Goal: Contribute content: Contribute content

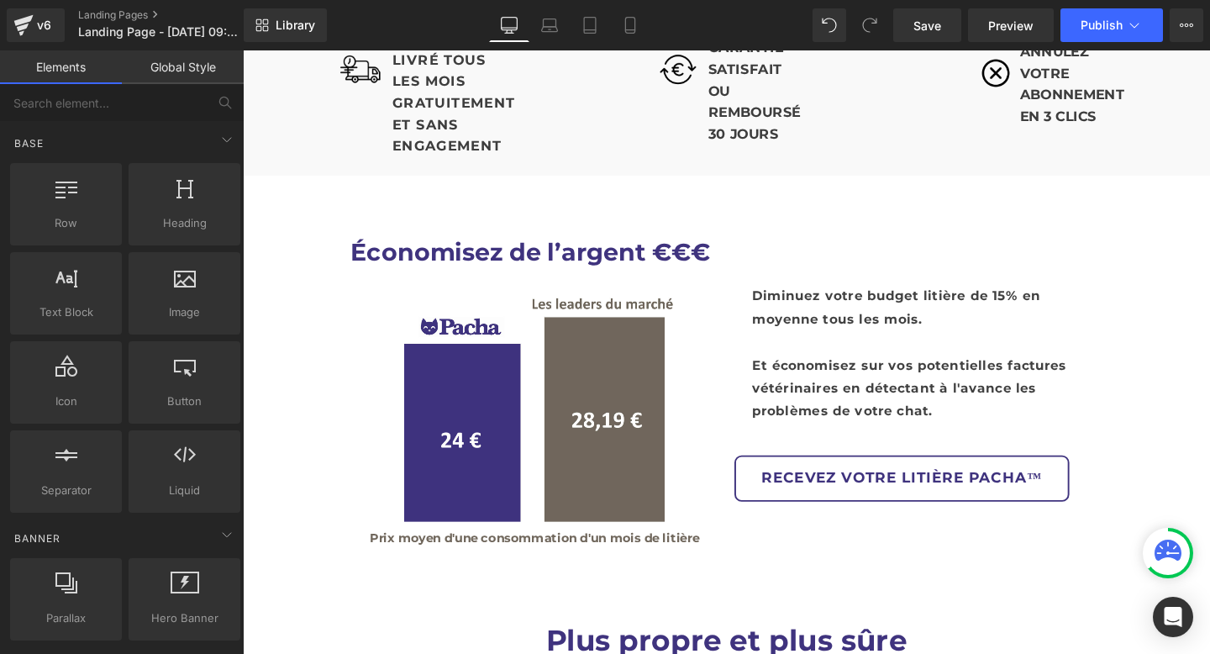
scroll to position [3070, 0]
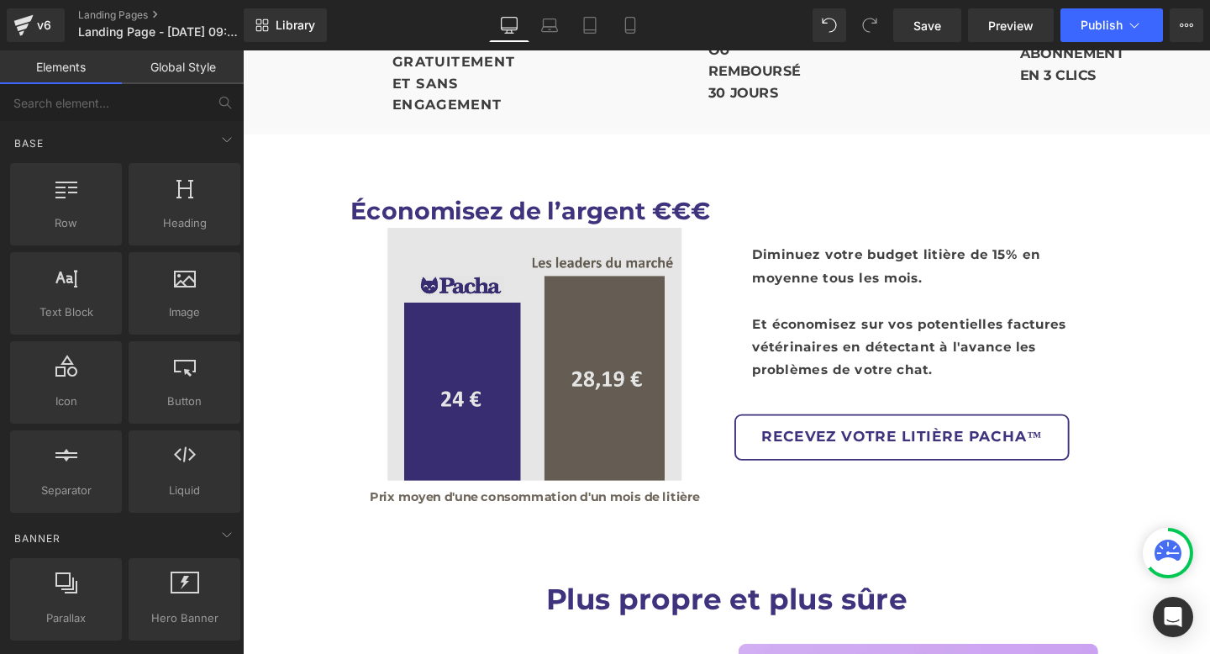
click at [661, 374] on img at bounding box center [549, 369] width 309 height 265
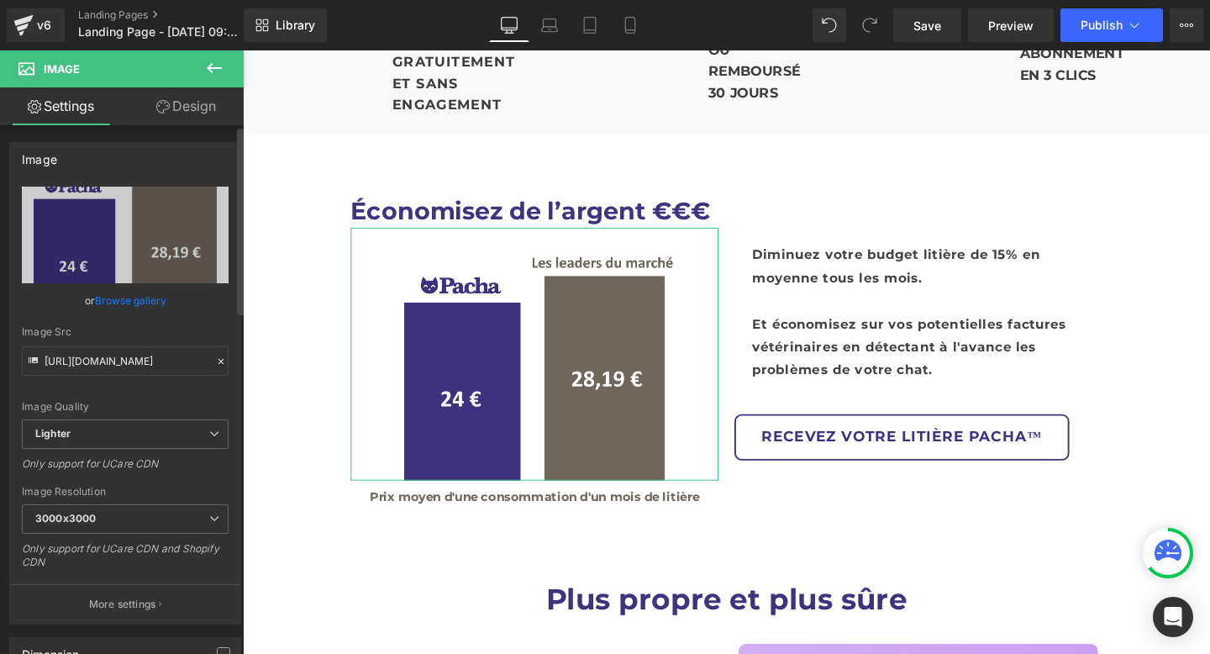
click at [137, 298] on link "Browse gallery" at bounding box center [130, 300] width 71 height 29
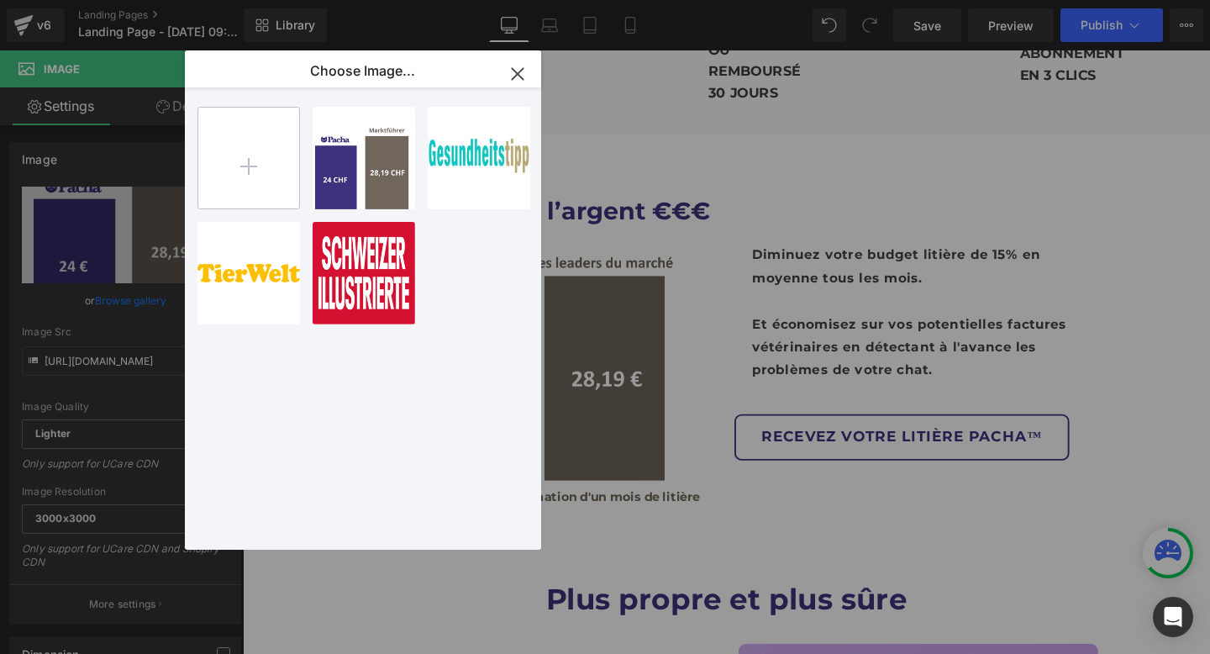
click at [250, 161] on input "file" at bounding box center [248, 158] width 101 height 101
type input "C:\fakepath\22 £ (1).png"
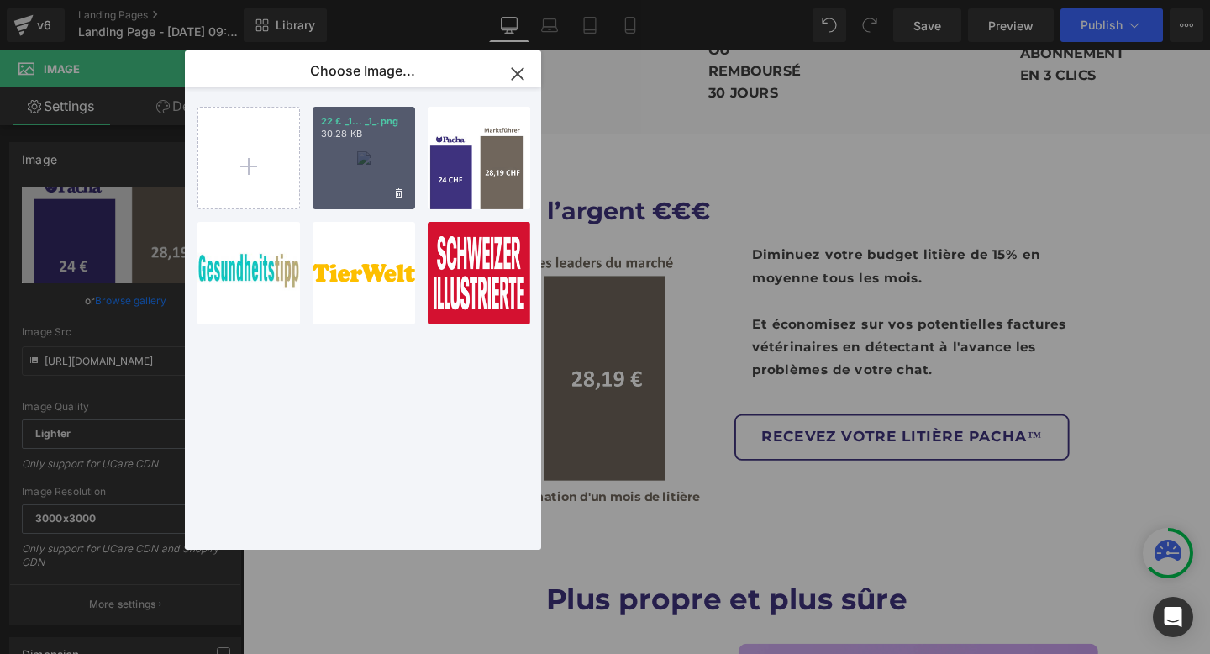
click at [357, 155] on div "22 £ _1... _1_.png 30.28 KB" at bounding box center [364, 158] width 103 height 103
type input "https://ucarecdn.com/c2adfff4-e468-4b3c-85fa-411c2e336ea9/-/format/auto/-/previ…"
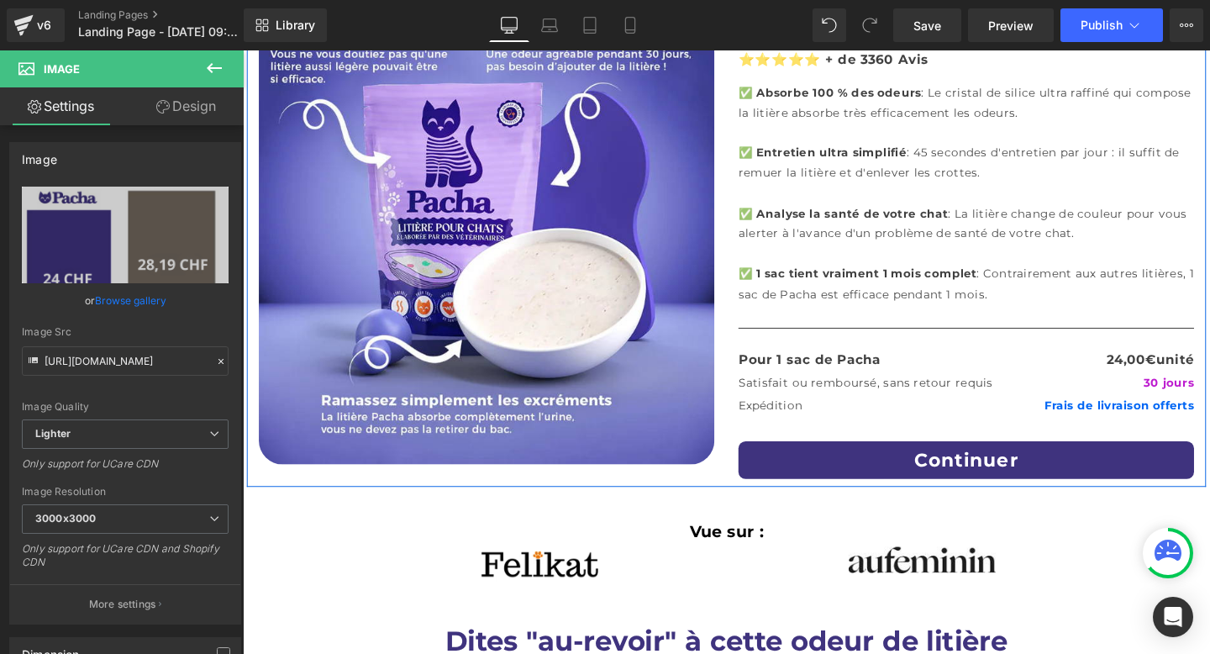
scroll to position [187, 0]
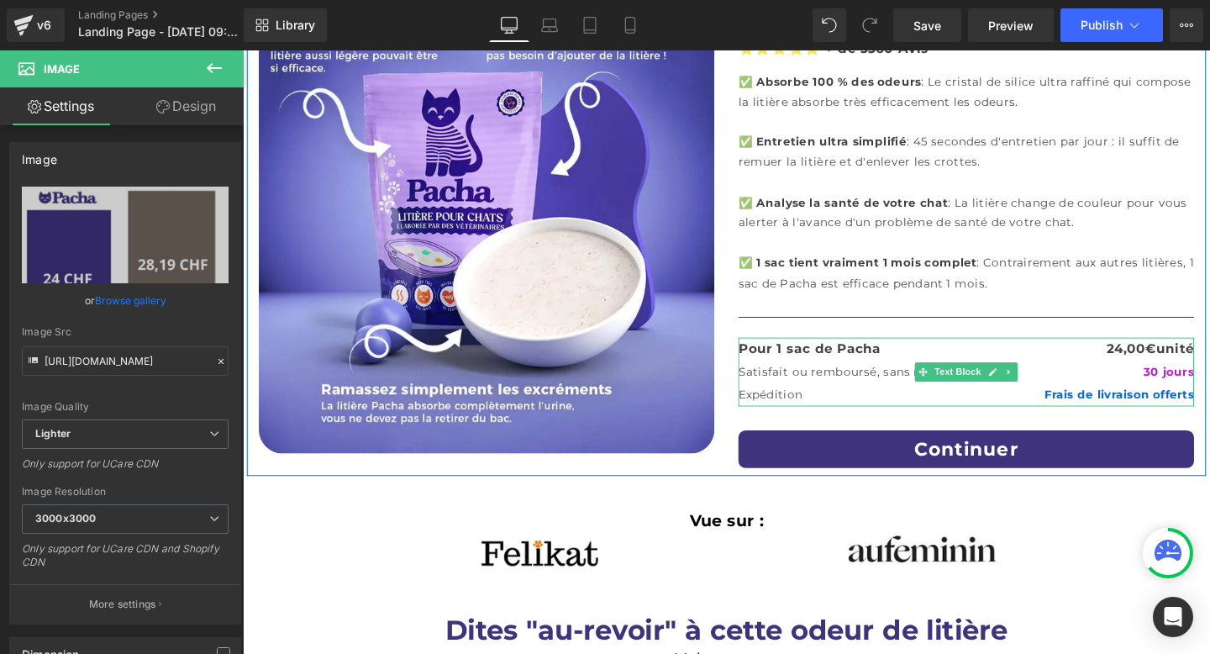
click at [1198, 369] on span "€" at bounding box center [1198, 363] width 12 height 16
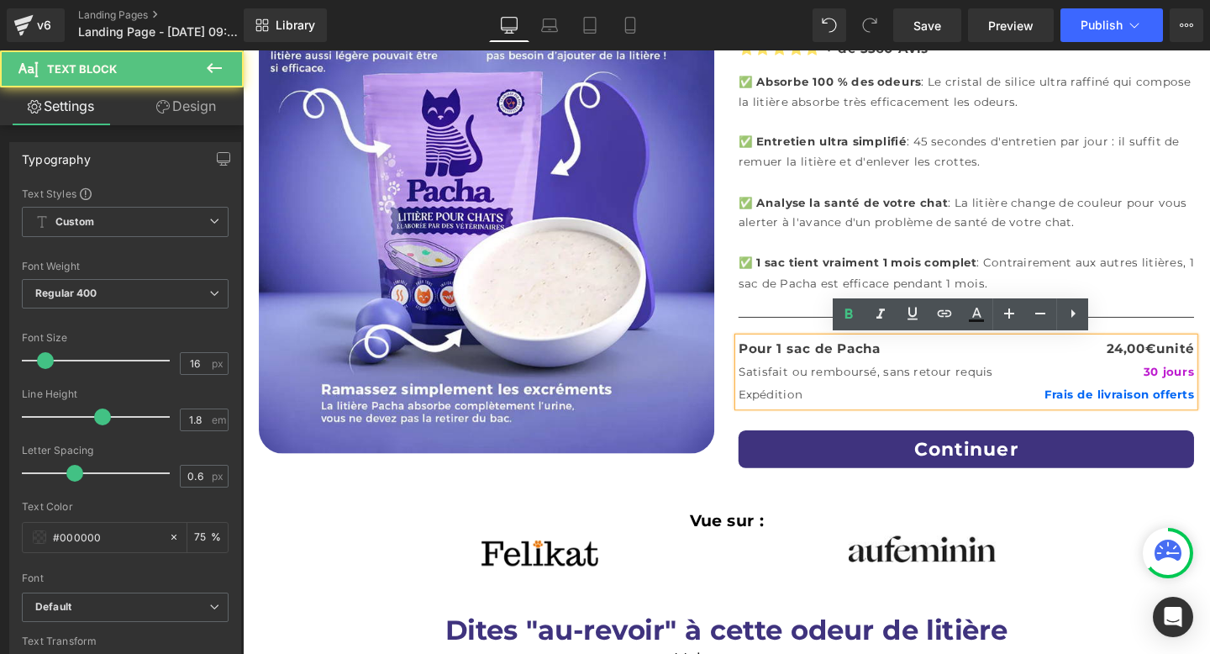
click at [1202, 365] on span "€" at bounding box center [1198, 363] width 12 height 16
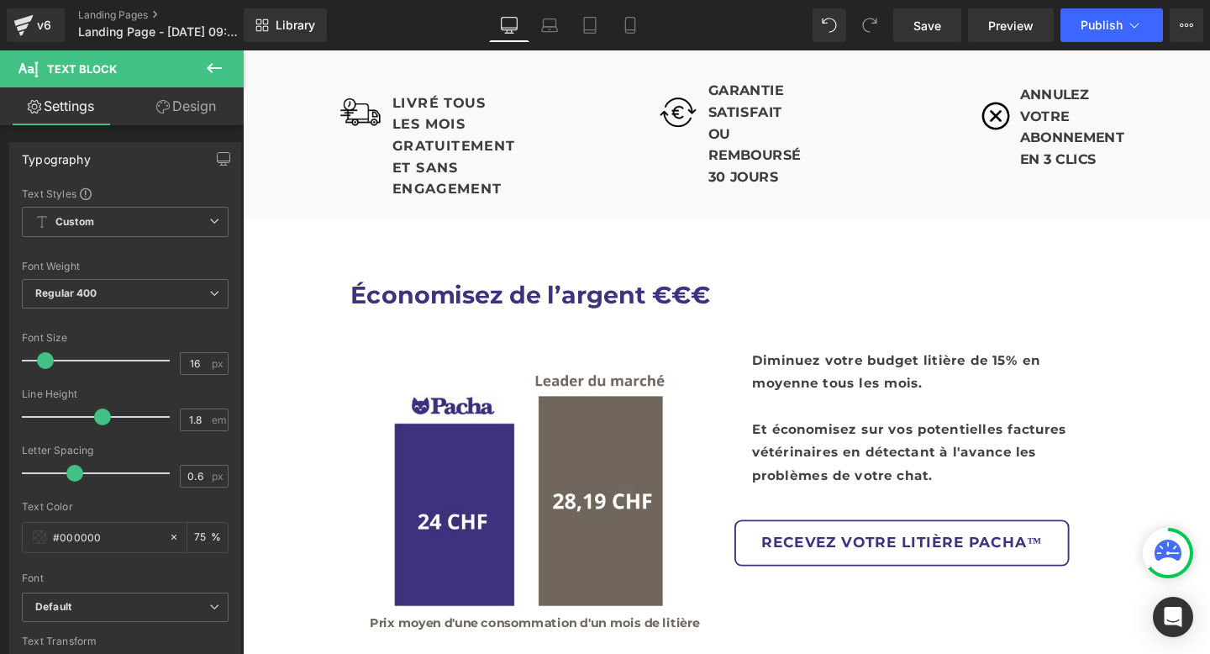
scroll to position [2964, 0]
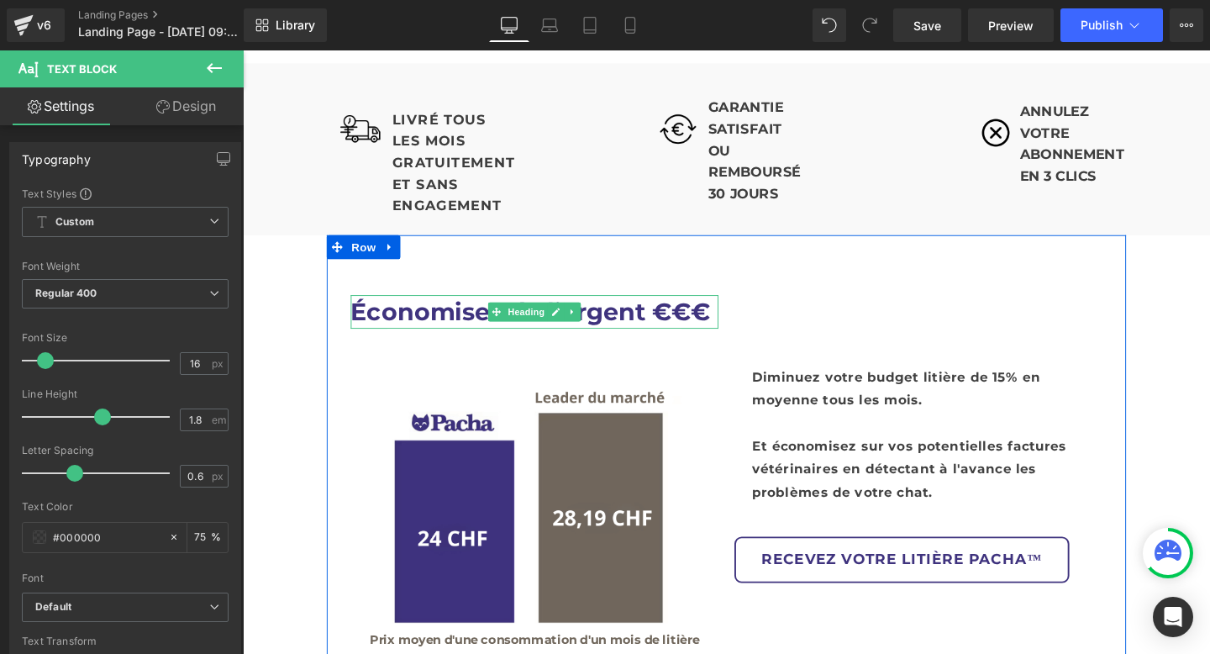
click at [650, 308] on h1 "Économisez de l’argent €€€" at bounding box center [549, 325] width 387 height 35
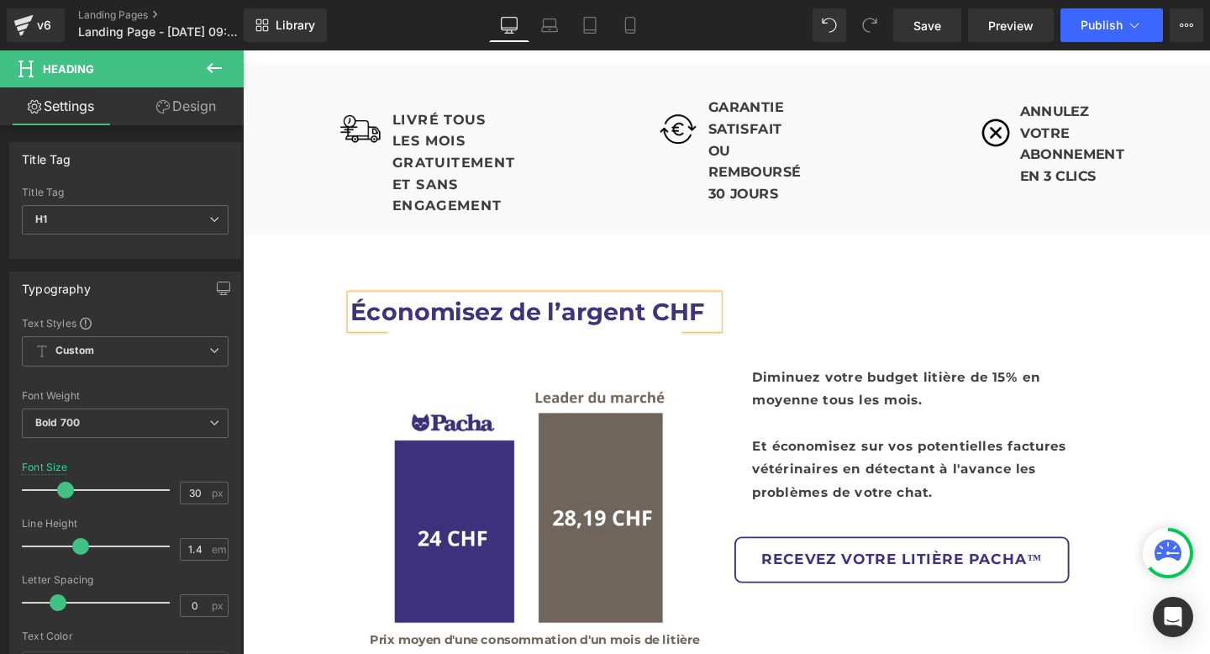
click at [997, 374] on div "Diminuez votre budget litière de 15% en moyenne tous les mois. Et économisez su…" at bounding box center [953, 451] width 387 height 154
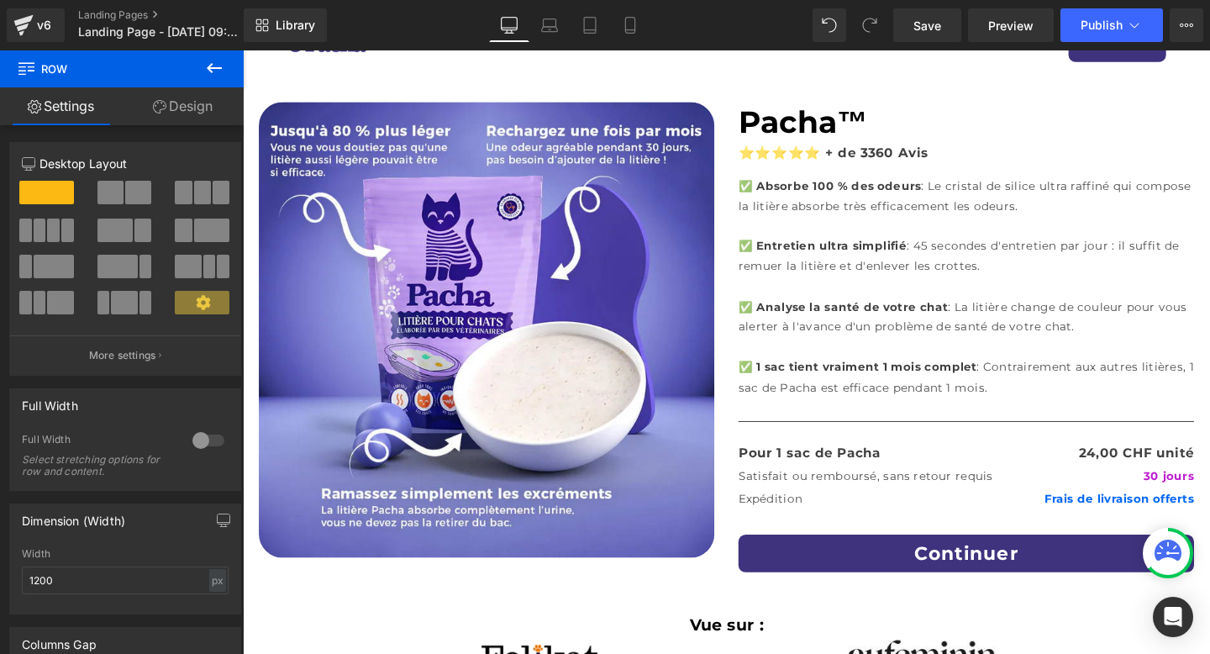
scroll to position [0, 0]
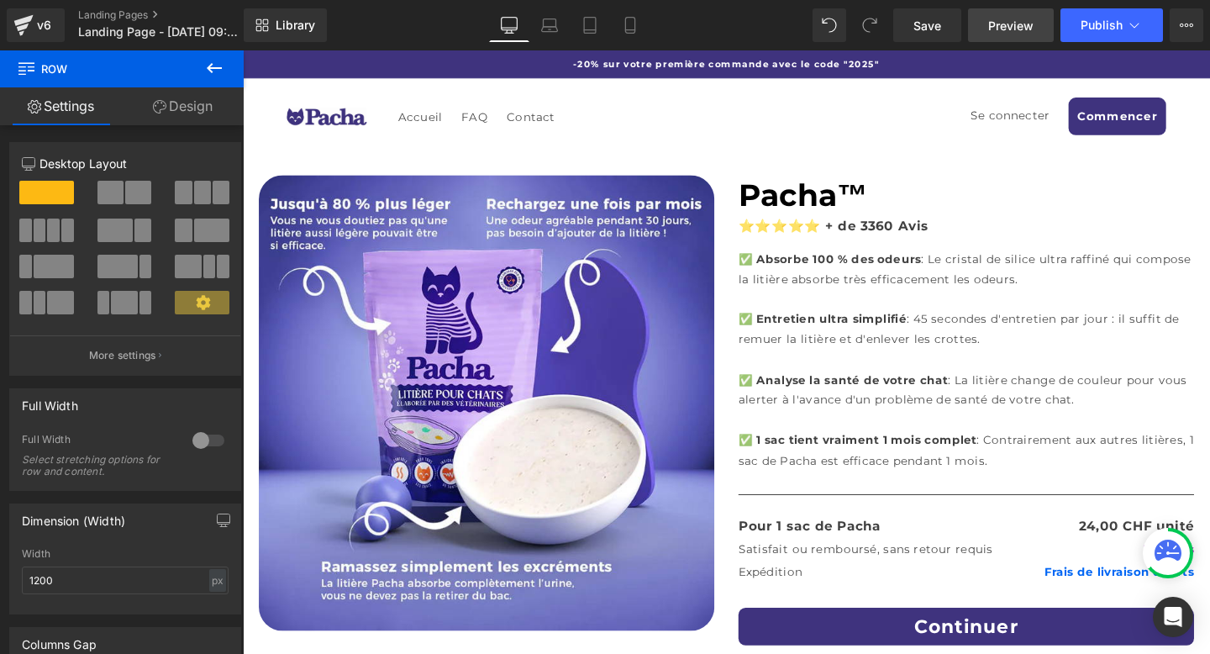
click at [1024, 25] on span "Preview" at bounding box center [1010, 26] width 45 height 18
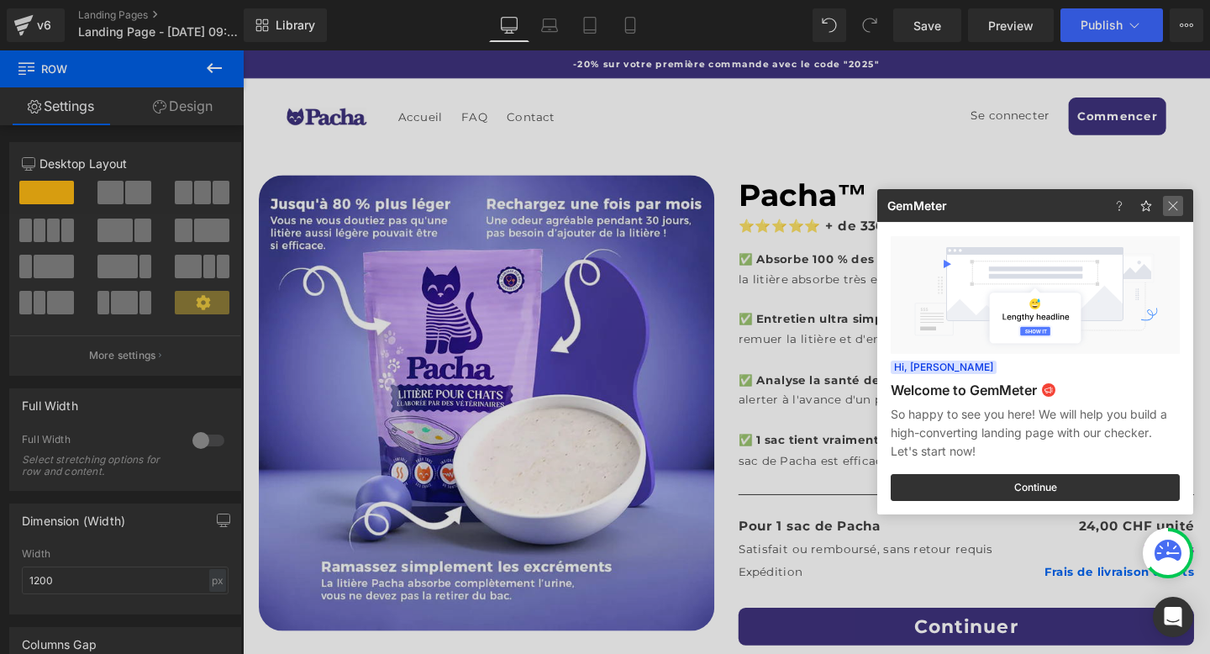
click at [0, 0] on img at bounding box center [0, 0] width 0 height 0
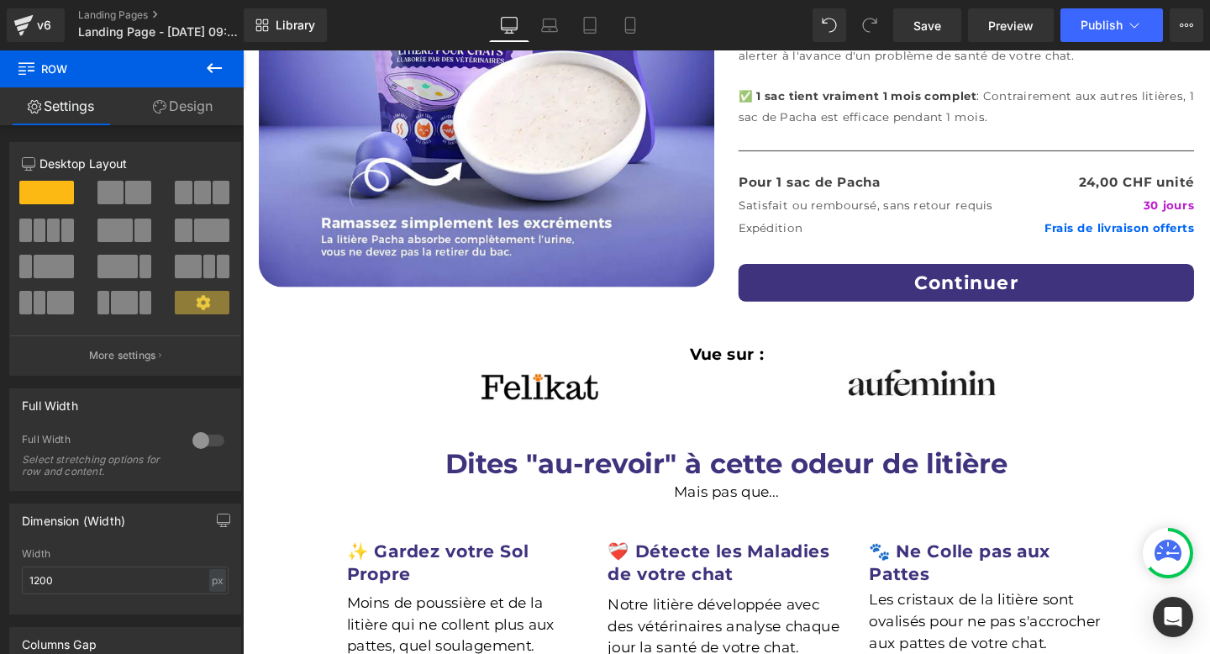
scroll to position [534, 0]
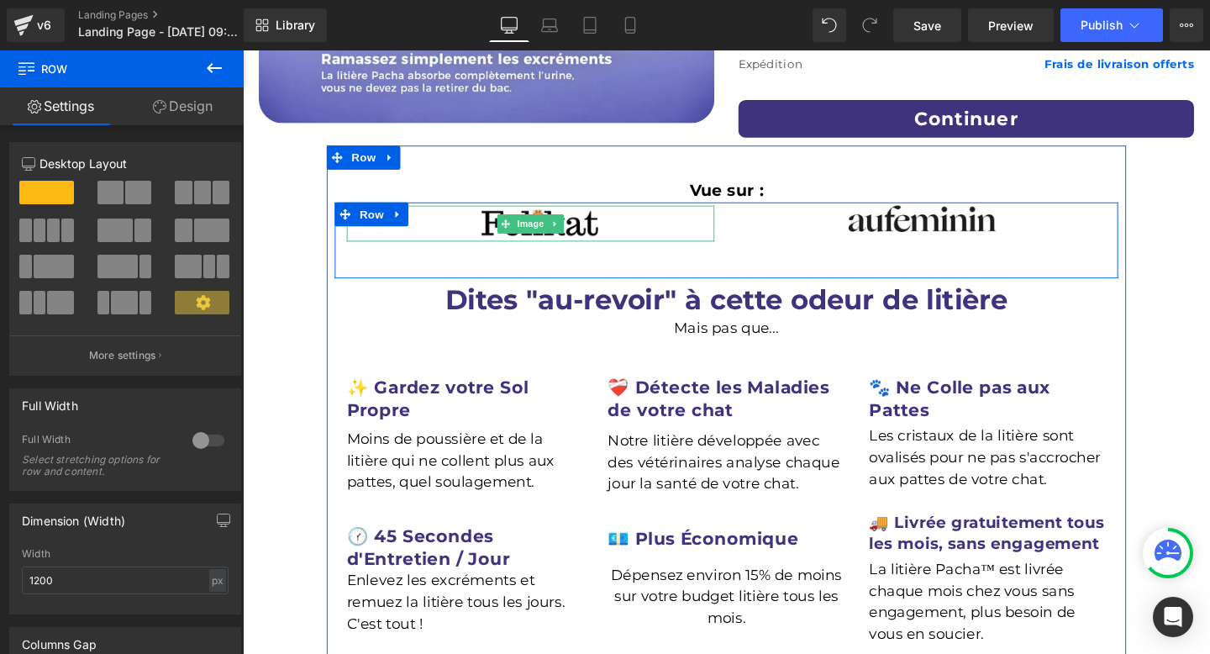
click at [602, 228] on img at bounding box center [545, 232] width 155 height 38
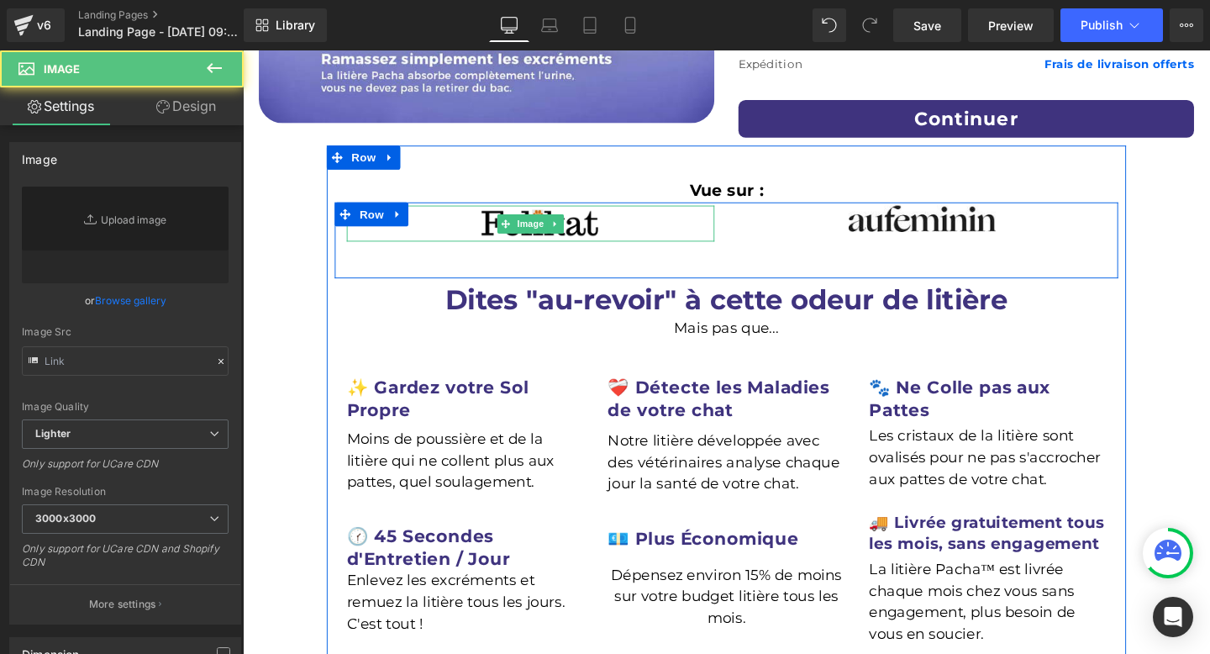
type input "https://ucarecdn.com/6a982dfb-c1f9-4878-ad86-9bad0e75d060/-/format/auto/-/previ…"
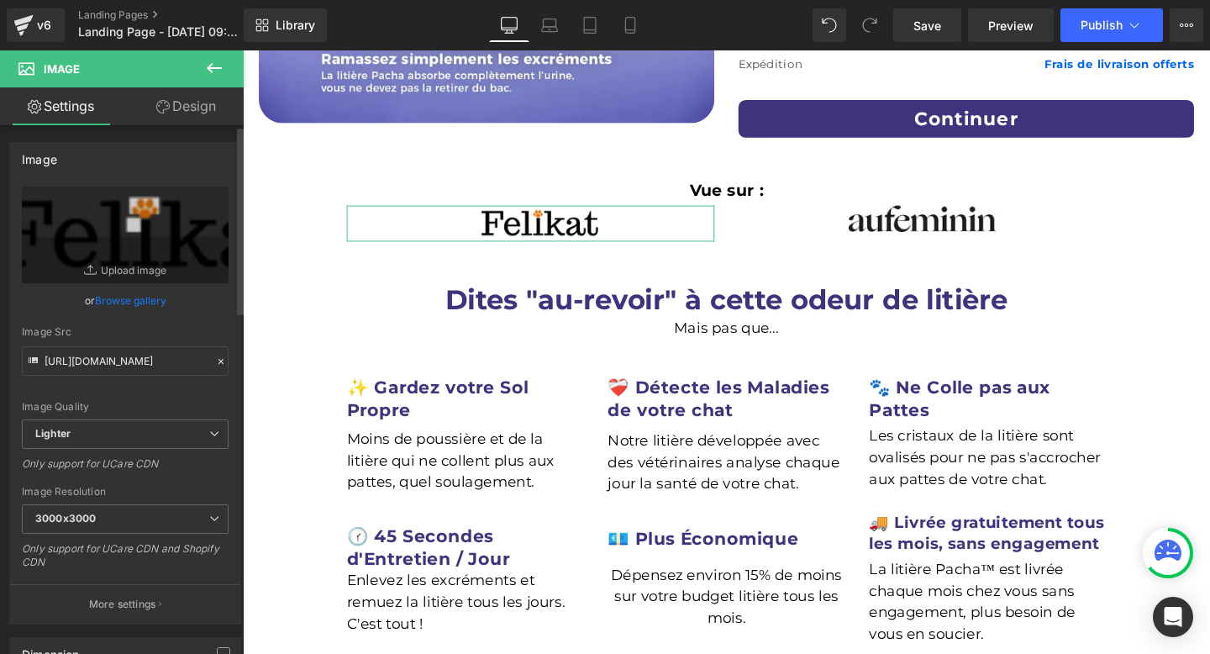
click at [112, 301] on link "Browse gallery" at bounding box center [130, 300] width 71 height 29
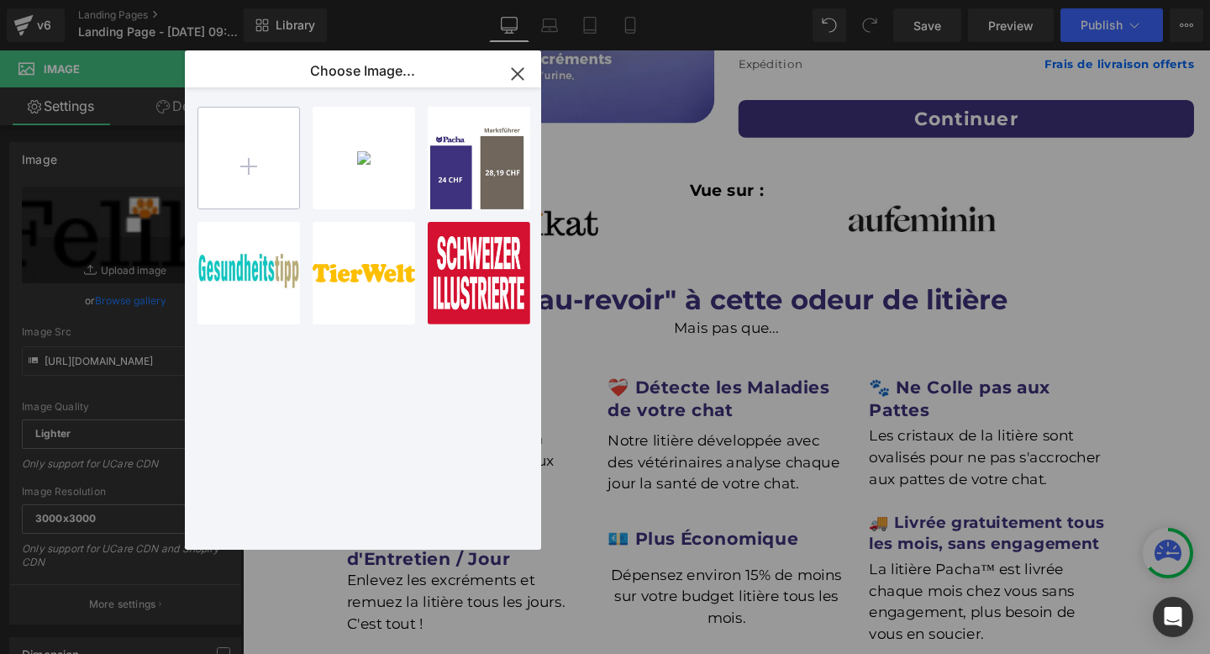
click at [264, 167] on input "file" at bounding box center [248, 158] width 101 height 101
type input "C:\fakepath\FeminaRightside_200x.avif"
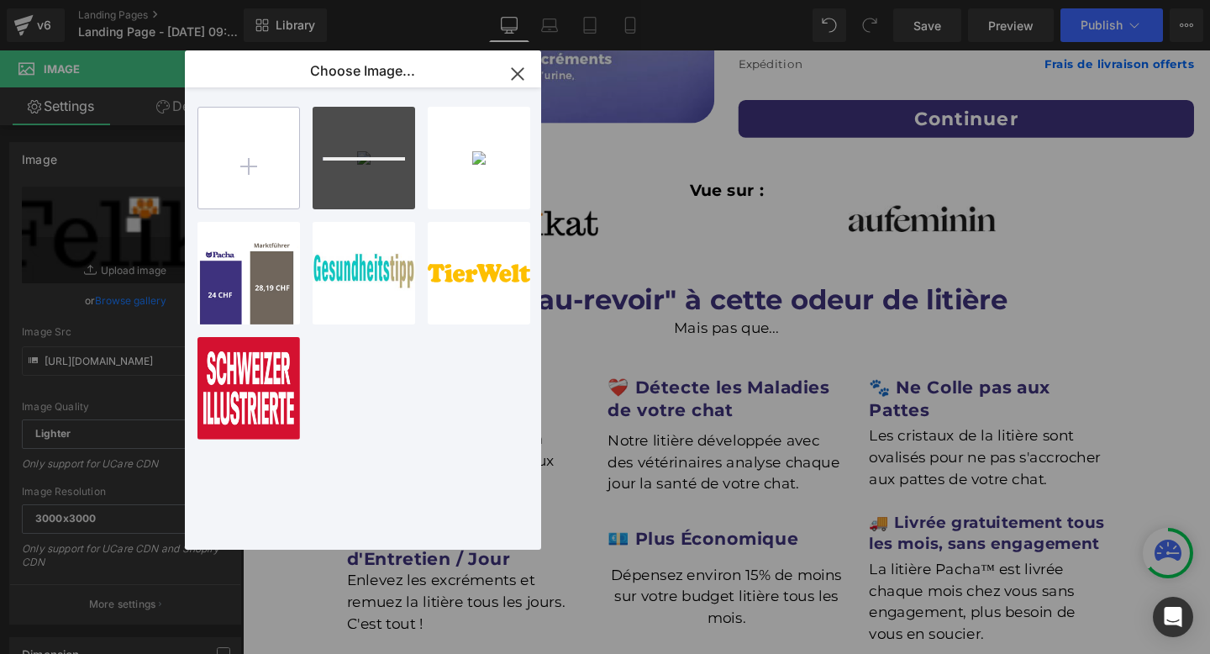
click at [278, 150] on input "file" at bounding box center [248, 158] width 101 height 101
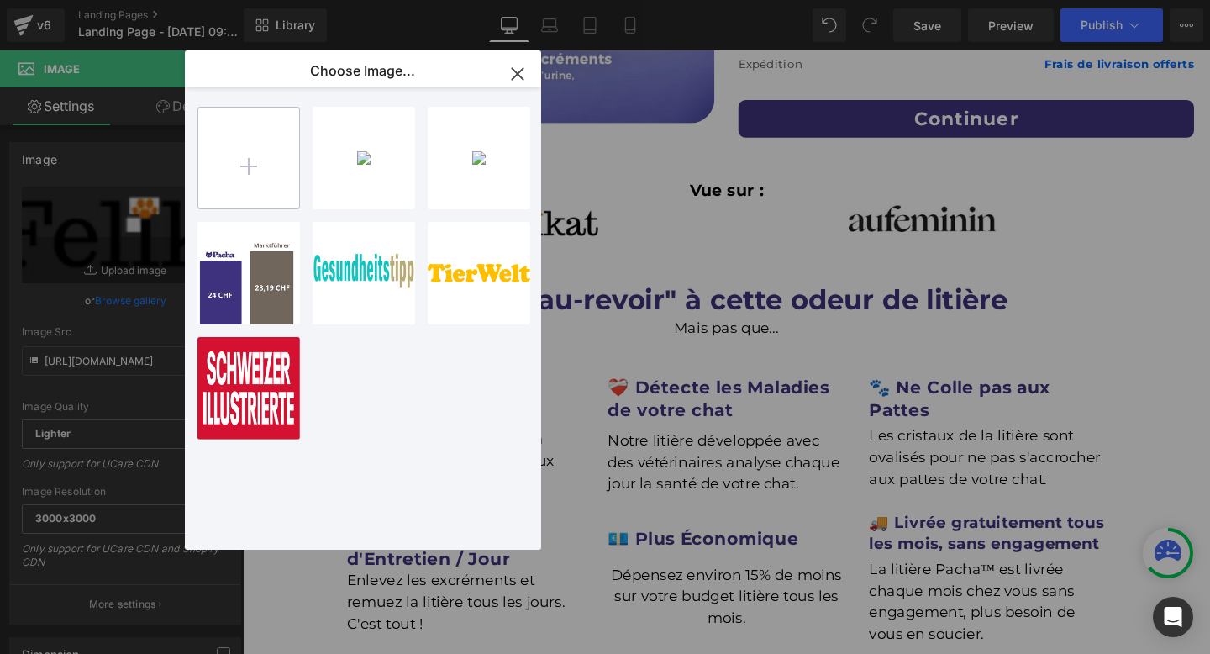
type input "C:\fakepath\MarieClaireVec_200x.avif"
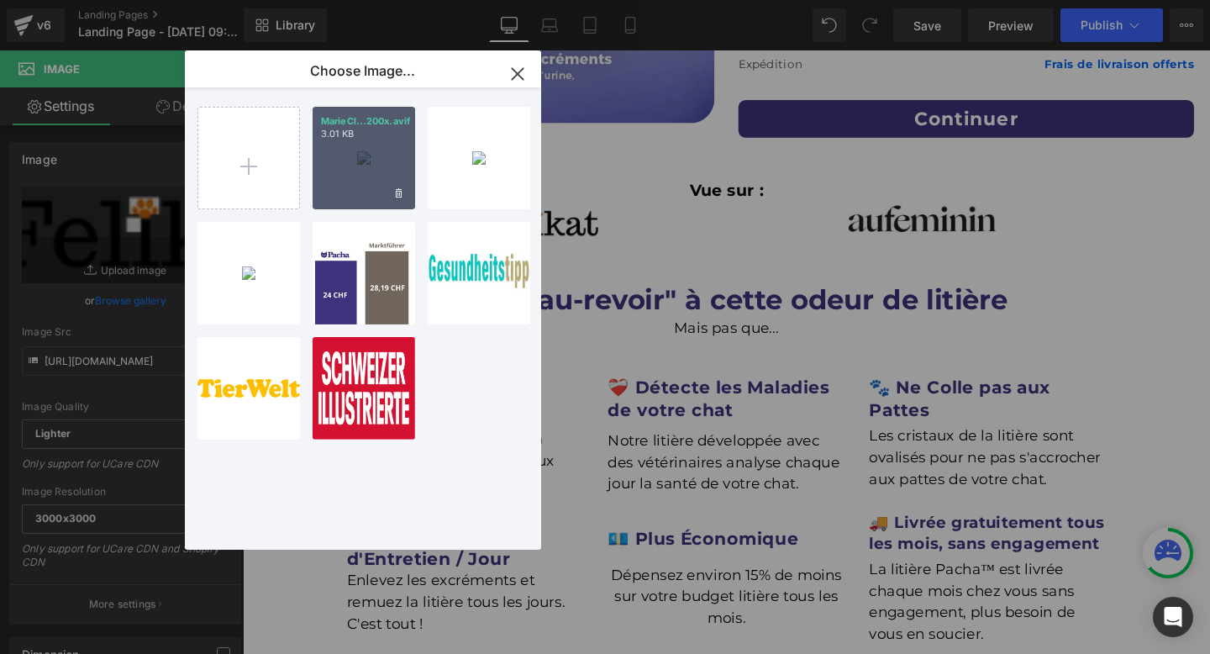
click at [366, 161] on div "MarieCl...200x.avif 3.01 KB" at bounding box center [364, 158] width 103 height 103
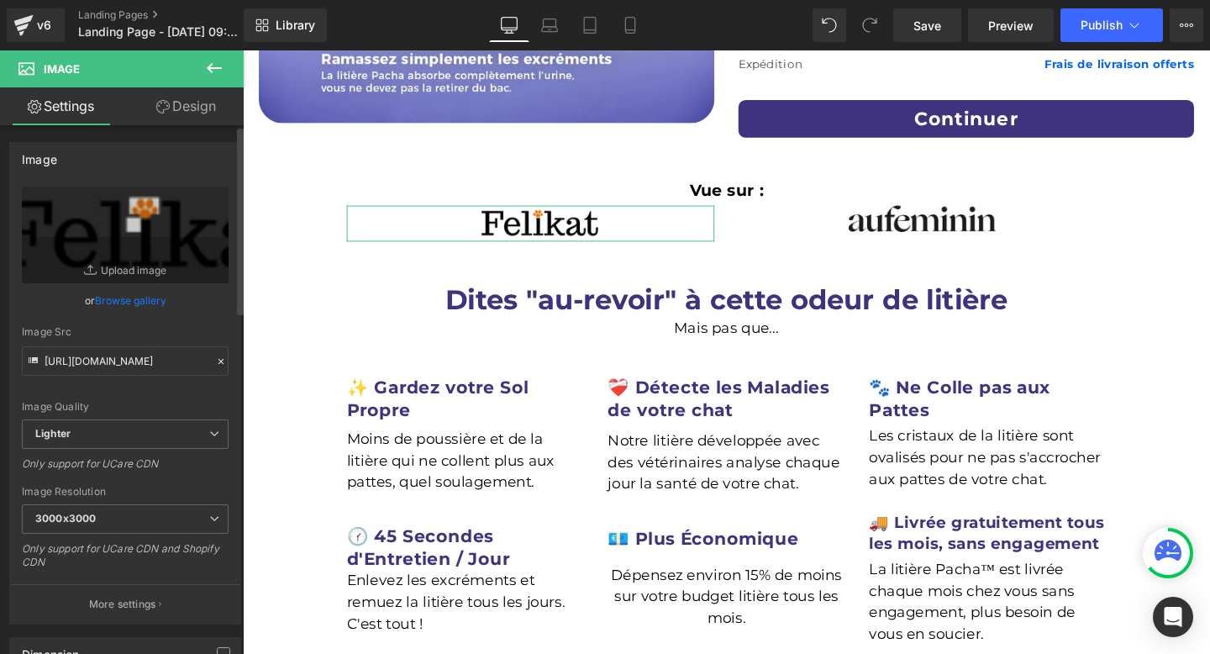
click at [124, 306] on link "Browse gallery" at bounding box center [130, 300] width 71 height 29
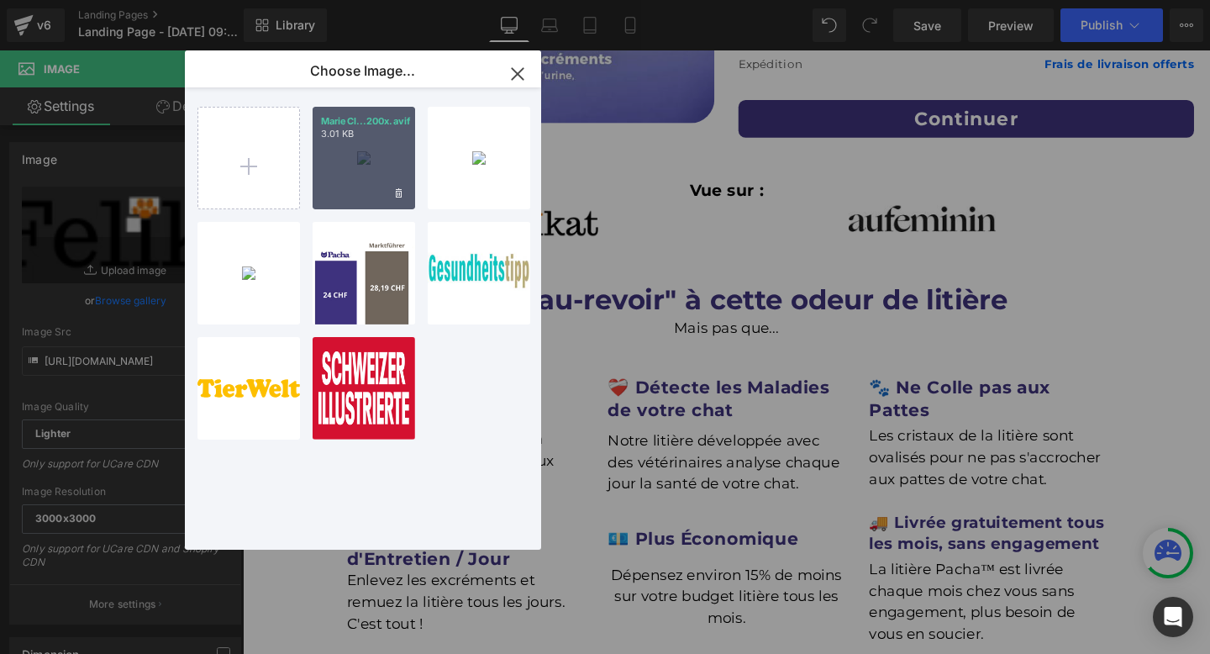
click at [355, 155] on div "MarieCl...200x.avif 3.01 KB" at bounding box center [364, 158] width 103 height 103
type input "https://ucarecdn.com/123ee10e-015e-4467-8d6d-f38165ccb469/-/format/auto/-/previ…"
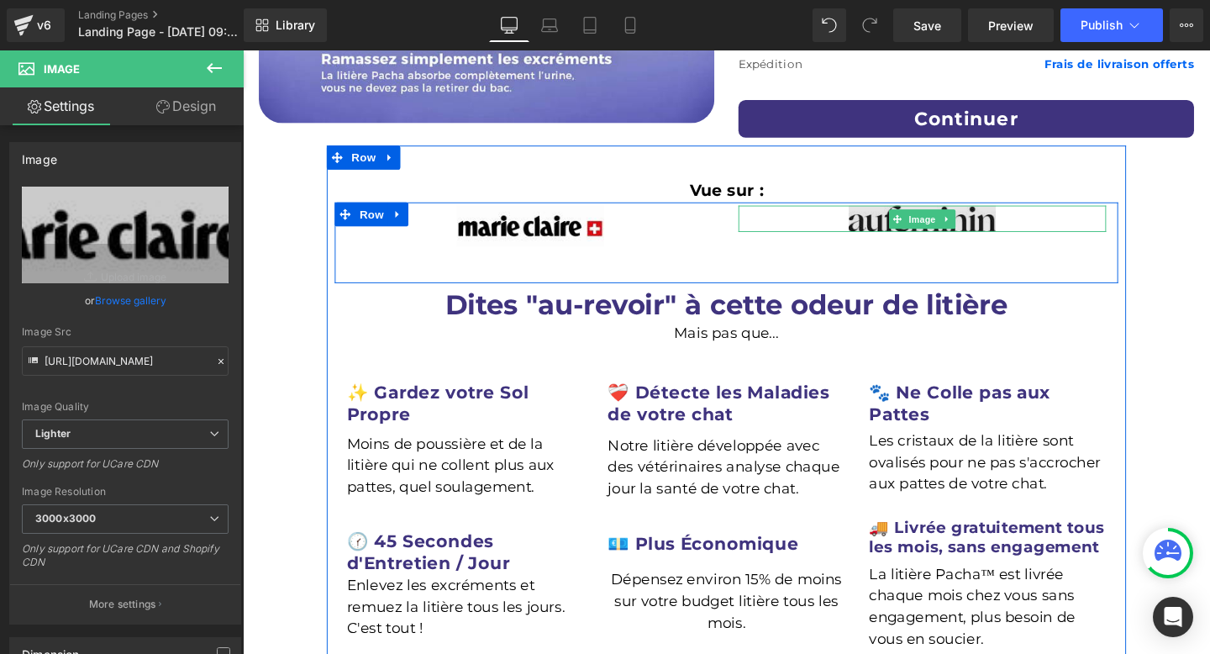
click at [908, 231] on img at bounding box center [957, 227] width 155 height 28
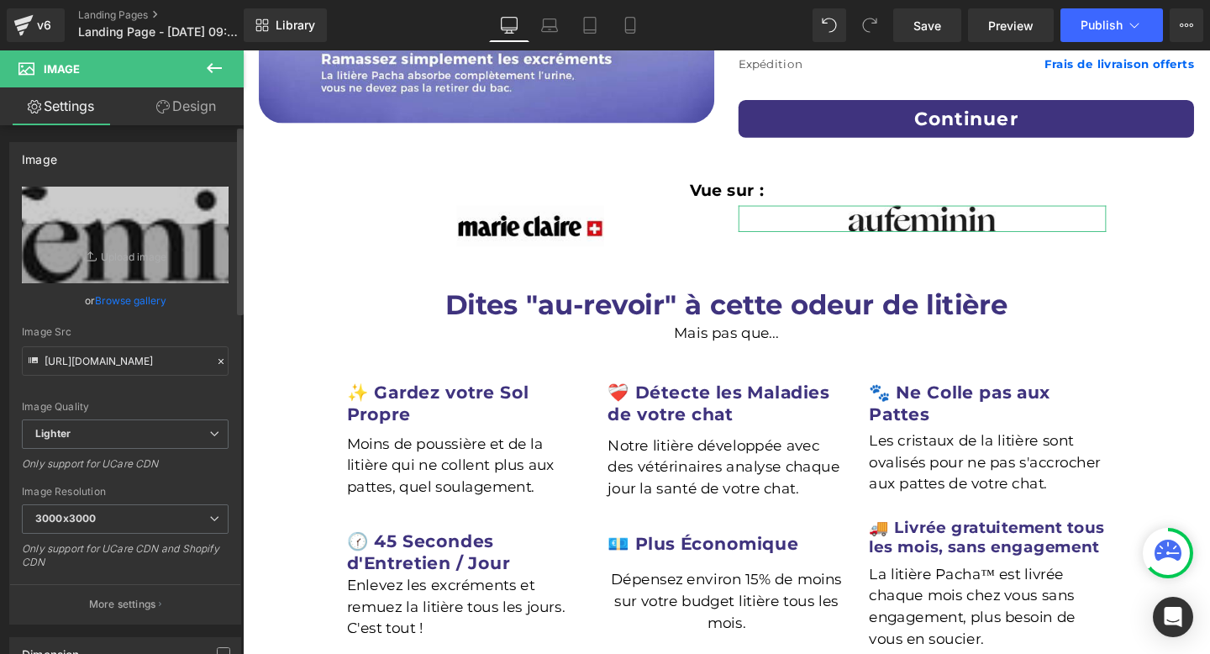
click at [110, 296] on link "Browse gallery" at bounding box center [130, 300] width 71 height 29
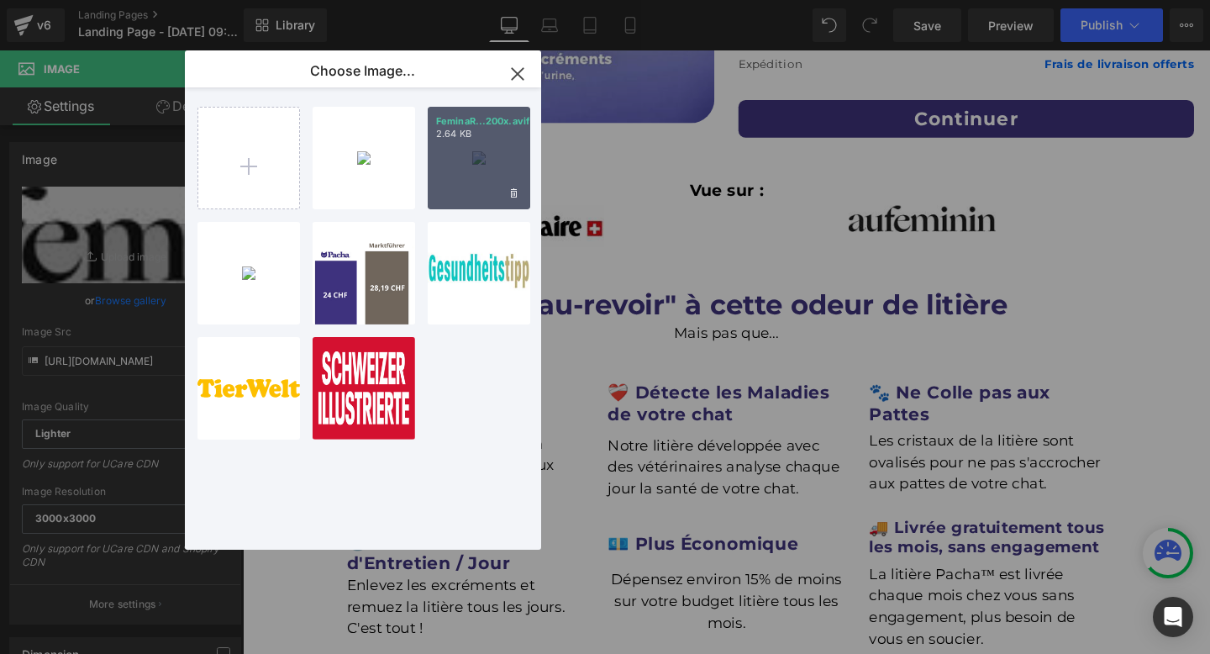
click at [458, 177] on div "FeminaR...200x.avif 2.64 KB" at bounding box center [479, 158] width 103 height 103
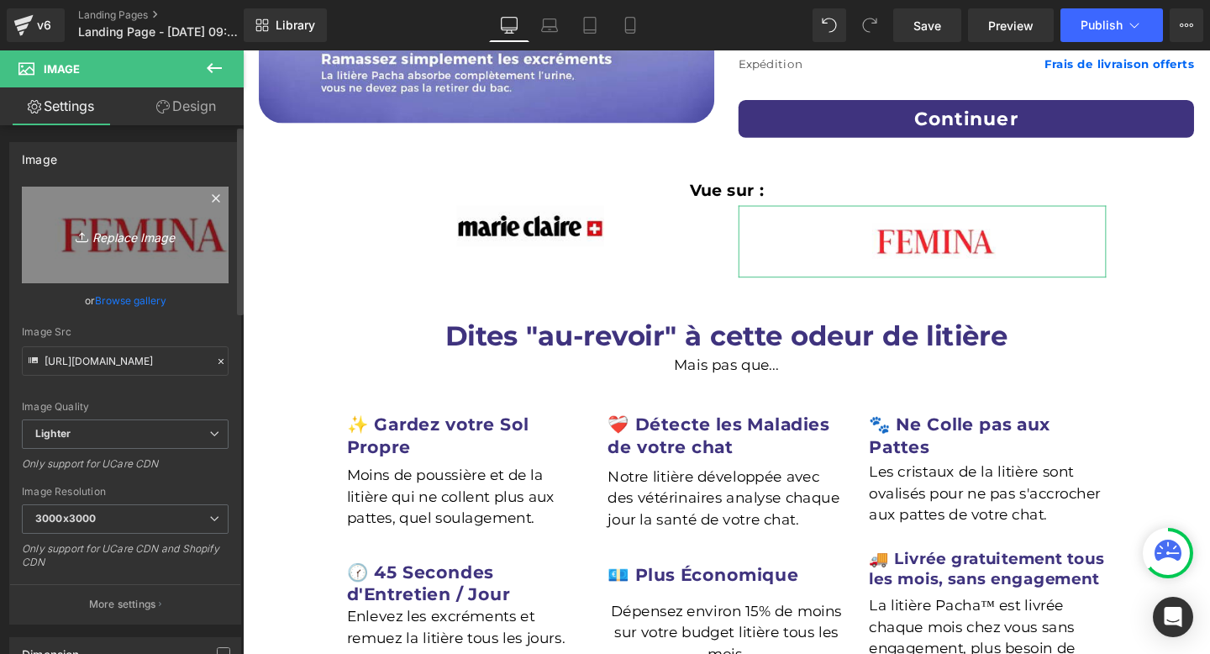
click at [145, 256] on link "Replace Image" at bounding box center [125, 235] width 207 height 97
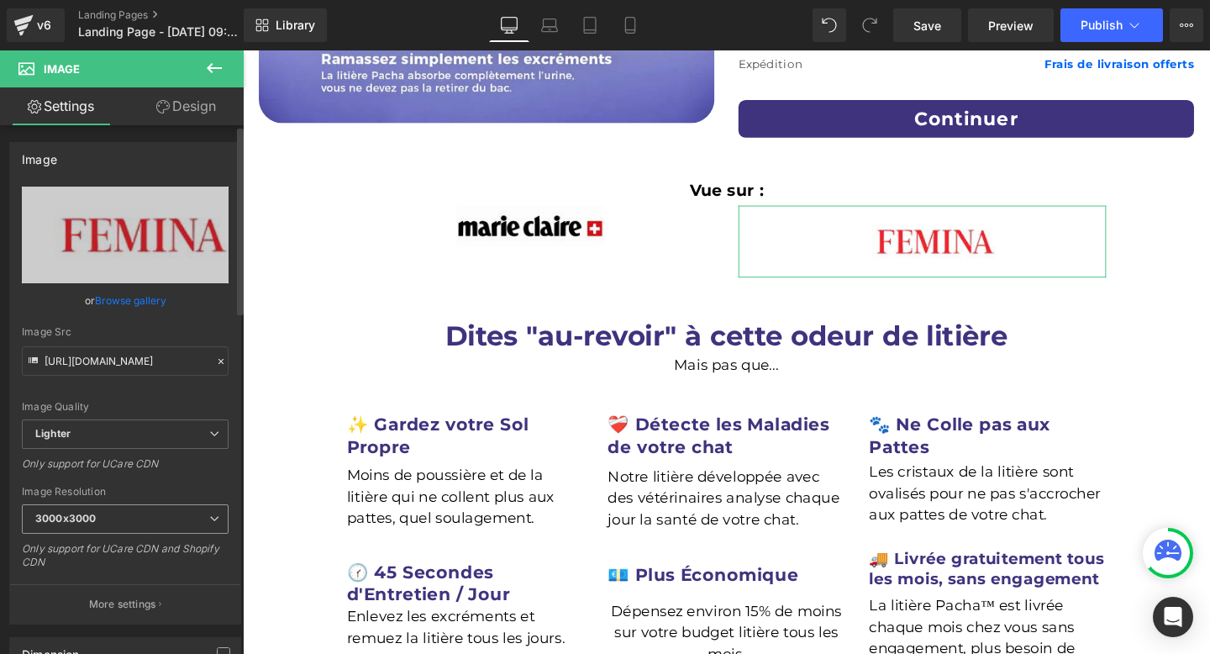
click at [206, 508] on span "3000x3000" at bounding box center [125, 518] width 207 height 29
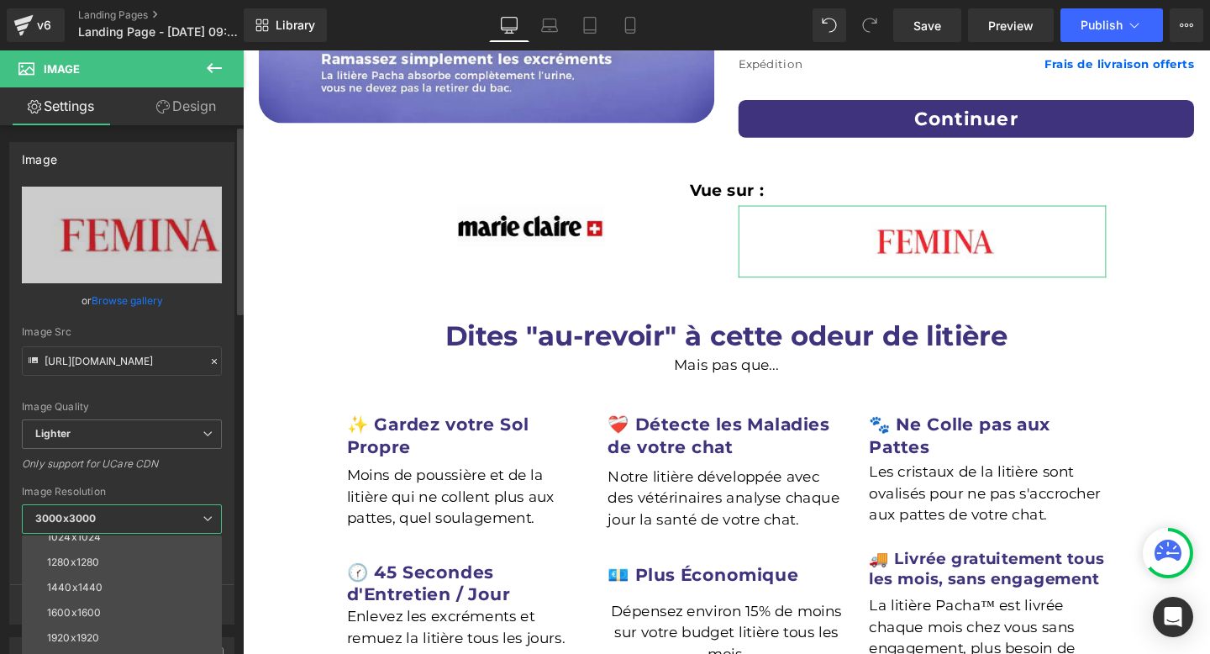
scroll to position [209, 0]
click at [148, 583] on li "1440x1440" at bounding box center [126, 590] width 208 height 25
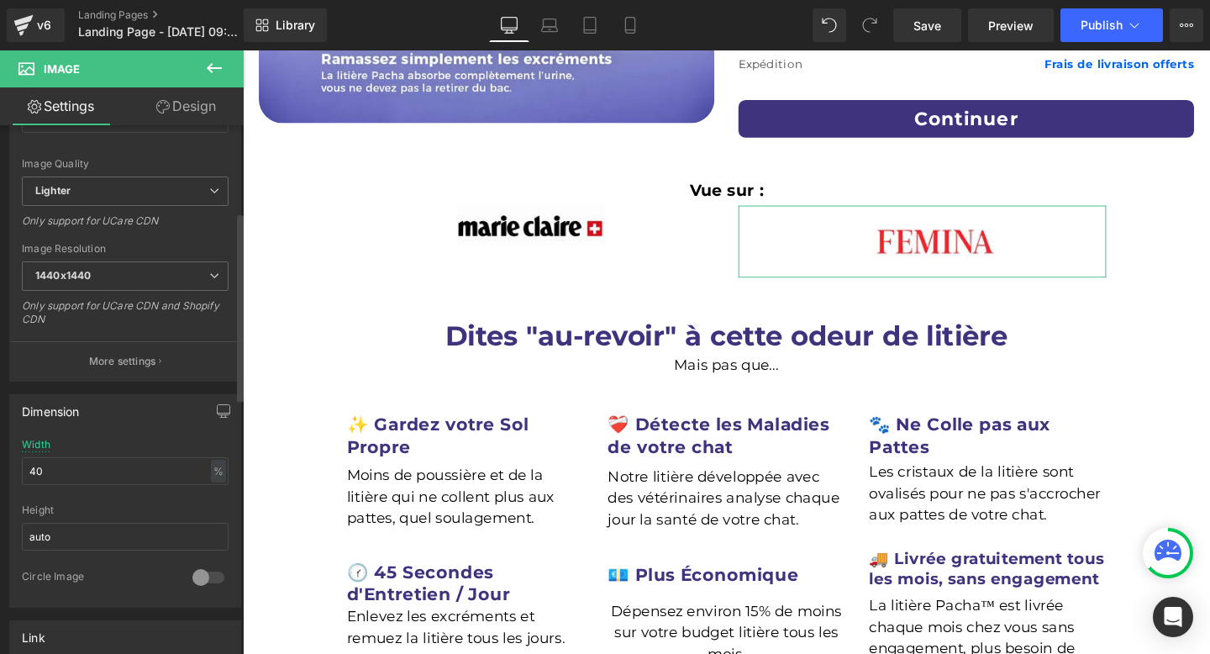
scroll to position [246, 0]
click at [138, 262] on span "1440x1440" at bounding box center [125, 272] width 207 height 29
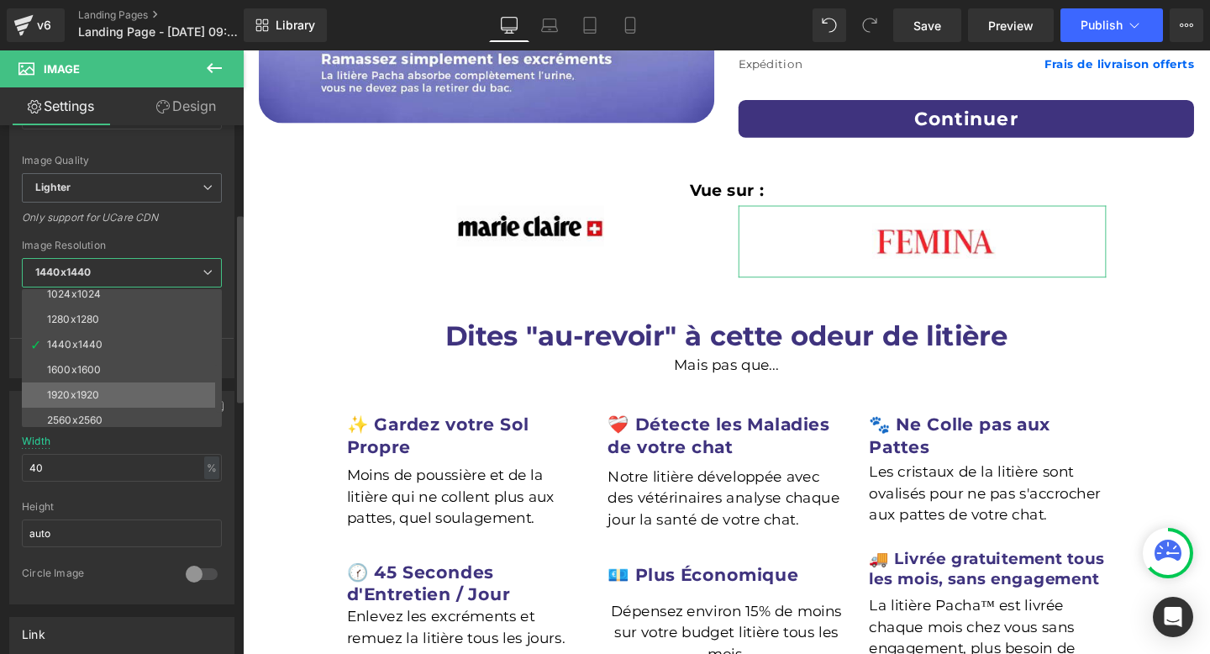
click at [112, 406] on li "1920x1920" at bounding box center [126, 394] width 208 height 25
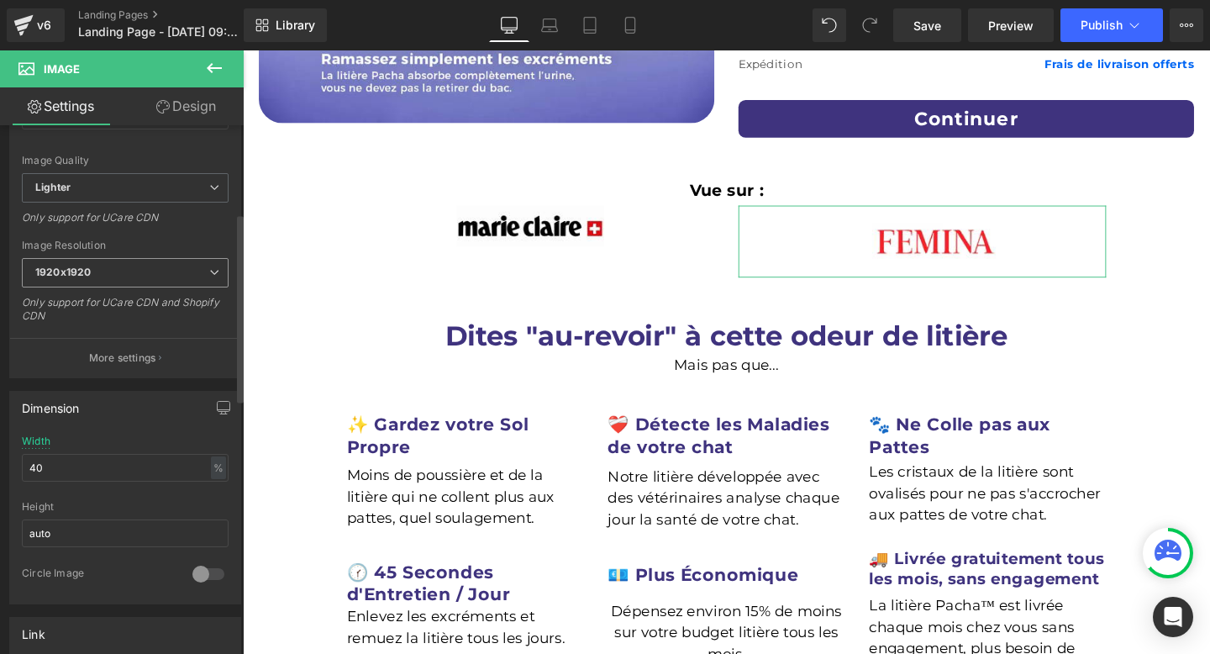
type input "https://ucarecdn.com/9a896a91-e715-4f44-a6d9-19744bfdb53d/-/format/auto/-/previ…"
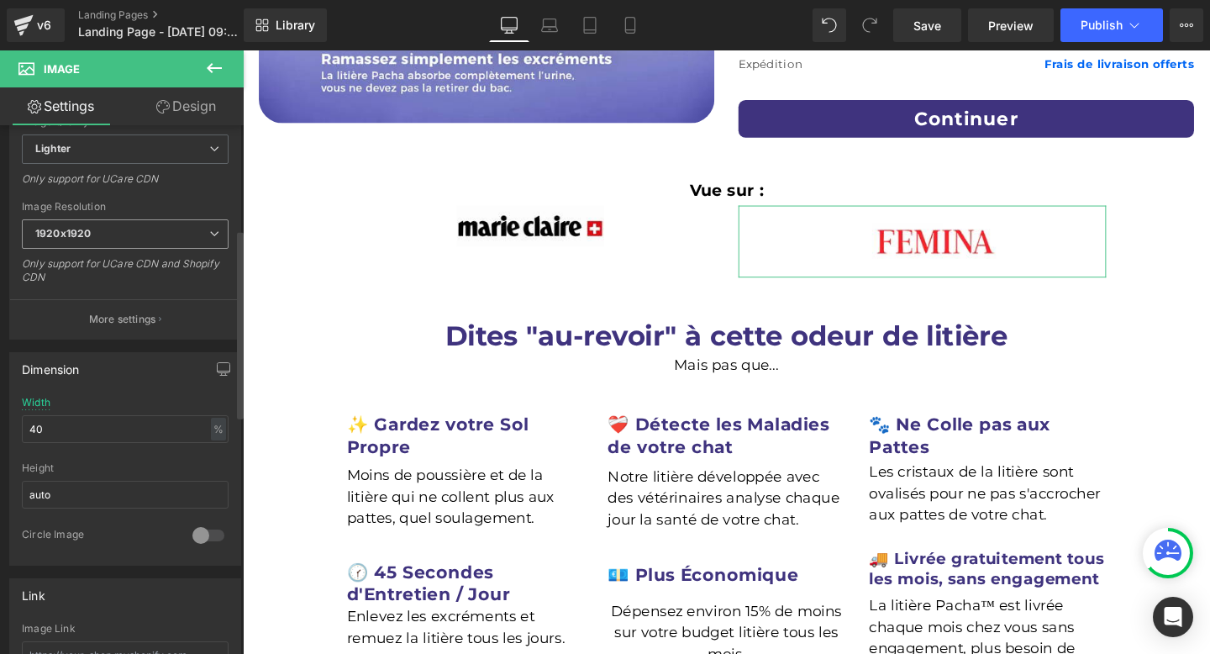
scroll to position [293, 0]
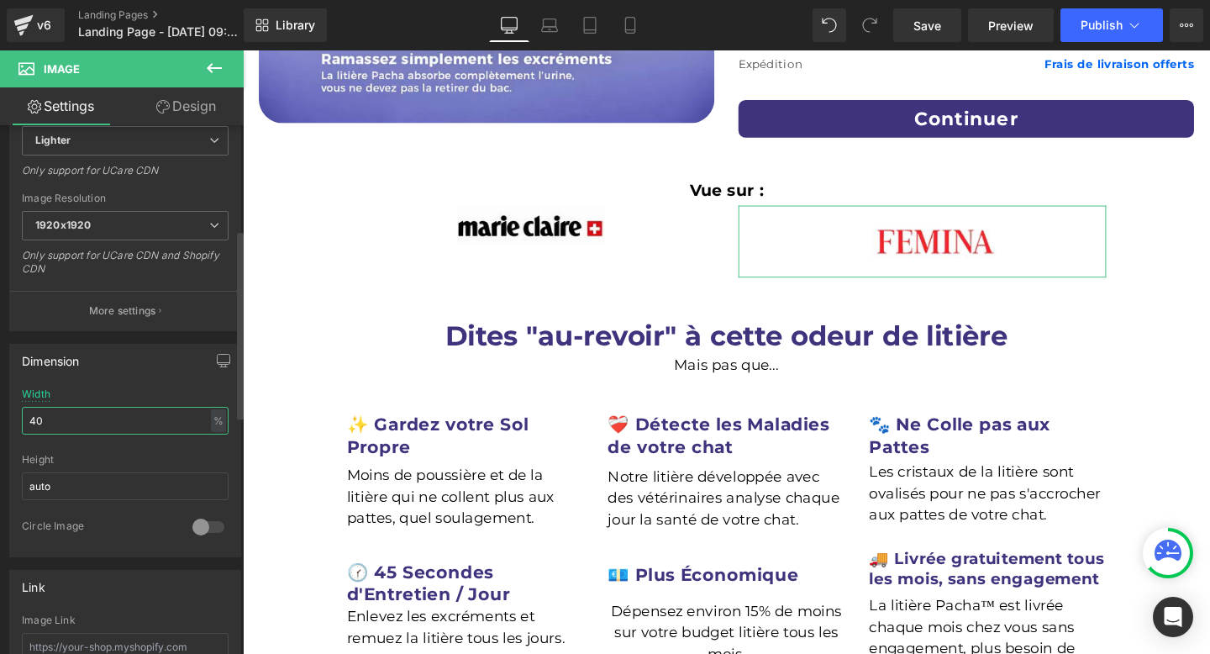
click at [105, 417] on input "40" at bounding box center [125, 421] width 207 height 28
type input "4"
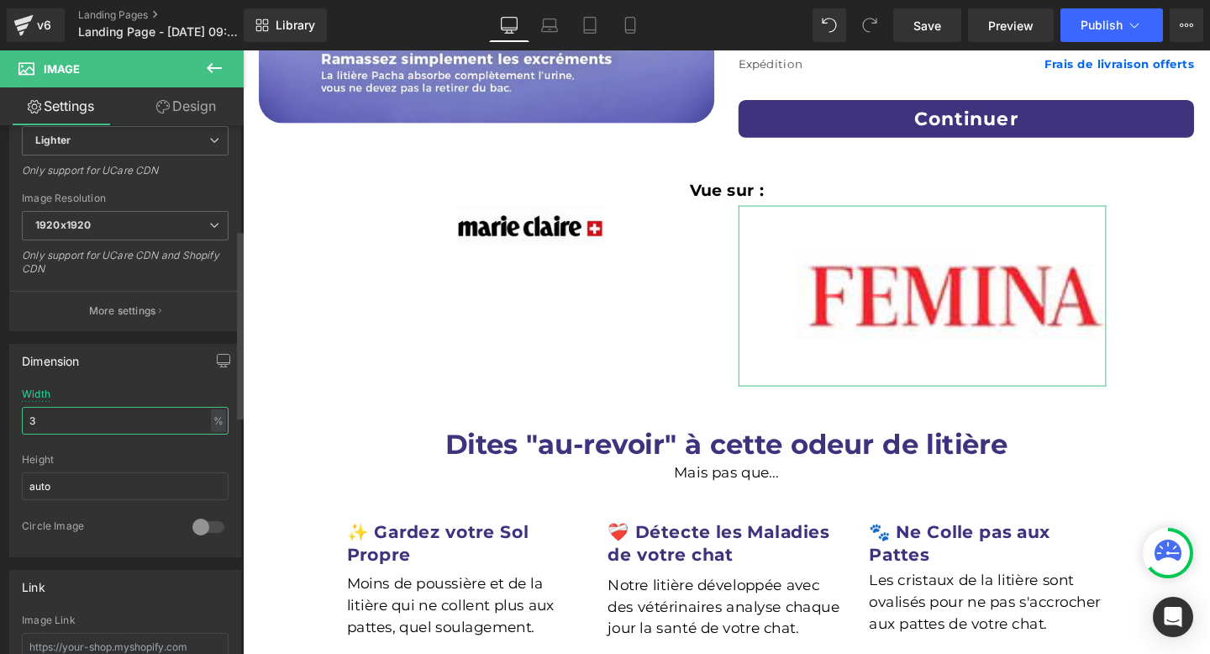
type input "35"
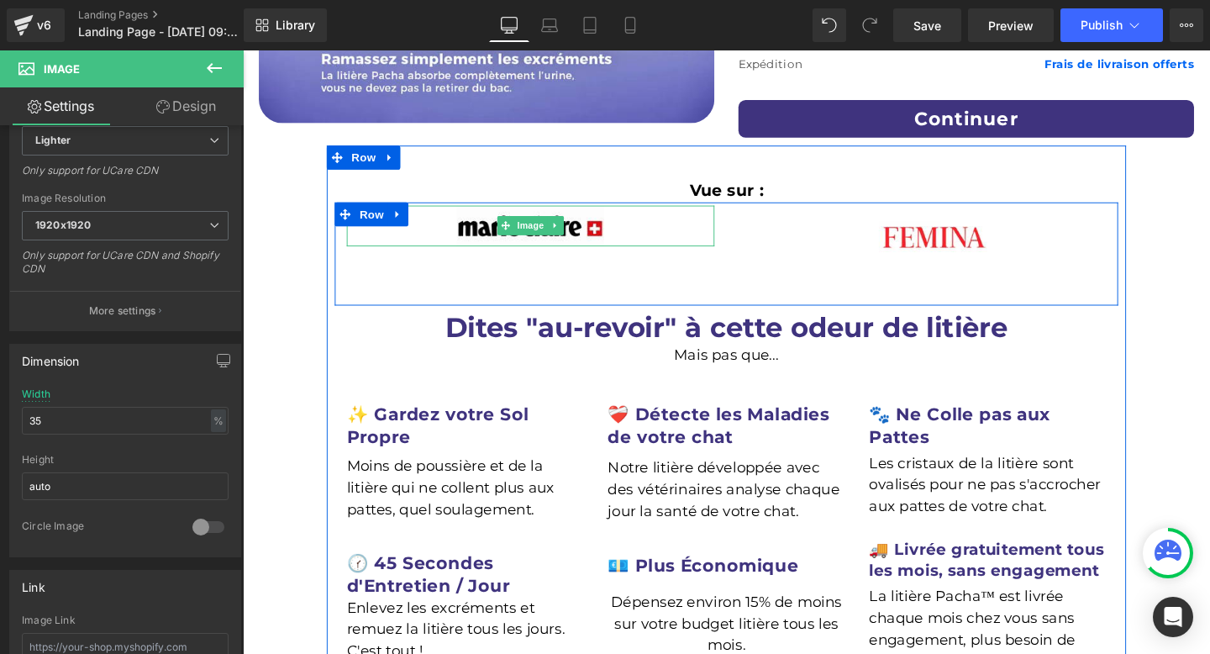
click at [637, 239] on div at bounding box center [545, 234] width 387 height 43
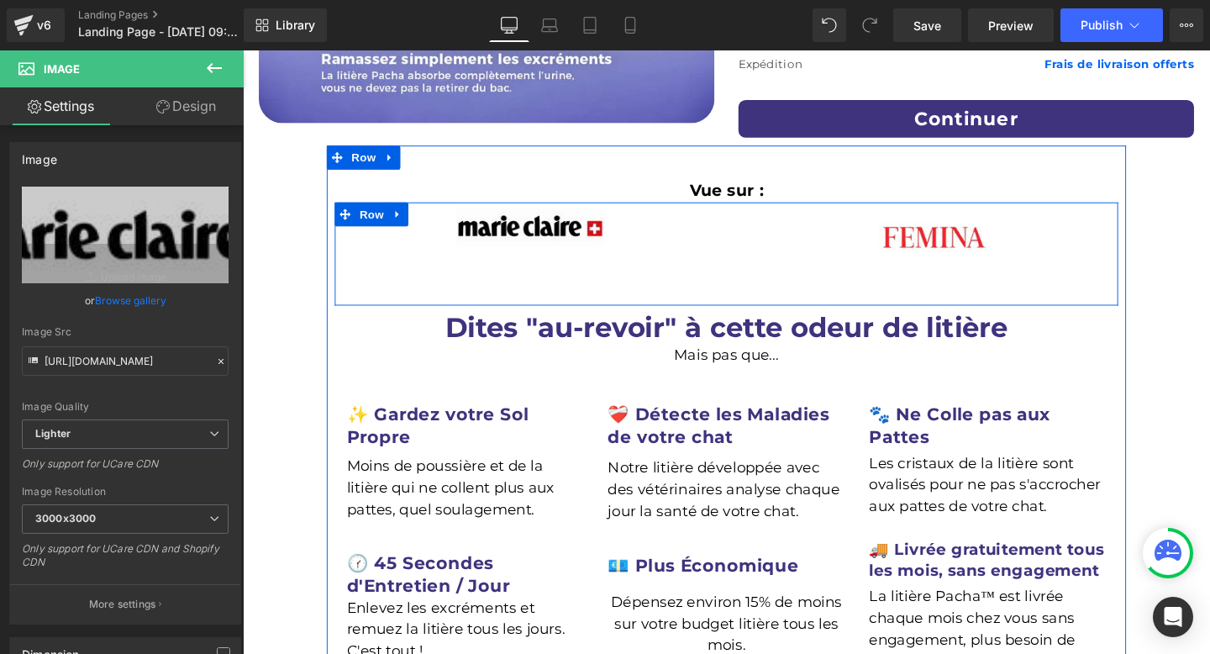
click at [754, 267] on div "Image" at bounding box center [957, 246] width 412 height 66
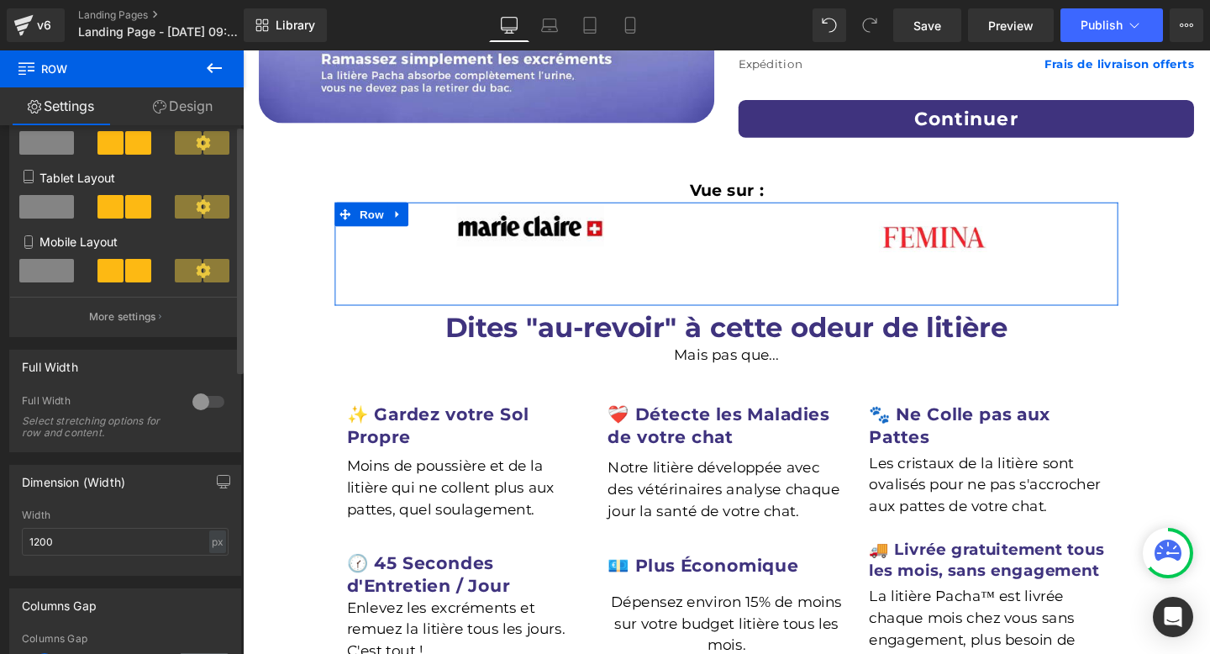
scroll to position [0, 0]
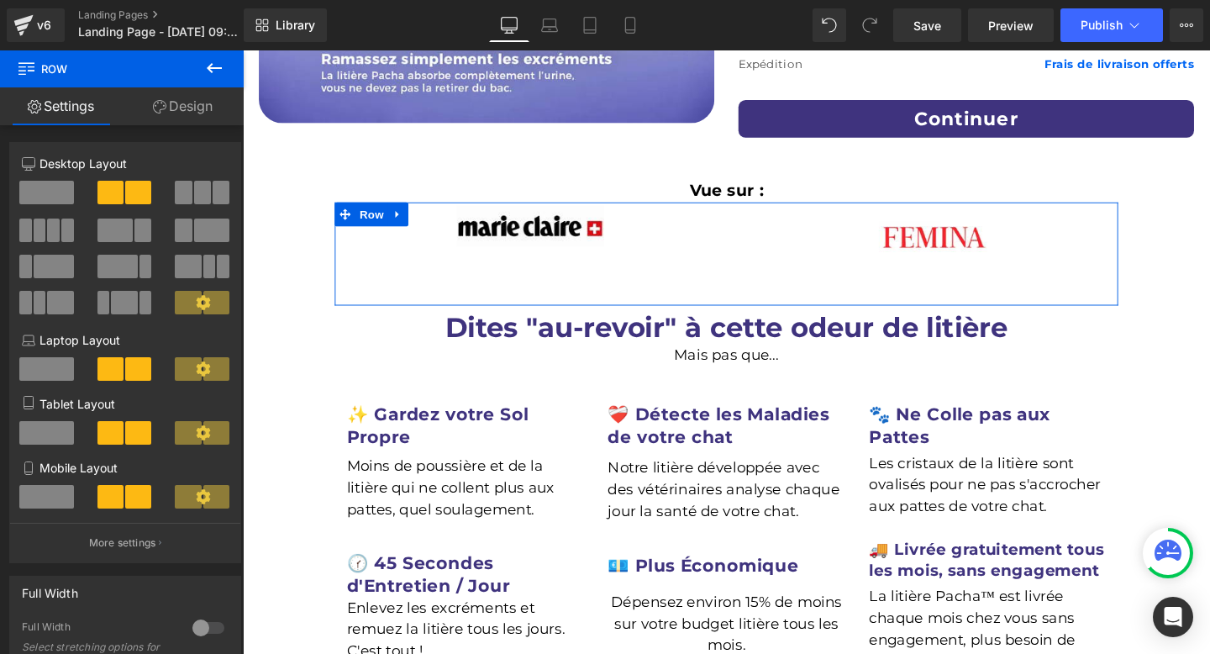
click at [190, 103] on link "Design" at bounding box center [183, 106] width 122 height 38
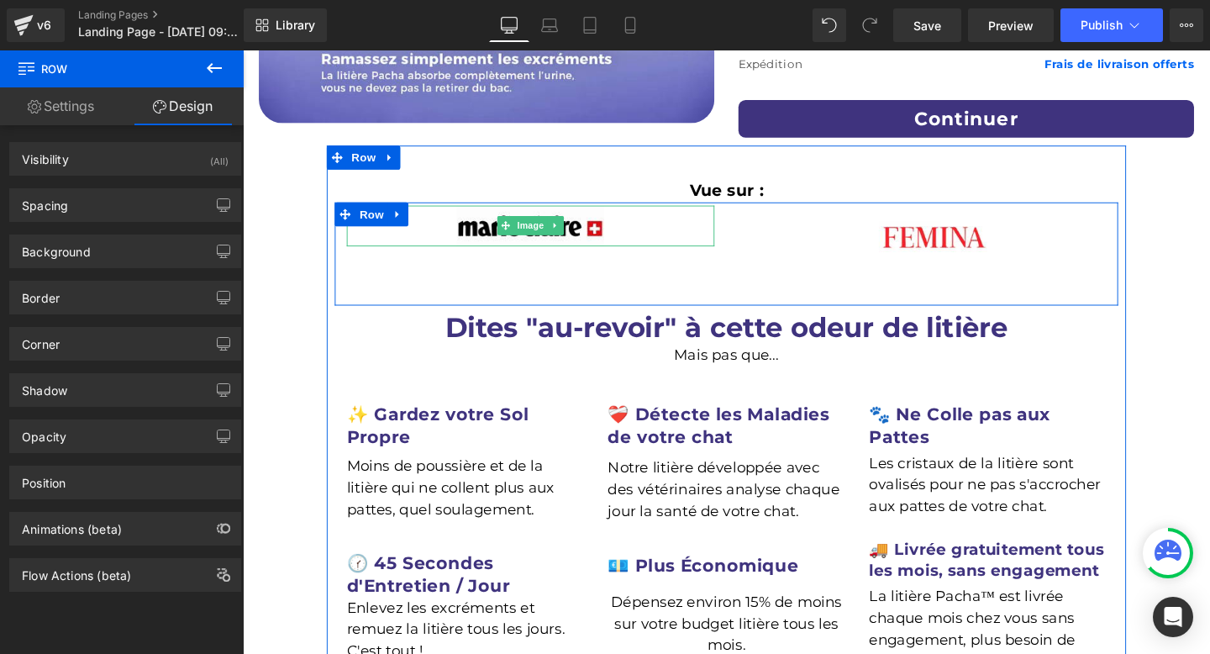
click at [628, 255] on div at bounding box center [545, 254] width 387 height 4
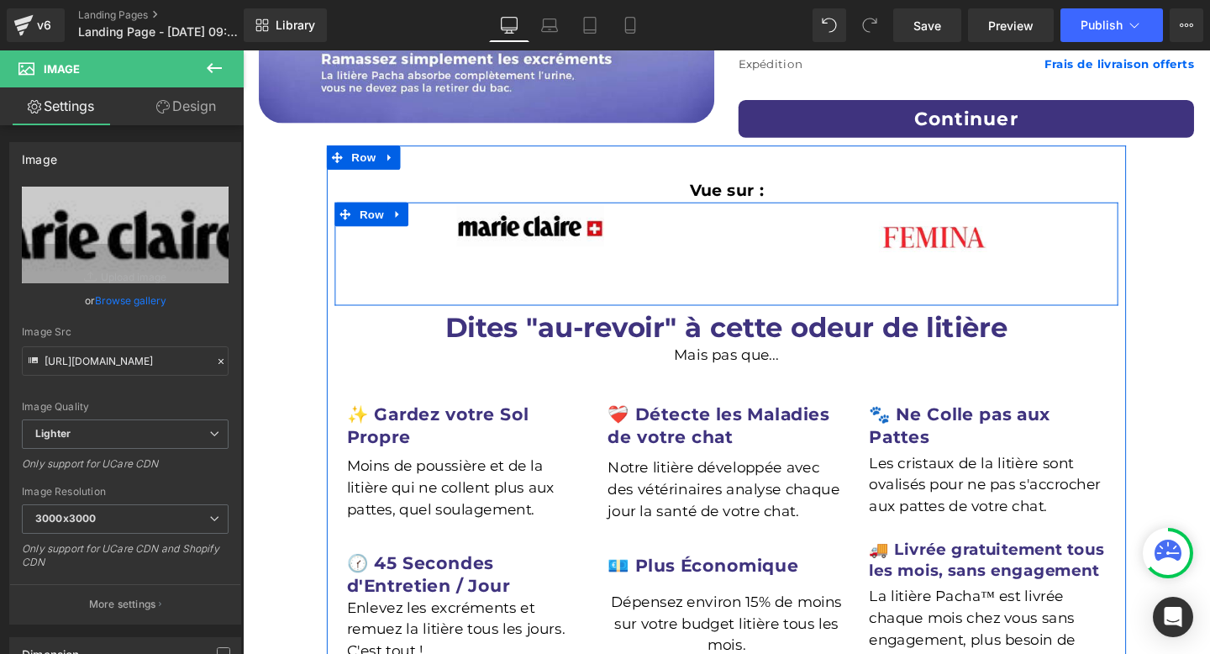
click at [775, 290] on div "Image Image Row" at bounding box center [751, 264] width 824 height 108
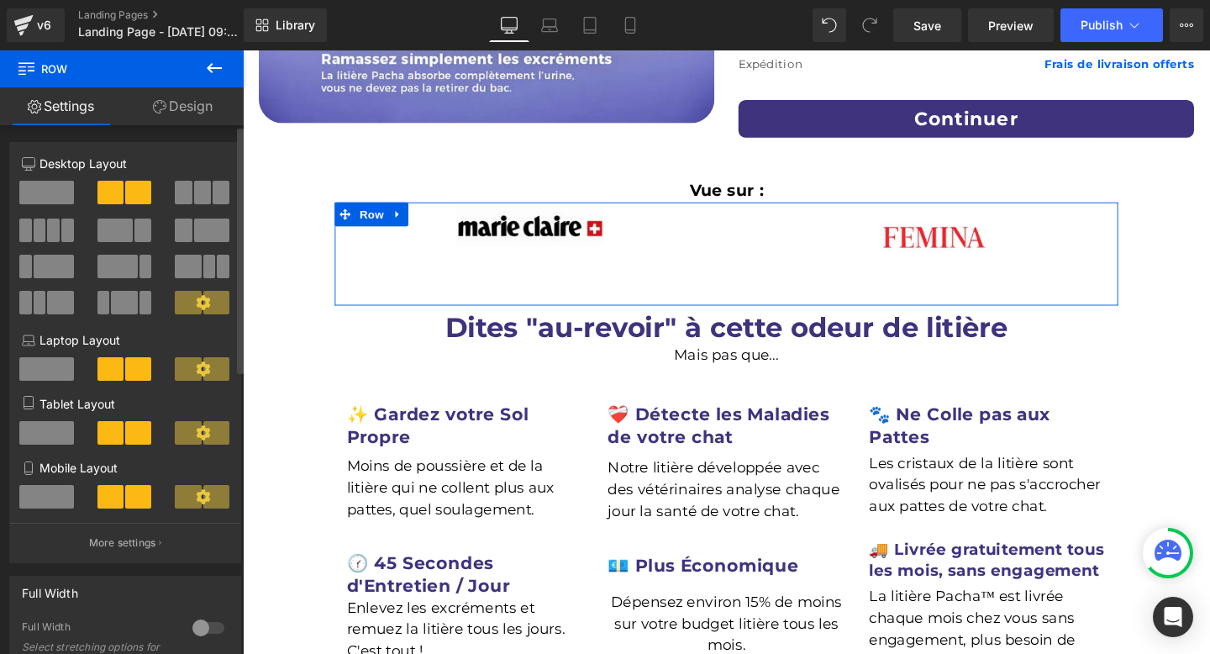
scroll to position [64, 0]
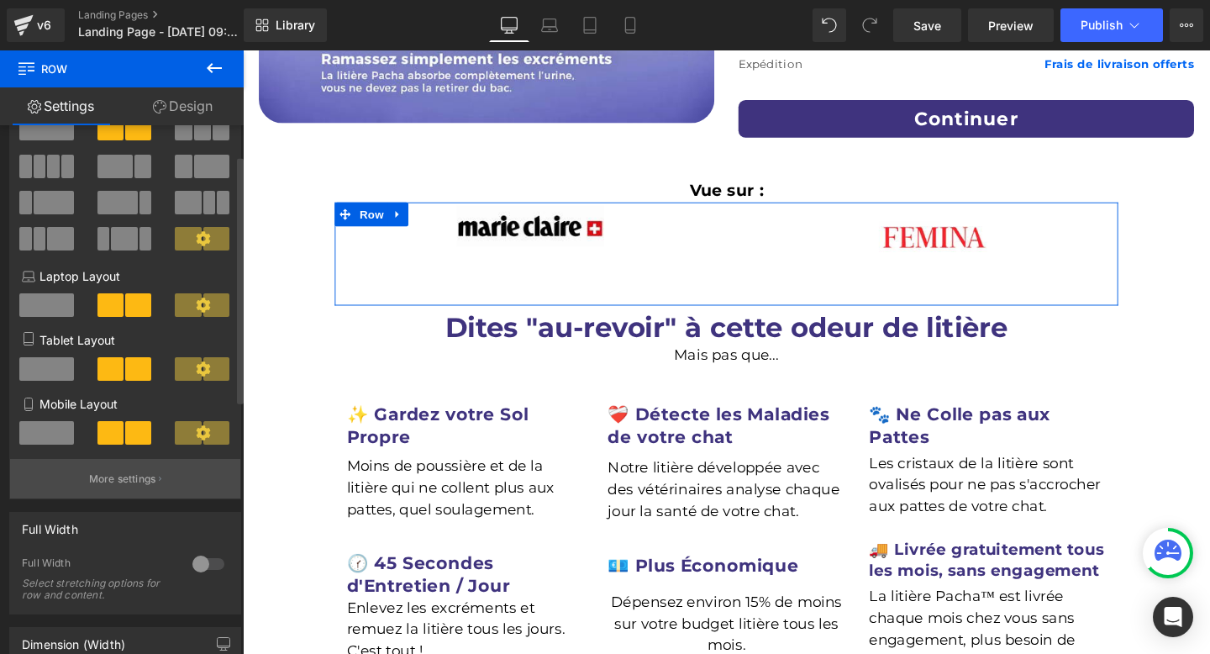
click at [120, 485] on p "More settings" at bounding box center [122, 478] width 67 height 15
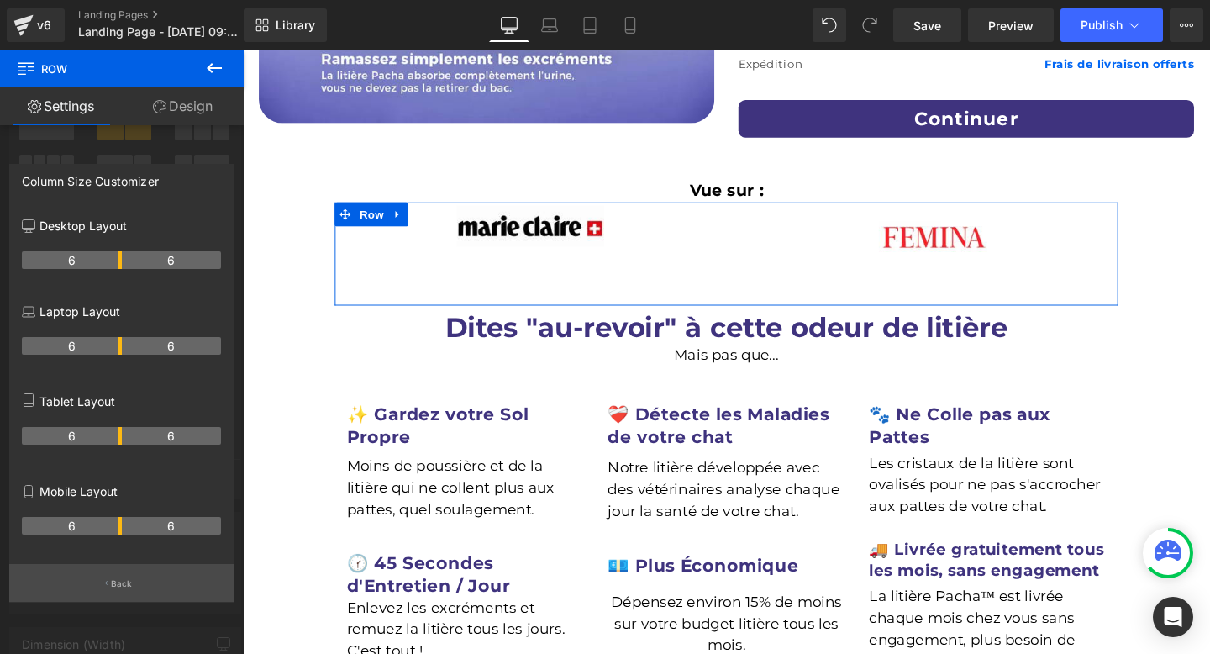
click at [129, 594] on button "Back" at bounding box center [121, 583] width 224 height 38
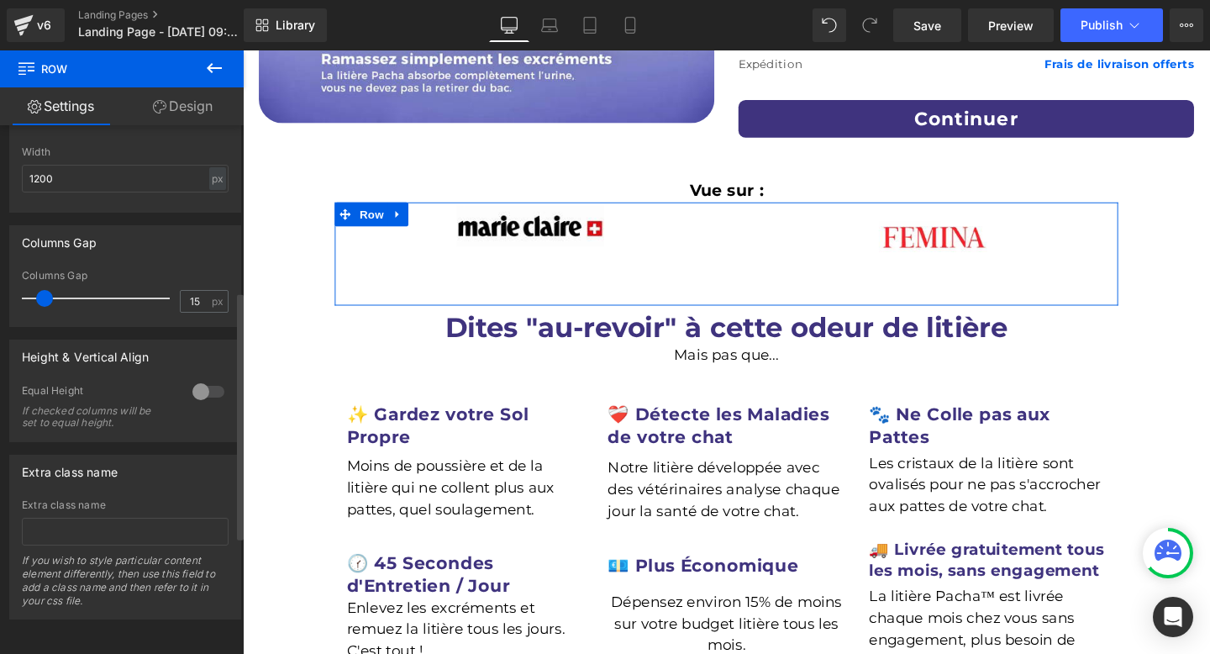
scroll to position [0, 0]
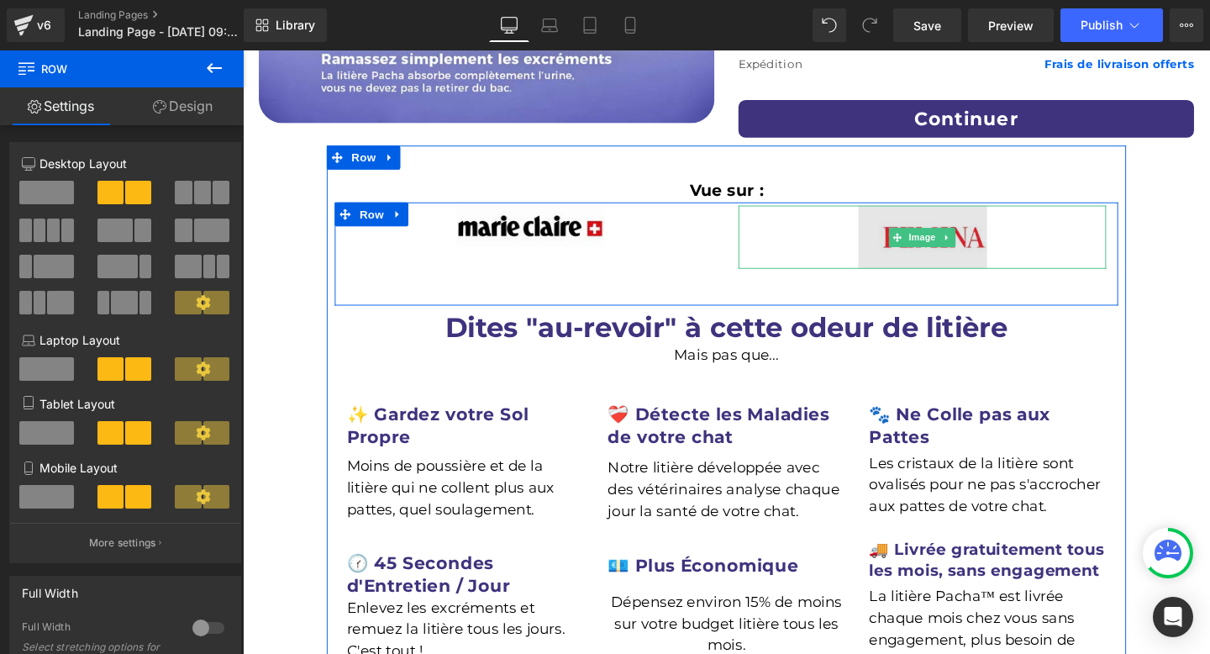
click at [1004, 255] on img at bounding box center [957, 246] width 135 height 66
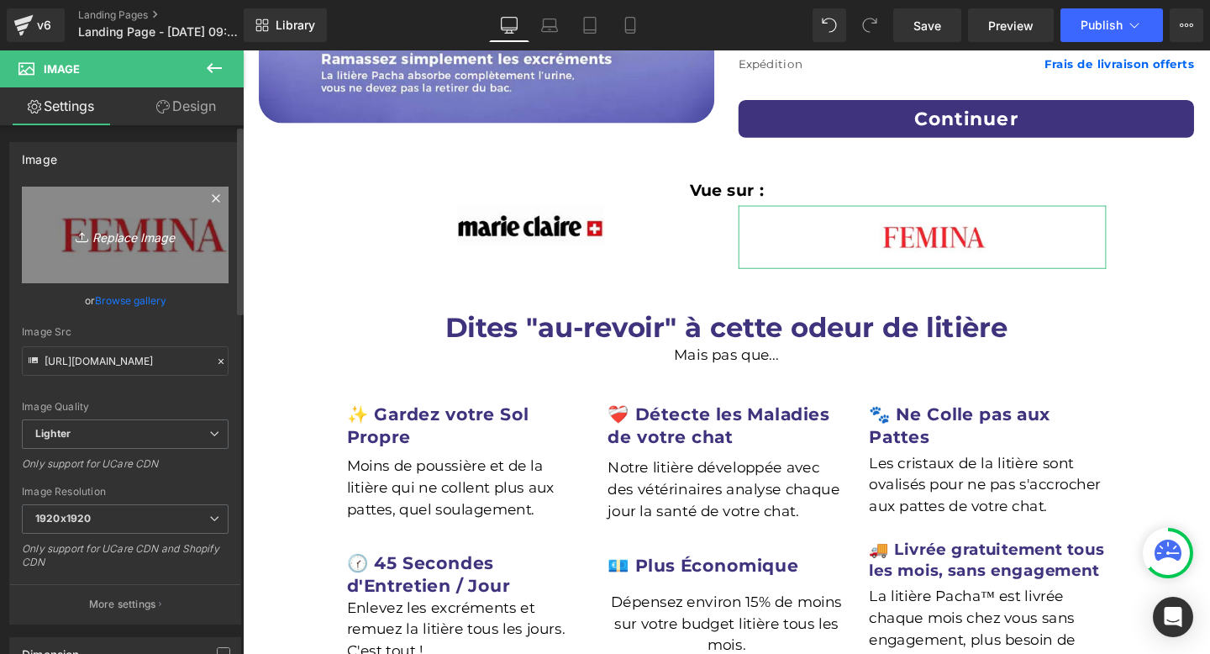
click at [154, 236] on icon "Replace Image" at bounding box center [125, 234] width 134 height 21
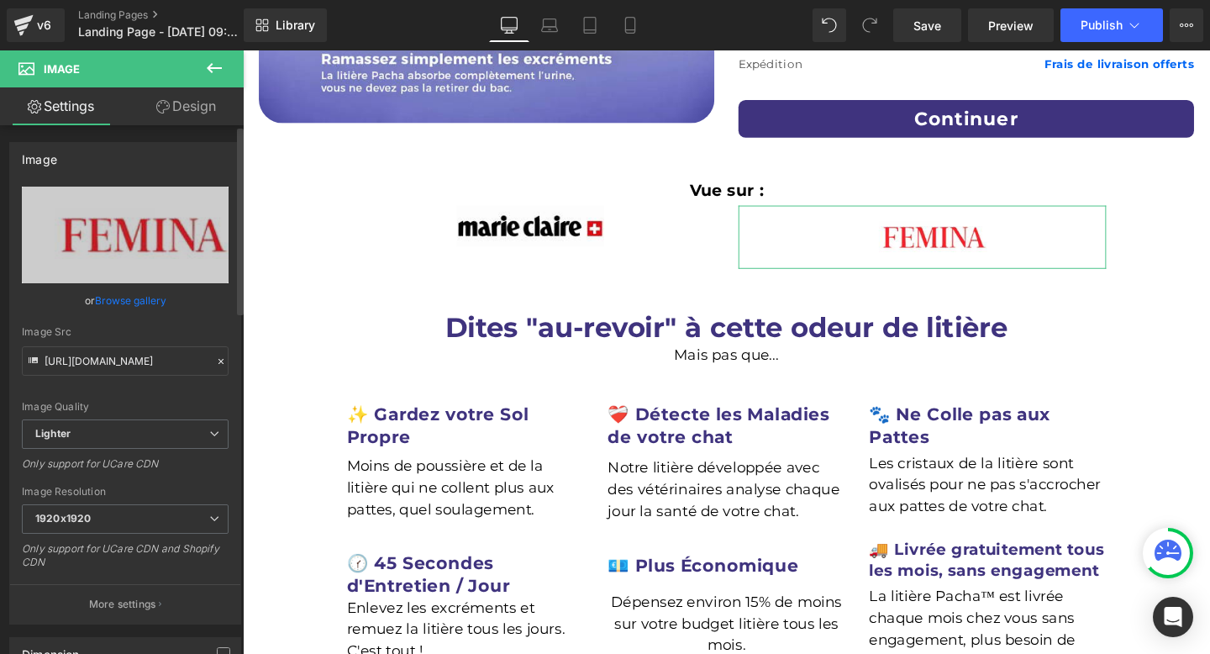
click at [145, 303] on link "Browse gallery" at bounding box center [130, 300] width 71 height 29
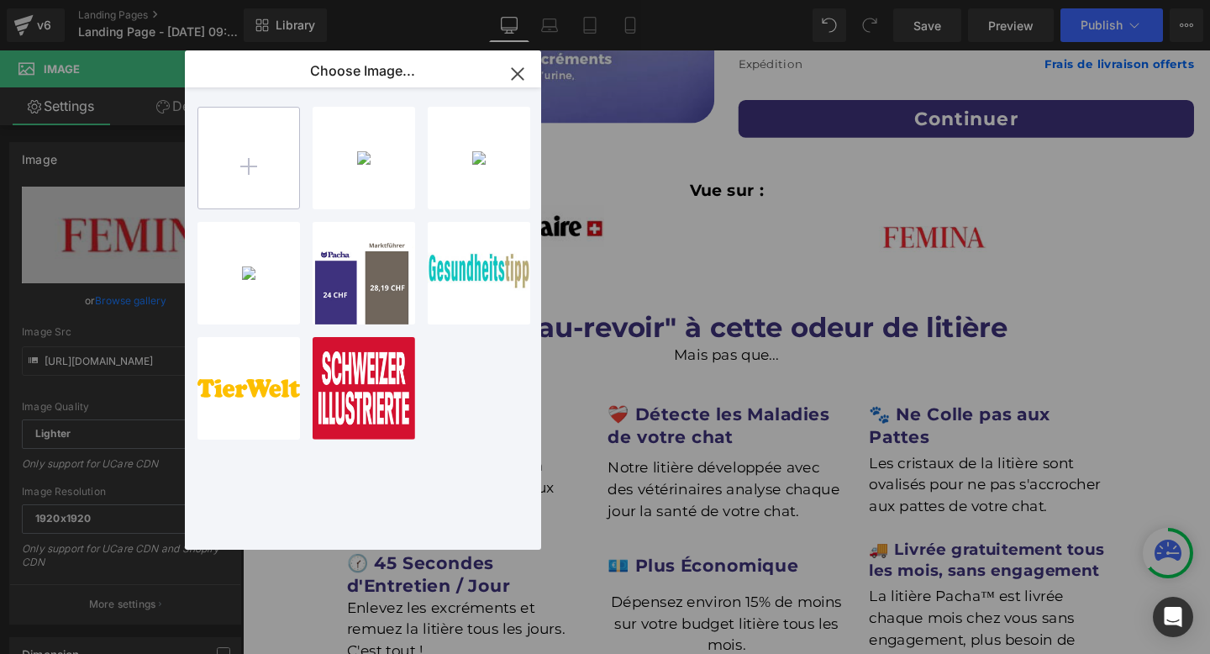
click at [237, 160] on input "file" at bounding box center [248, 158] width 101 height 101
type input "C:\fakepath\Capture d’écran 2025-08-21 à 10.53.14.png"
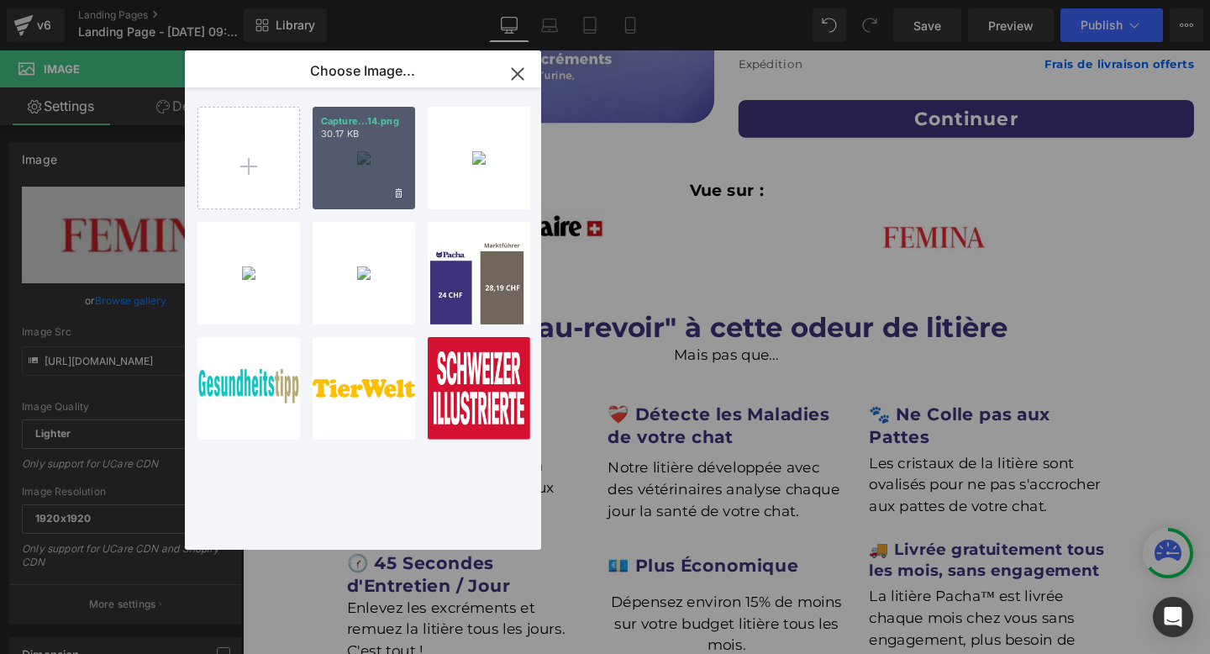
click at [360, 155] on div "Capture...14.png 30.17 KB" at bounding box center [364, 158] width 103 height 103
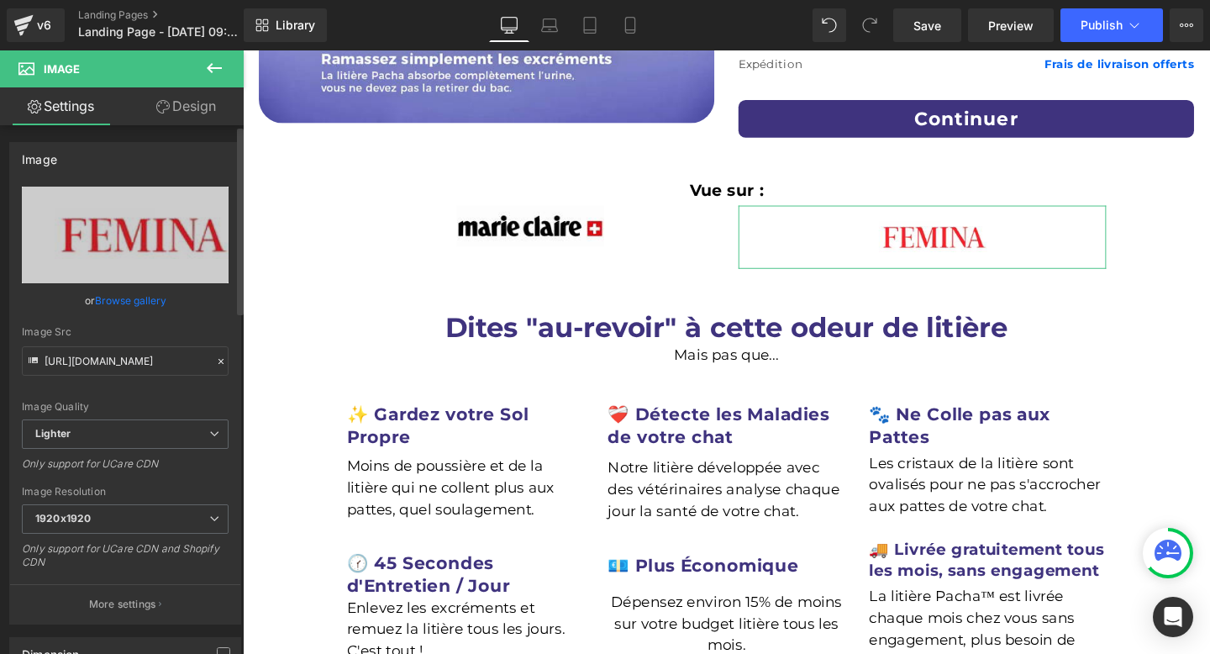
click at [145, 299] on link "Browse gallery" at bounding box center [130, 300] width 71 height 29
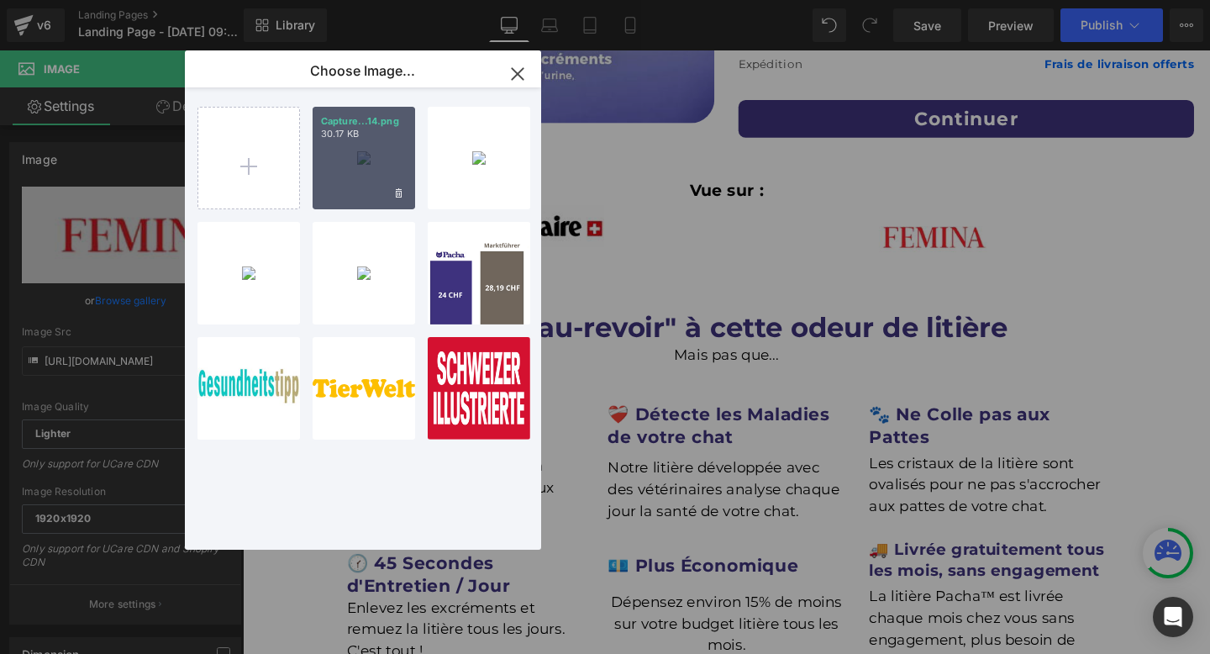
click at [374, 189] on div "Capture...14.png 30.17 KB" at bounding box center [364, 158] width 103 height 103
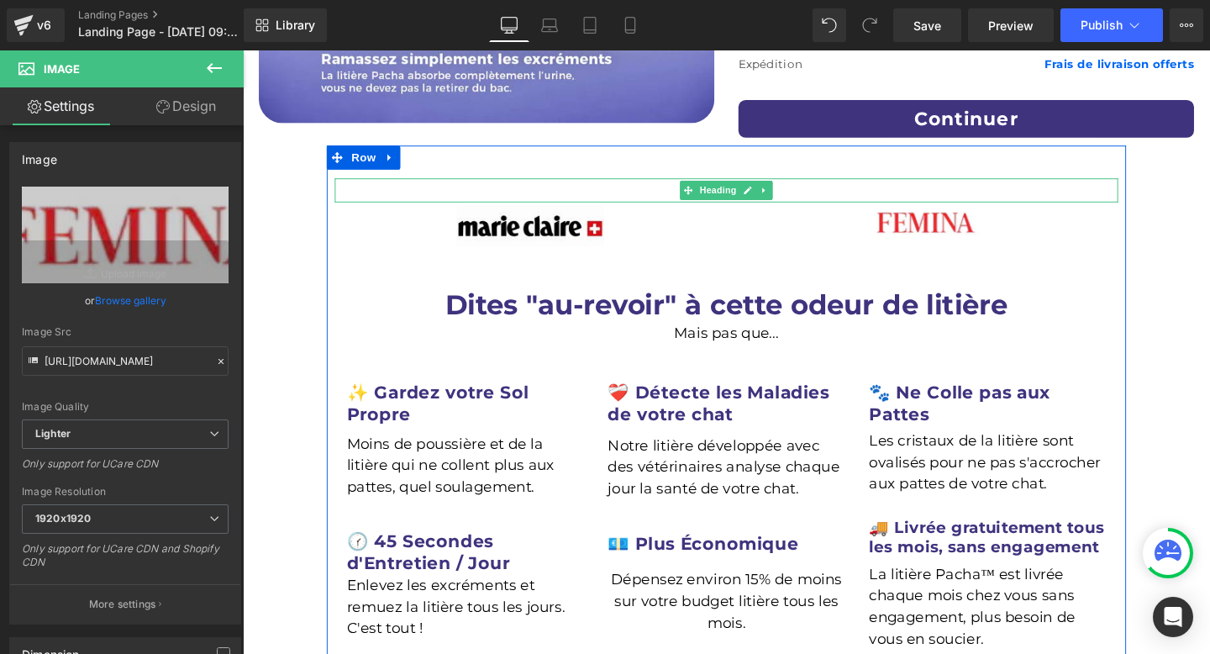
type input "https://ucarecdn.com/e7058a30-5b7e-4e7b-b552-dfc19bf0f948/-/format/auto/-/previ…"
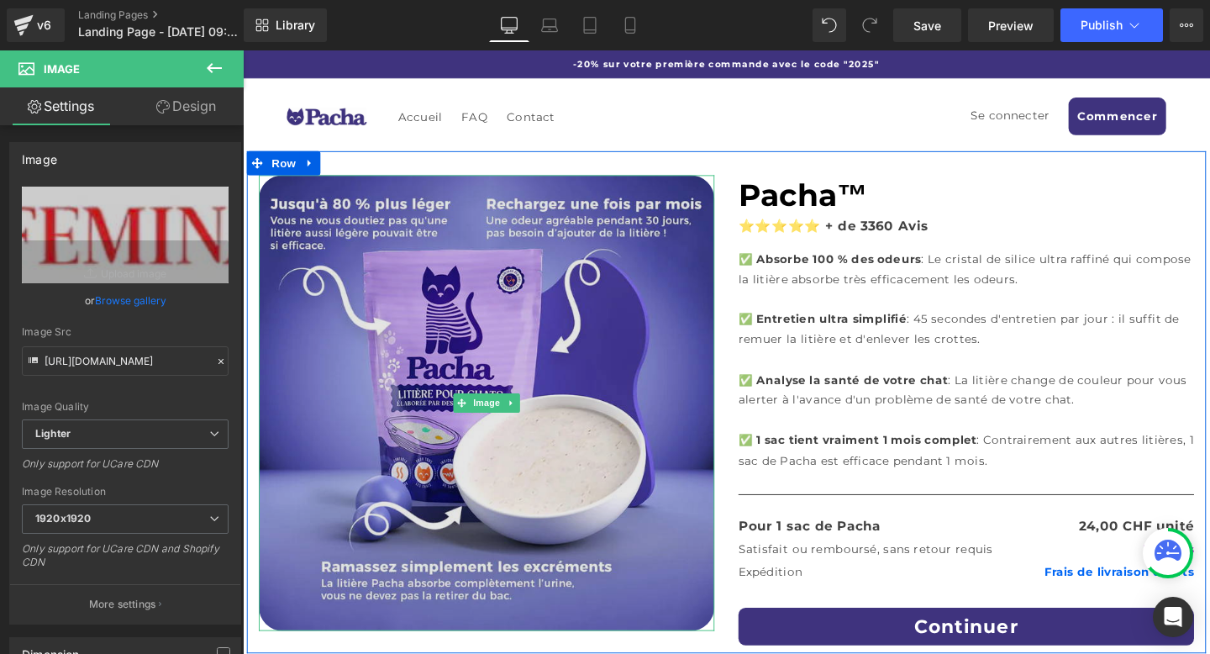
click at [593, 396] on img at bounding box center [499, 421] width 479 height 479
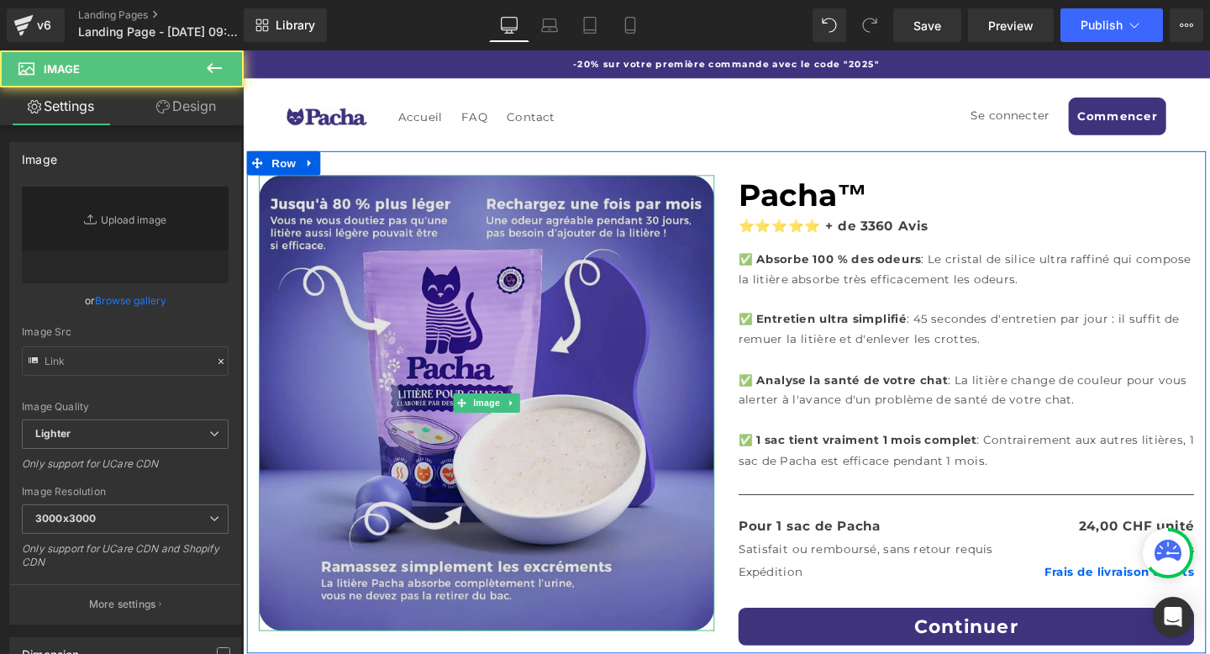
type input "https://ucarecdn.com/bef985f9-944c-4322-beb8-da7e0a1d6d2f/-/format/auto/-/previ…"
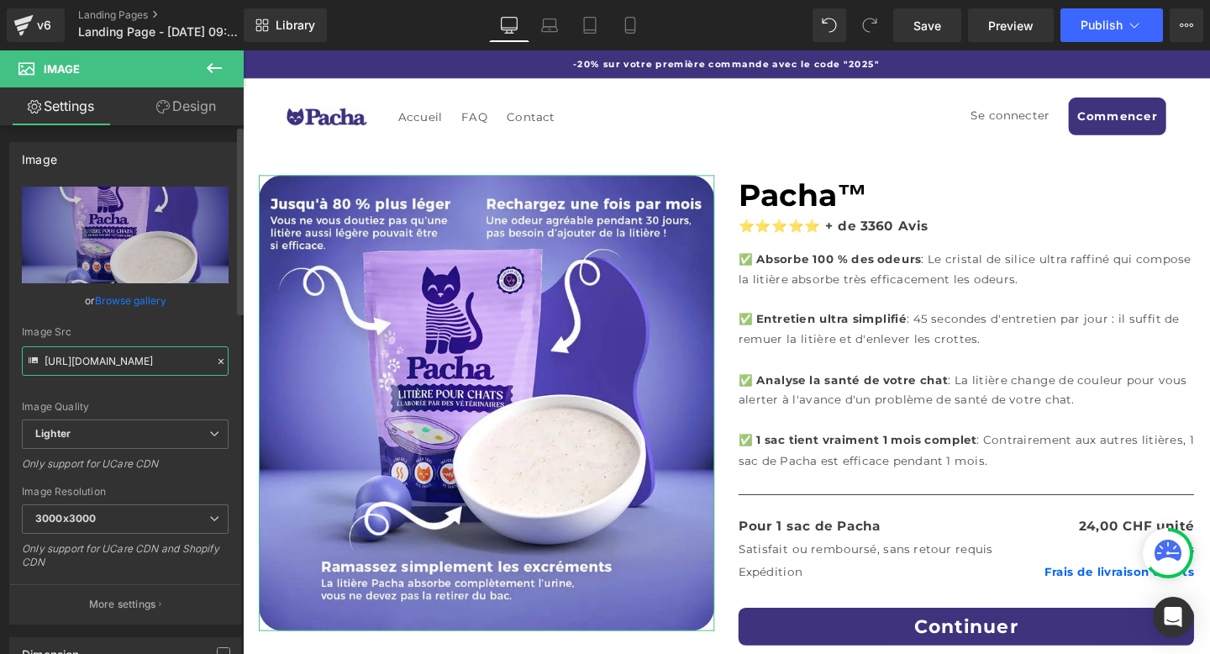
click at [123, 364] on input "https://ucarecdn.com/bef985f9-944c-4322-beb8-da7e0a1d6d2f/-/format/auto/-/previ…" at bounding box center [125, 360] width 207 height 29
click at [122, 296] on link "Browse gallery" at bounding box center [130, 300] width 71 height 29
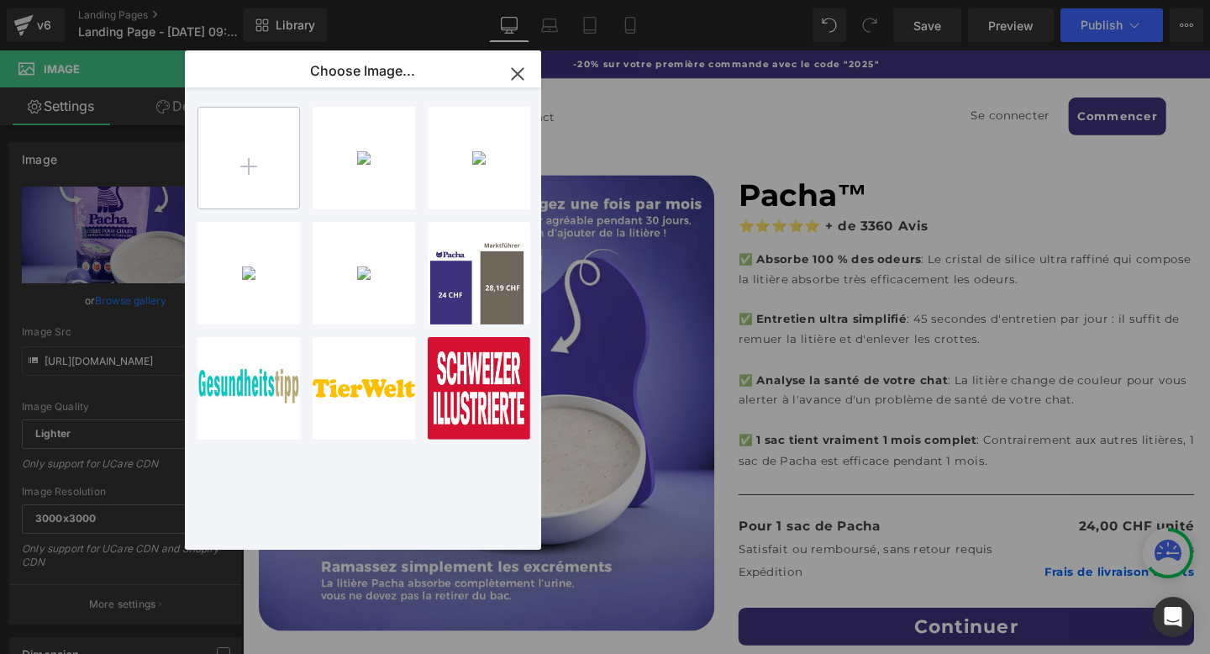
click at [252, 162] on input "file" at bounding box center [248, 158] width 101 height 101
type input "C:\fakepath\DE Version - Tot 80% lichter (1).png"
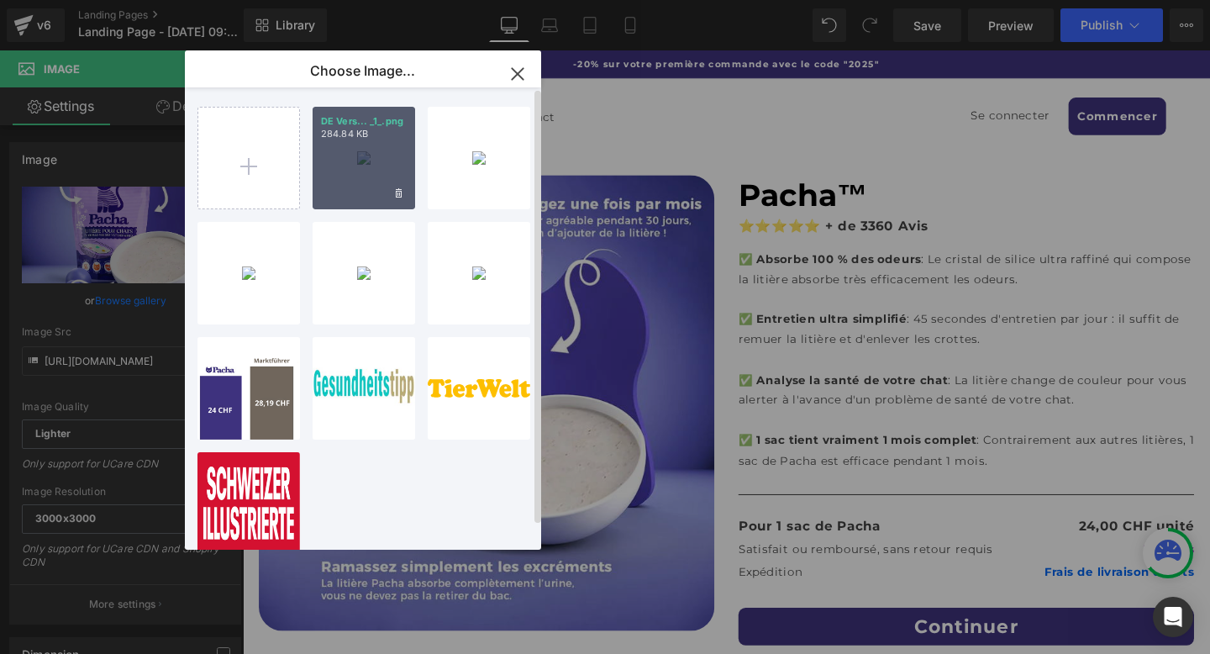
click at [351, 161] on div "DE Vers... _1_.png 284.84 KB" at bounding box center [364, 158] width 103 height 103
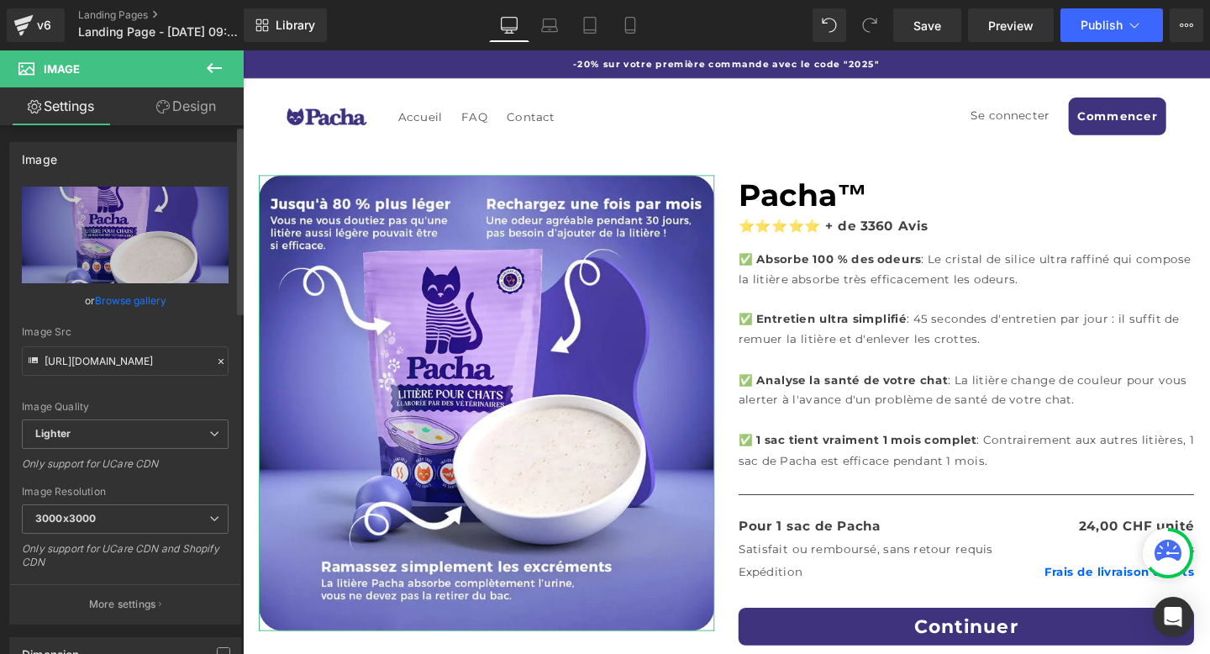
click at [141, 302] on link "Browse gallery" at bounding box center [130, 300] width 71 height 29
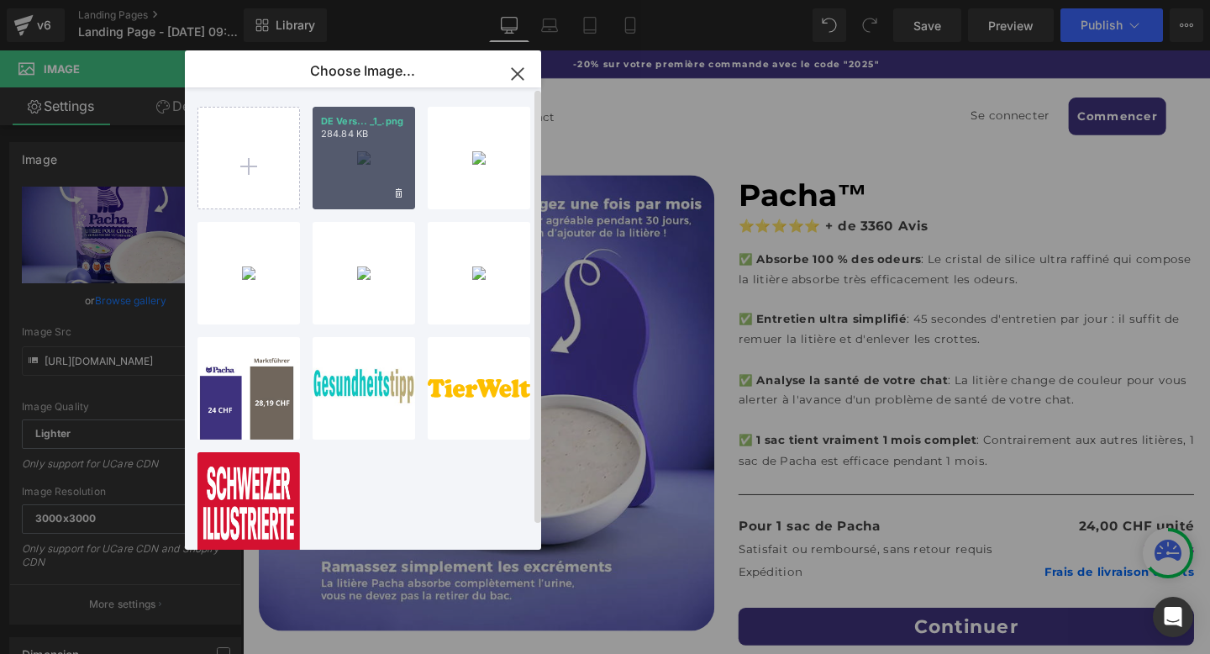
click at [358, 188] on div "DE Vers... _1_.png 284.84 KB" at bounding box center [364, 158] width 103 height 103
type input "https://ucarecdn.com/c0c9f0bb-9b89-45ef-8db3-488e10091ba5/-/format/auto/-/previ…"
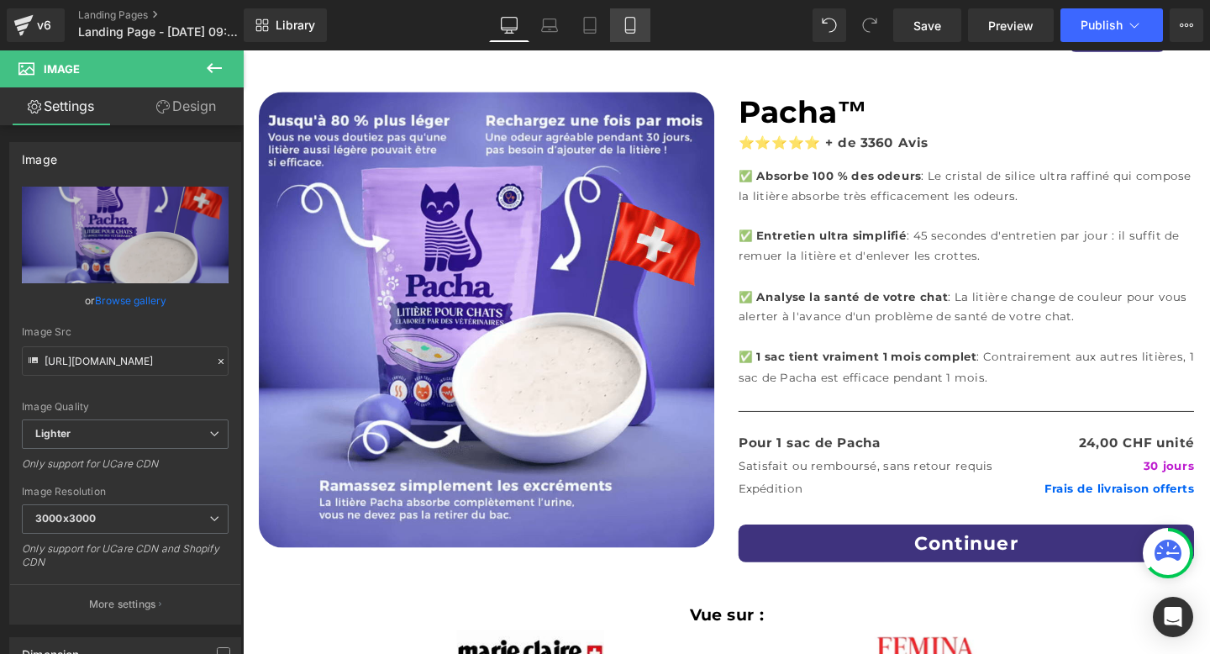
click at [629, 22] on icon at bounding box center [630, 25] width 17 height 17
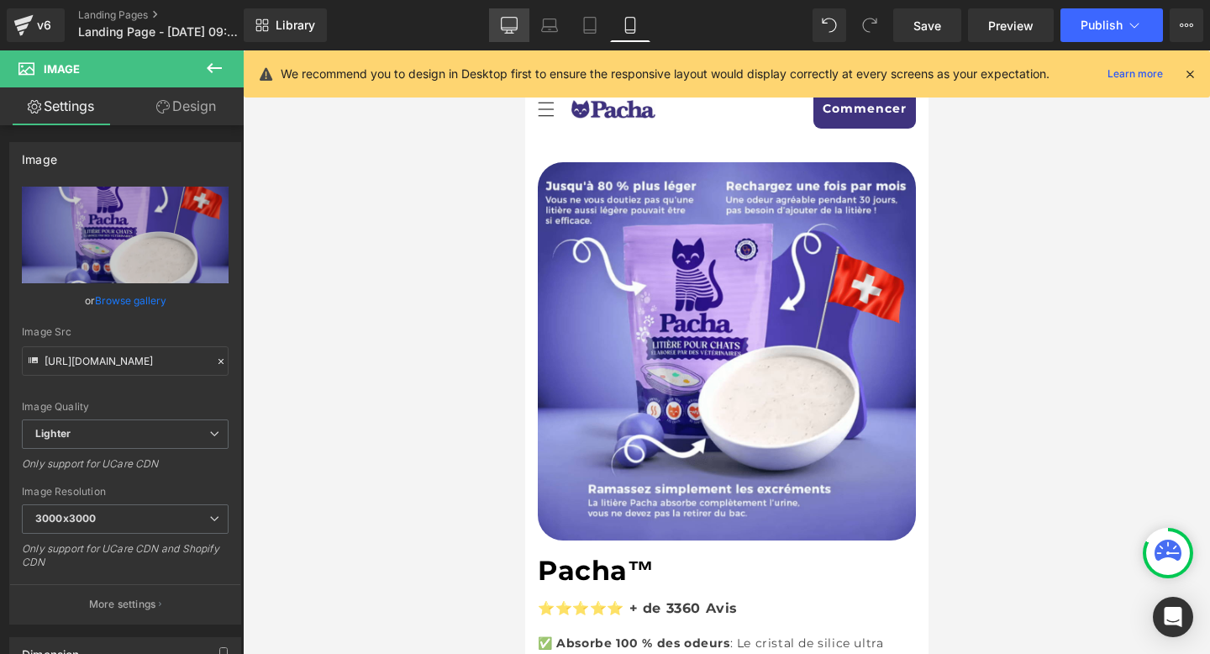
click at [507, 14] on link "Desktop" at bounding box center [509, 25] width 40 height 34
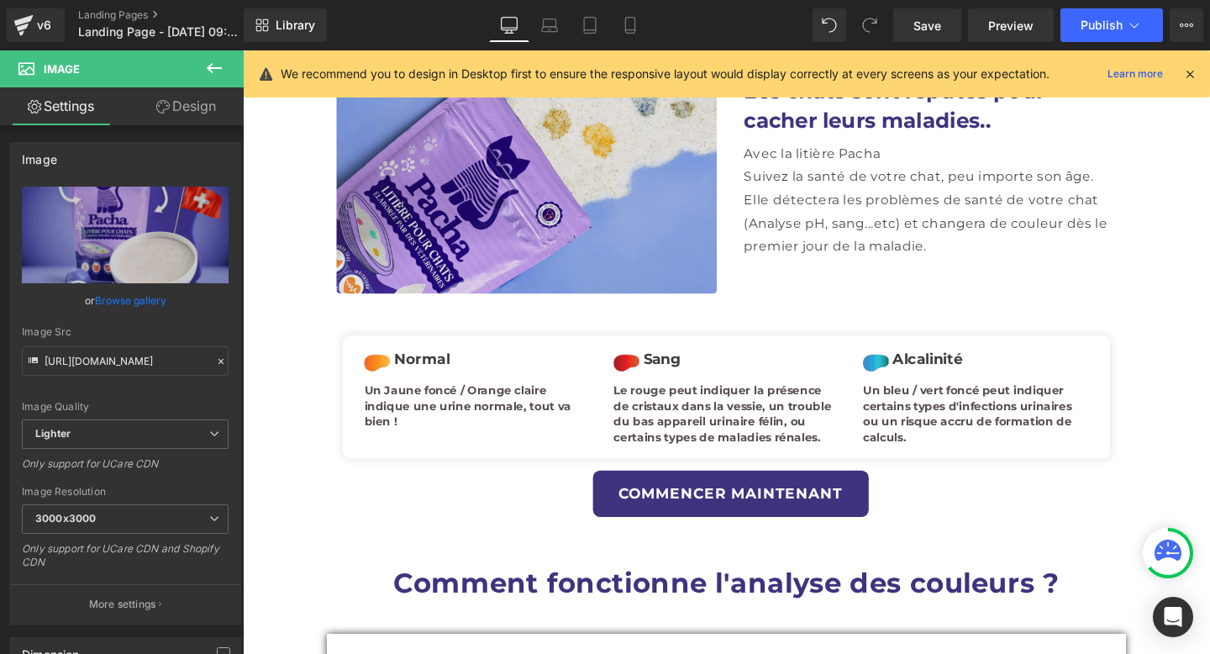
scroll to position [1280, 0]
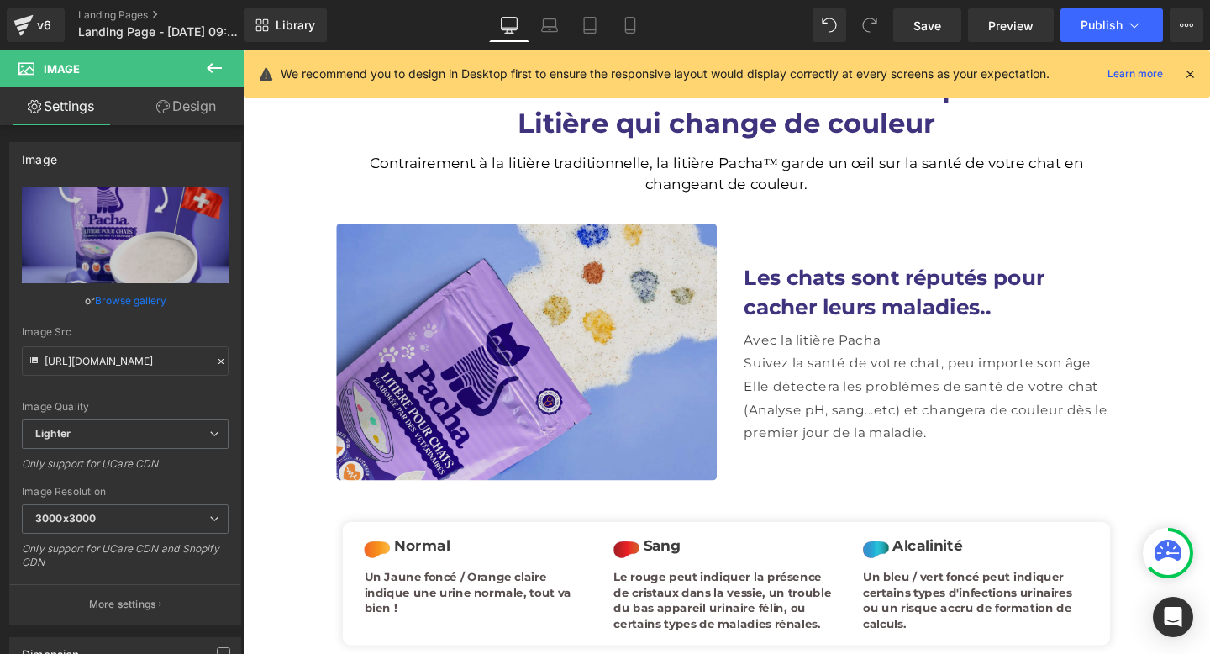
click at [630, 318] on img at bounding box center [541, 368] width 400 height 270
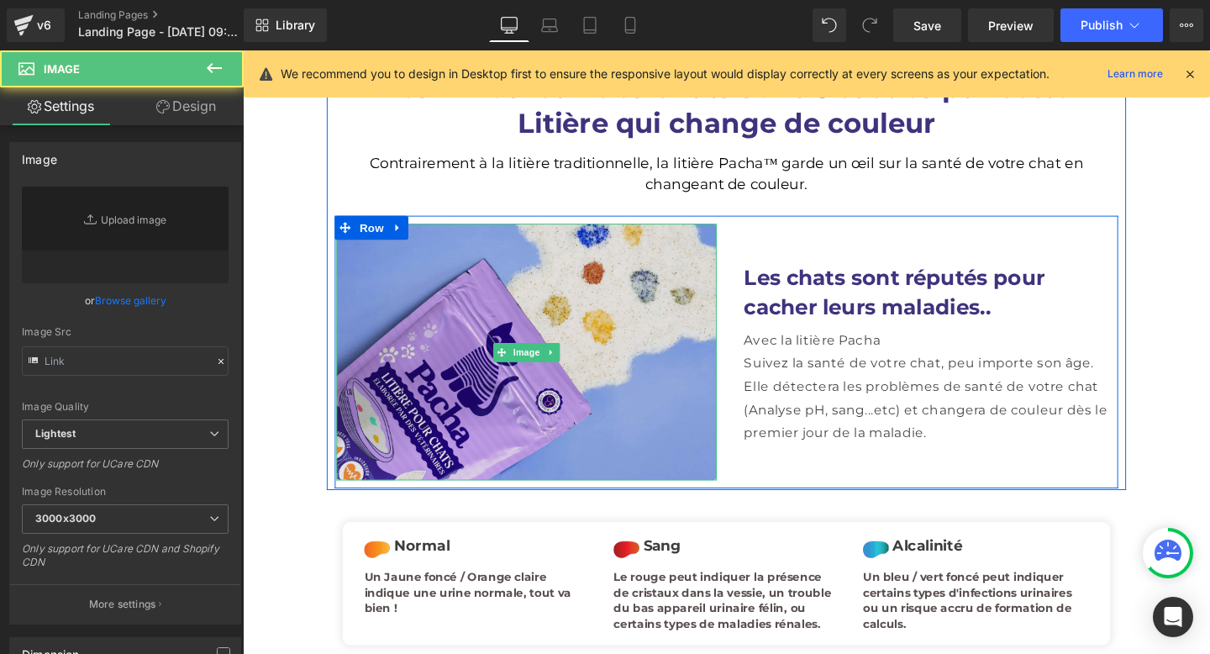
type input "[URL][DOMAIN_NAME]"
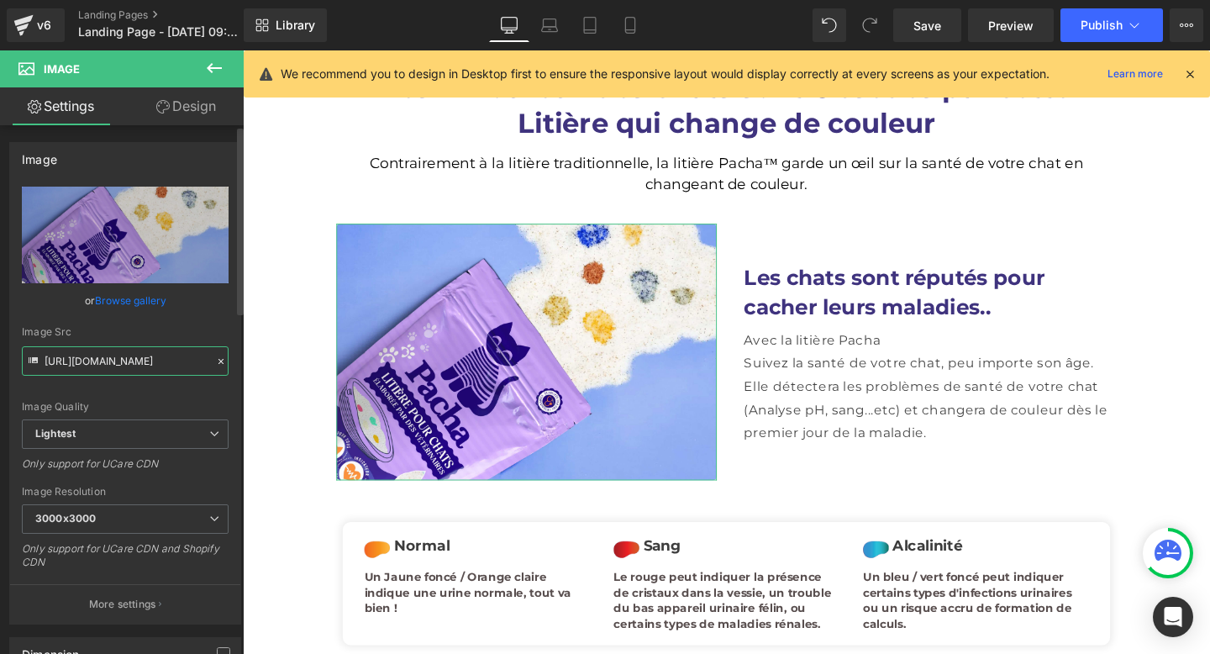
click at [155, 355] on input "[URL][DOMAIN_NAME]" at bounding box center [125, 360] width 207 height 29
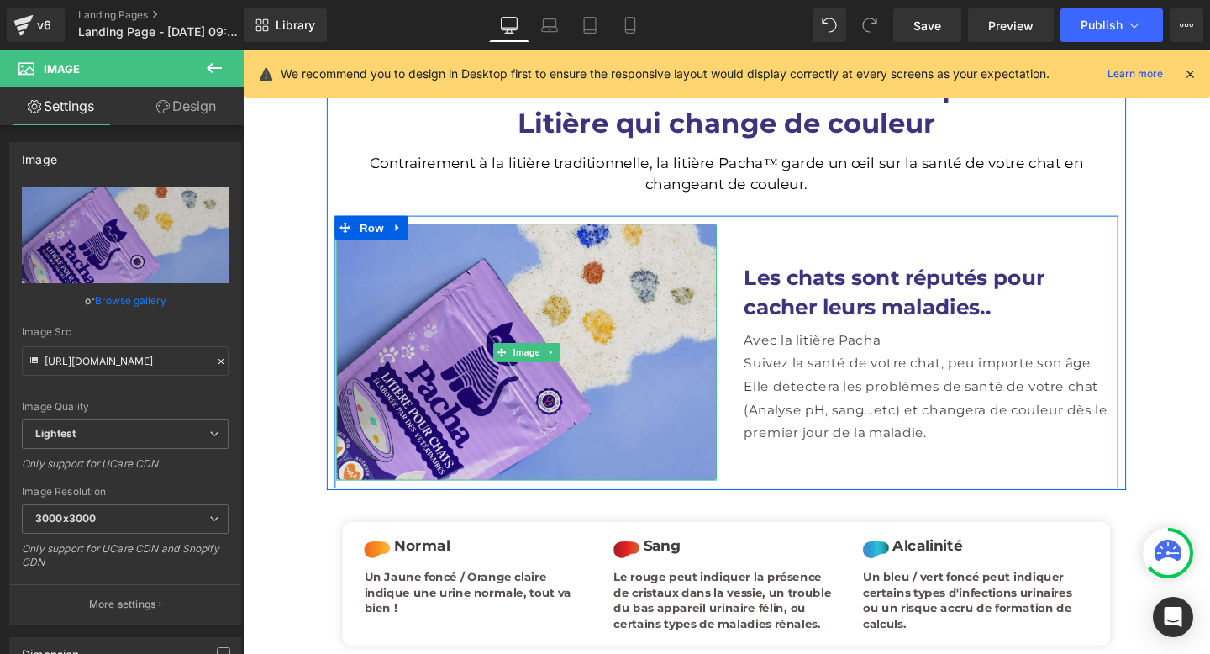
click at [576, 303] on img at bounding box center [541, 368] width 400 height 270
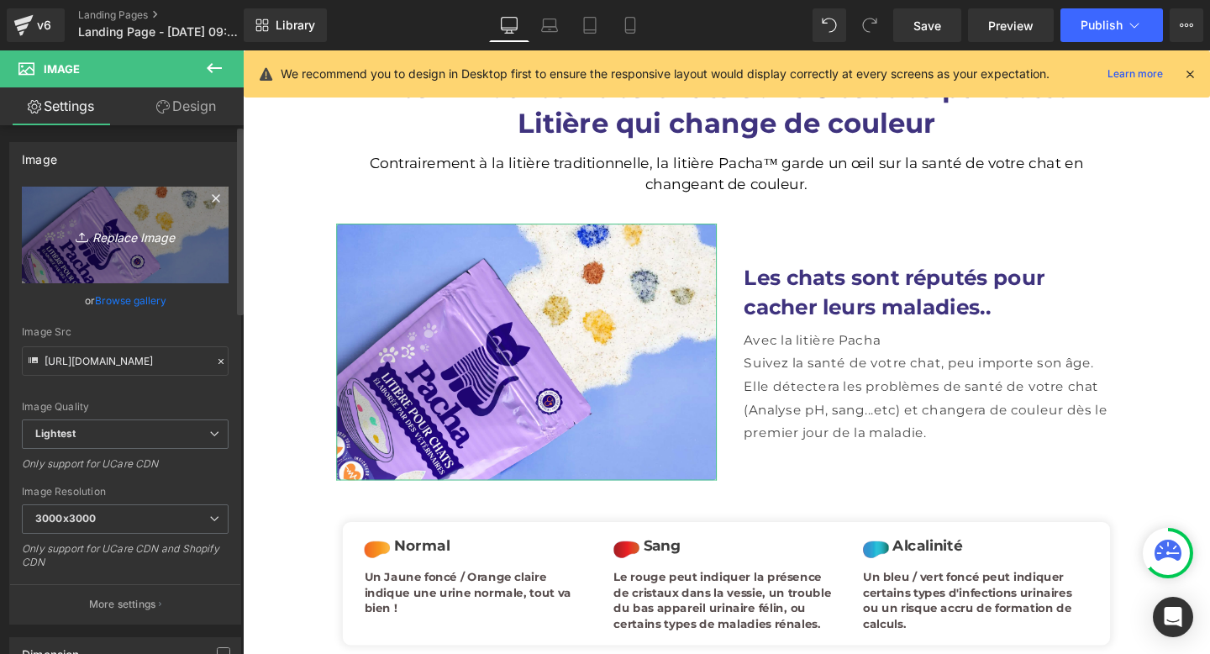
click at [103, 252] on link "Replace Image" at bounding box center [125, 235] width 207 height 97
type input "C:\fakepath\Design sans titre (1).png"
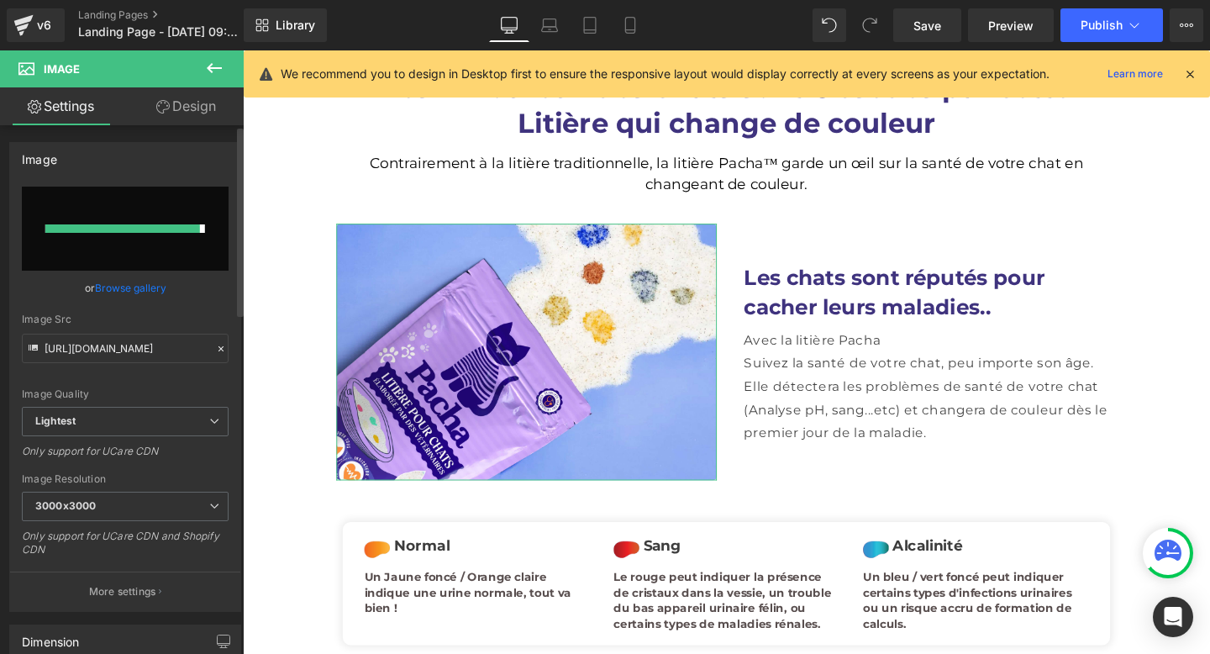
type input "https://ucarecdn.com/5ac7640a-6f0e-43ea-8260-4f46e3d41143/-/format/auto/-/previ…"
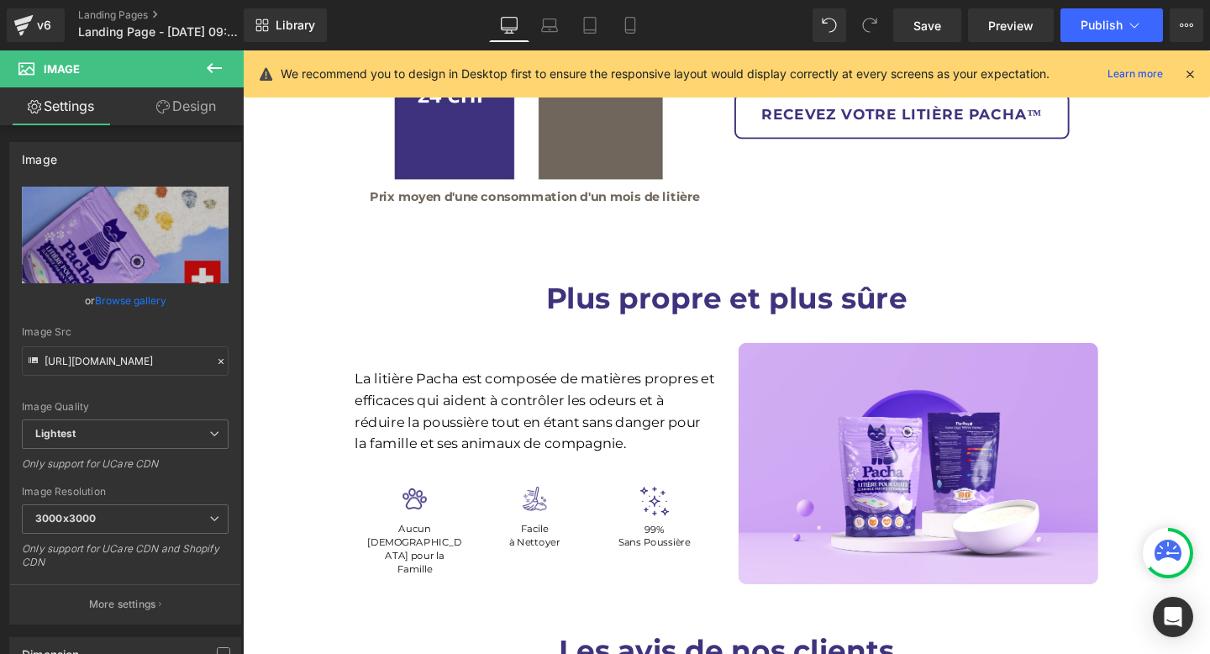
scroll to position [3436, 0]
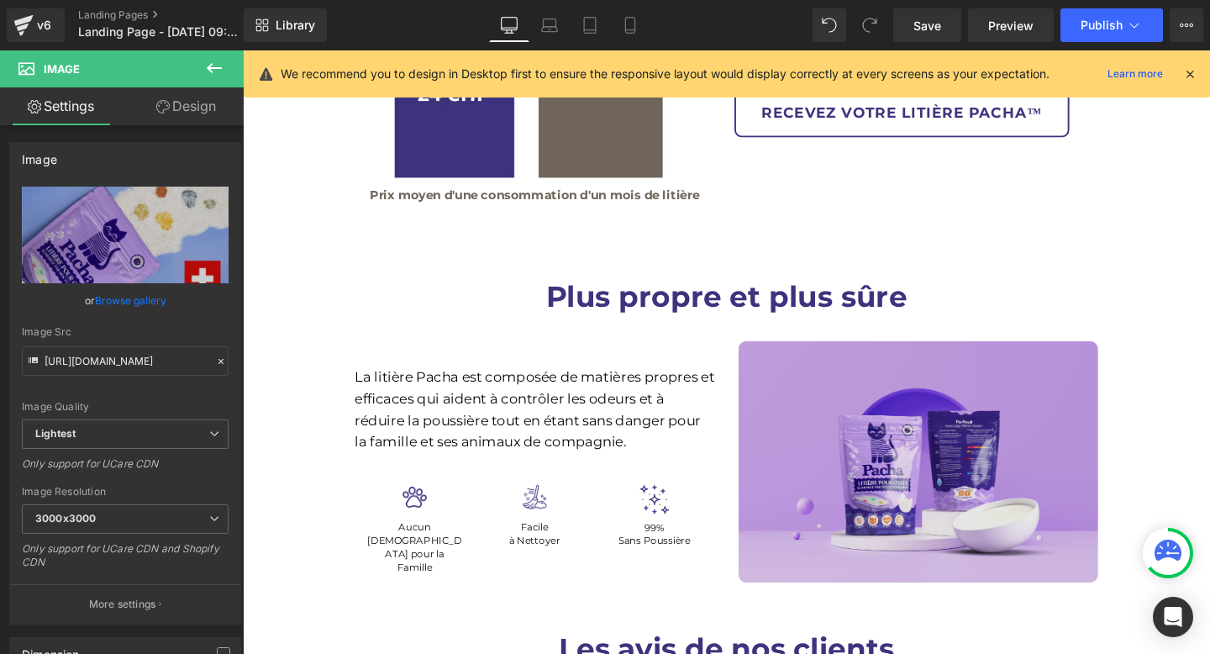
click at [987, 421] on div "Image" at bounding box center [953, 483] width 378 height 254
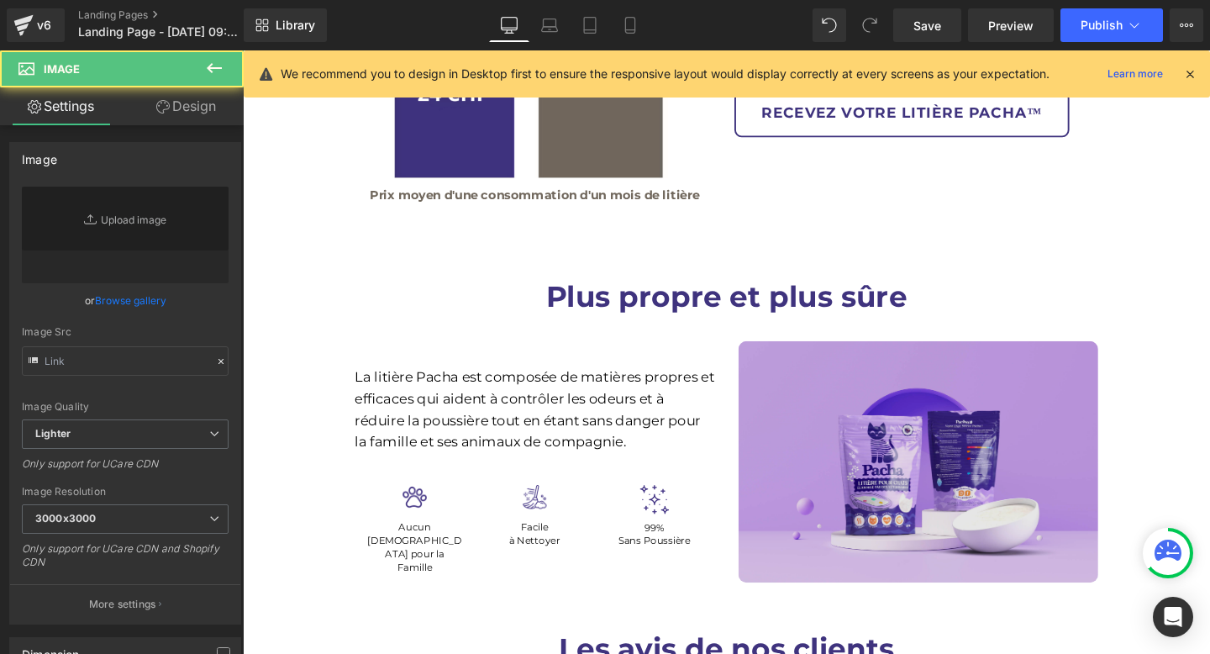
type input "[URL][DOMAIN_NAME]"
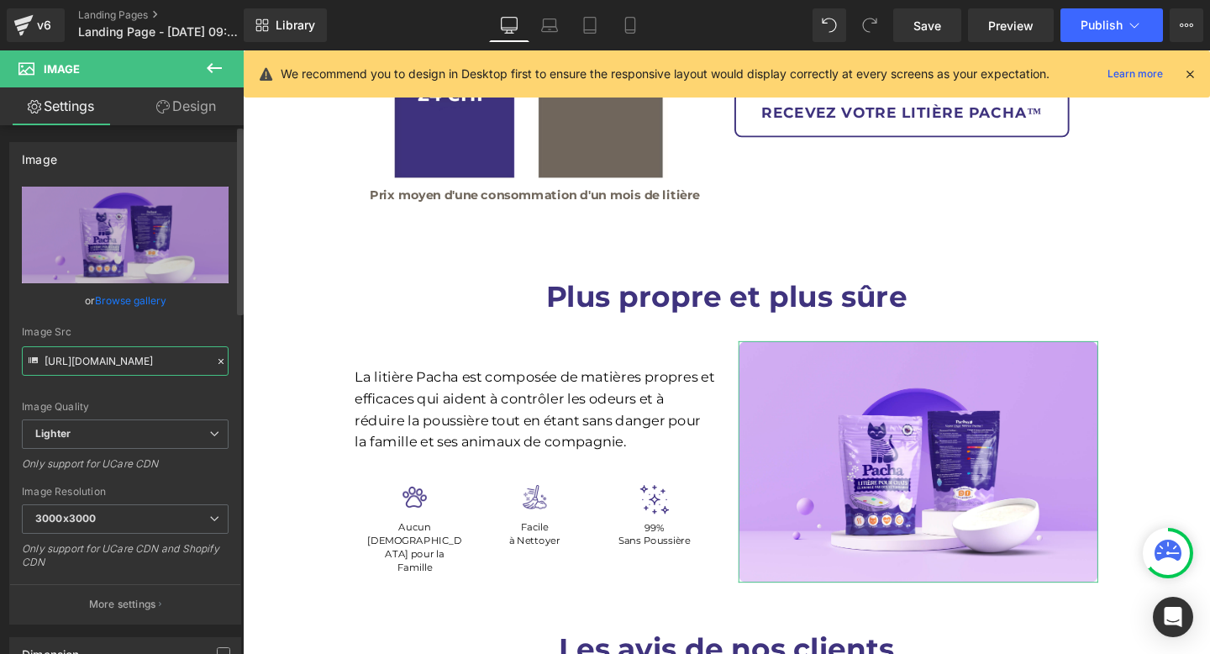
click at [135, 372] on input "[URL][DOMAIN_NAME]" at bounding box center [125, 360] width 207 height 29
click at [137, 304] on link "Browse gallery" at bounding box center [130, 300] width 71 height 29
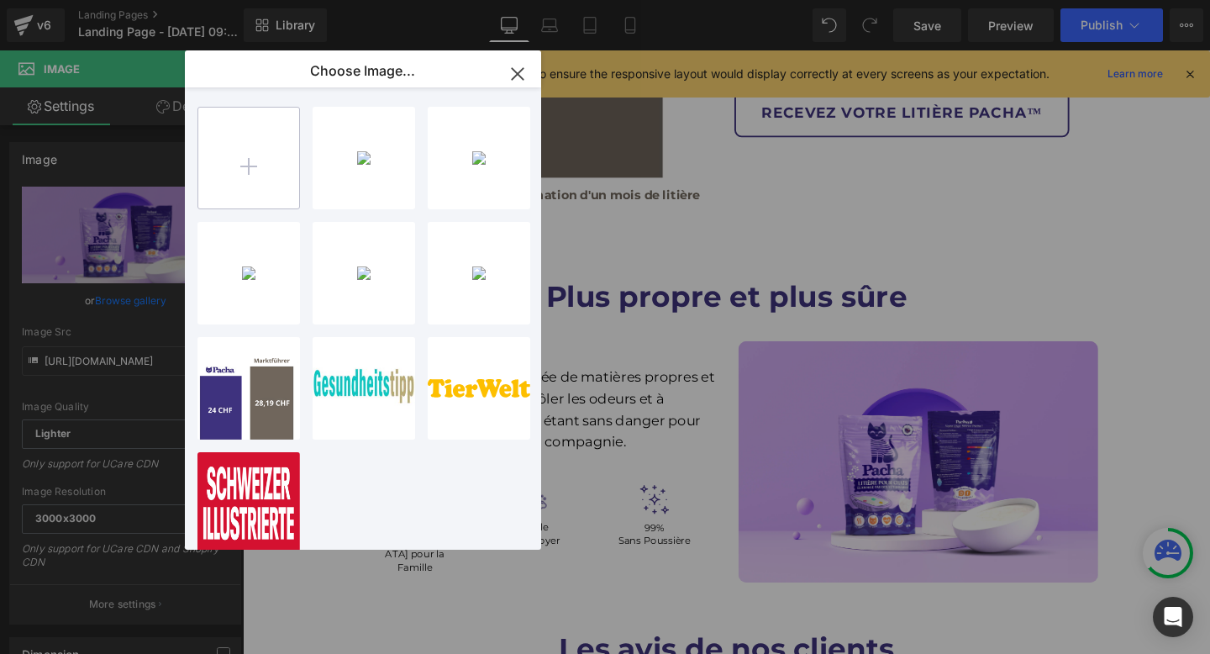
click at [247, 145] on input "file" at bounding box center [248, 158] width 101 height 101
type input "C:\fakepath\Design sans titre (2) (1).png"
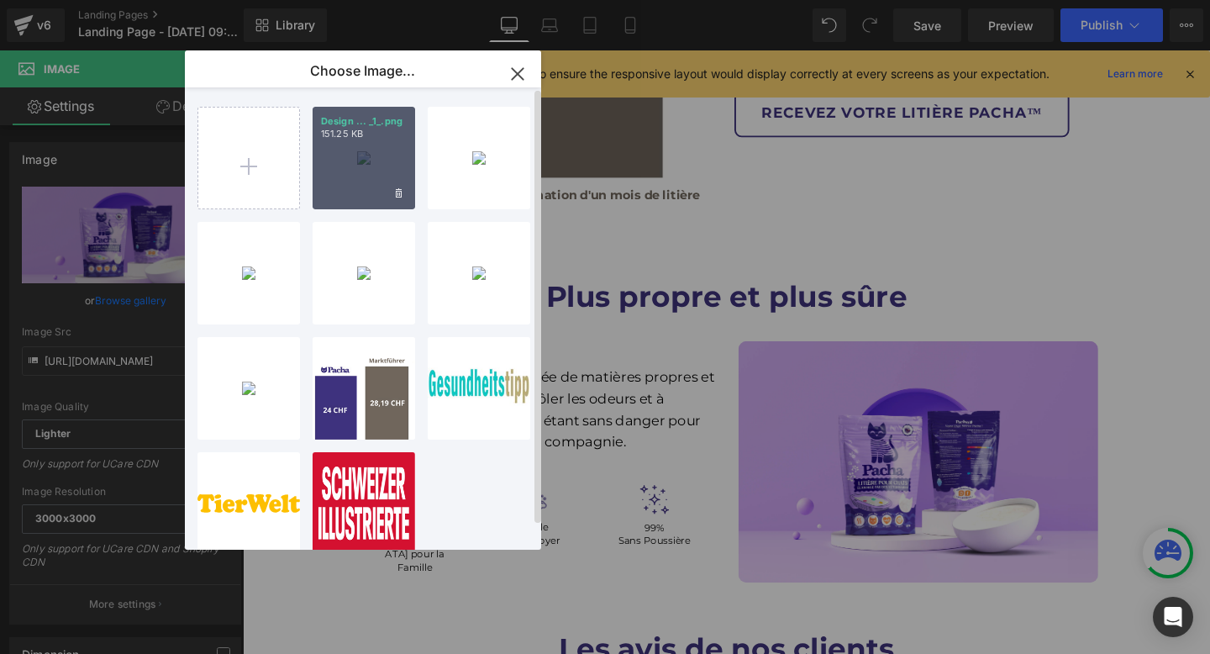
click at [365, 162] on div "Design ... _1_.png 151.25 KB" at bounding box center [364, 158] width 103 height 103
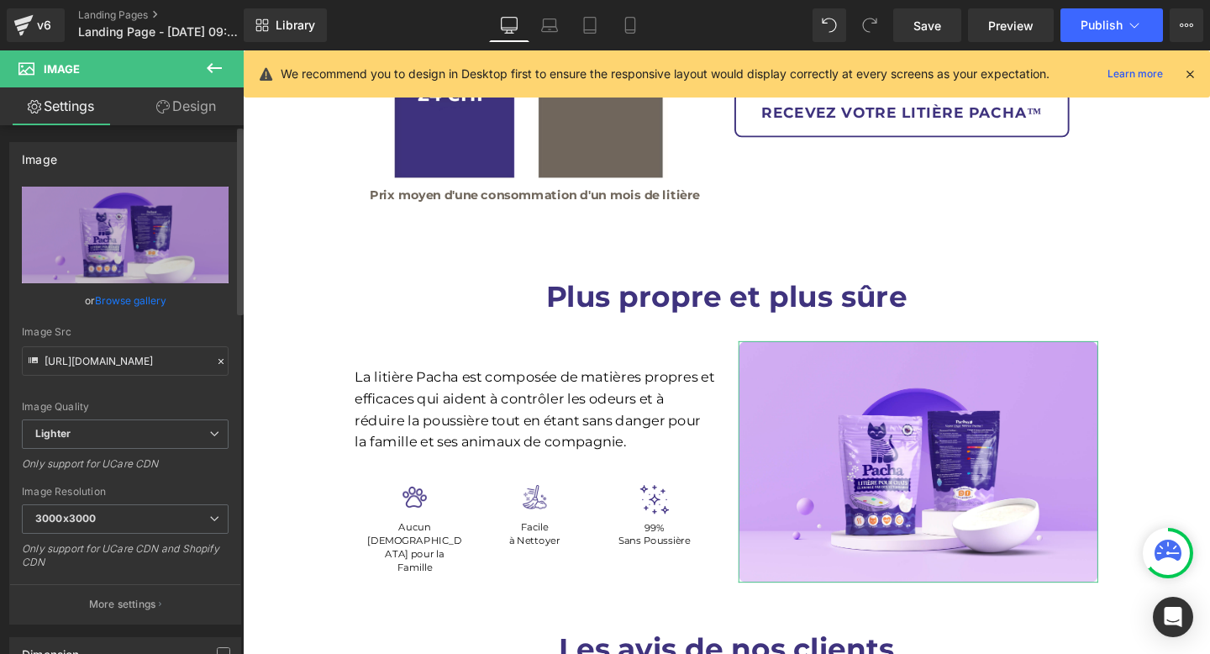
click at [124, 298] on link "Browse gallery" at bounding box center [130, 300] width 71 height 29
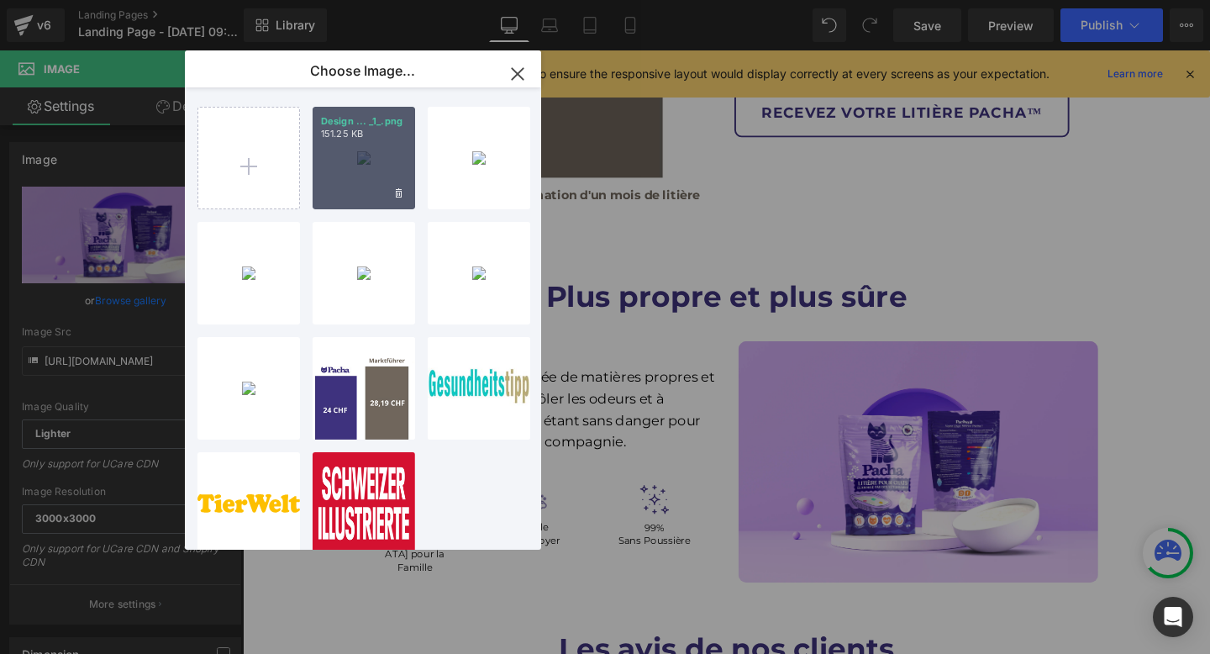
click at [373, 166] on div "Design ... _1_.png 151.25 KB" at bounding box center [364, 158] width 103 height 103
type input "https://ucarecdn.com/5fdd2ebb-6701-4750-90cc-057798723c89/-/format/auto/-/previ…"
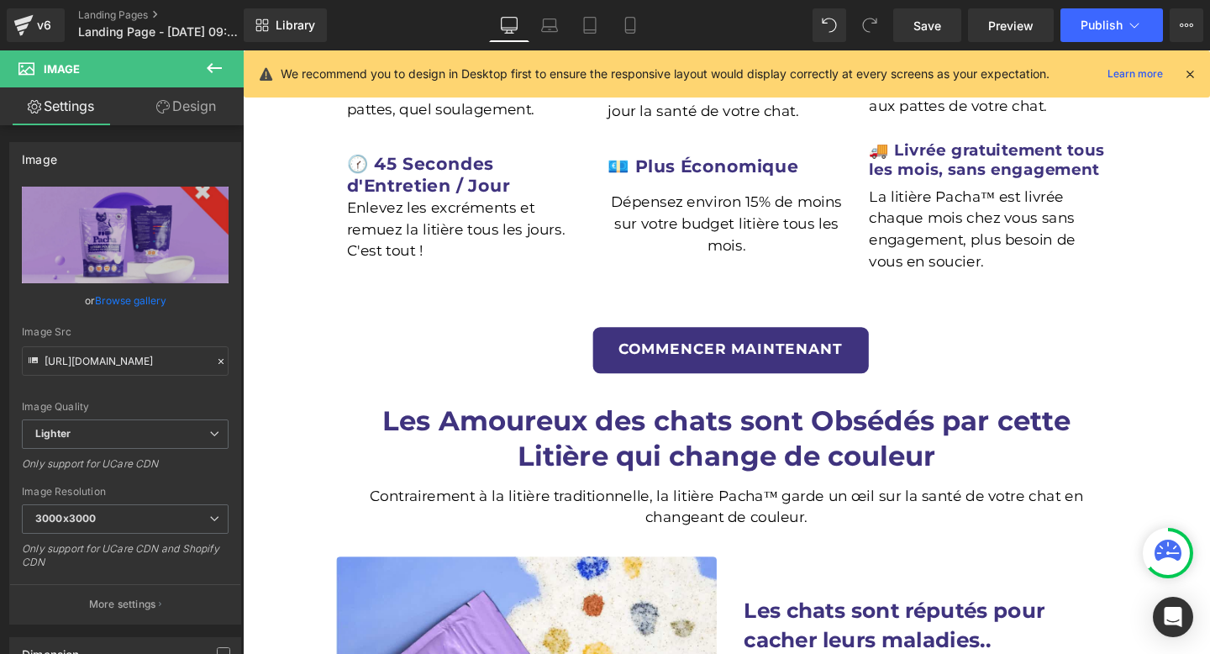
scroll to position [1226, 0]
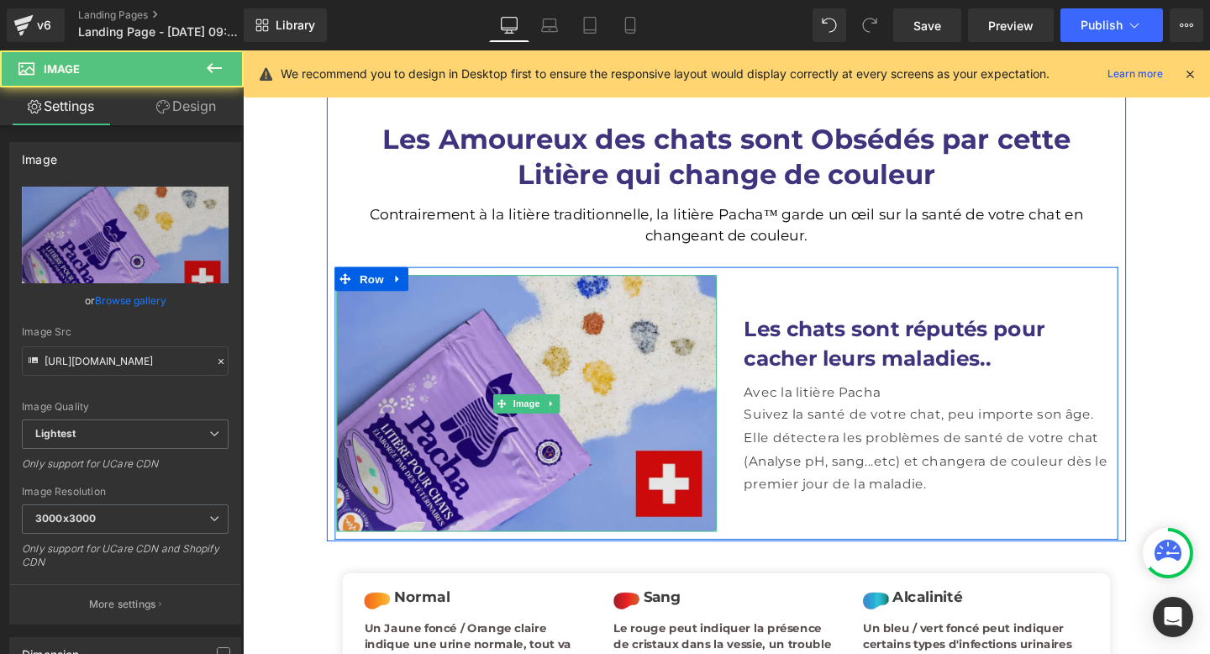
click at [554, 334] on img at bounding box center [541, 422] width 400 height 270
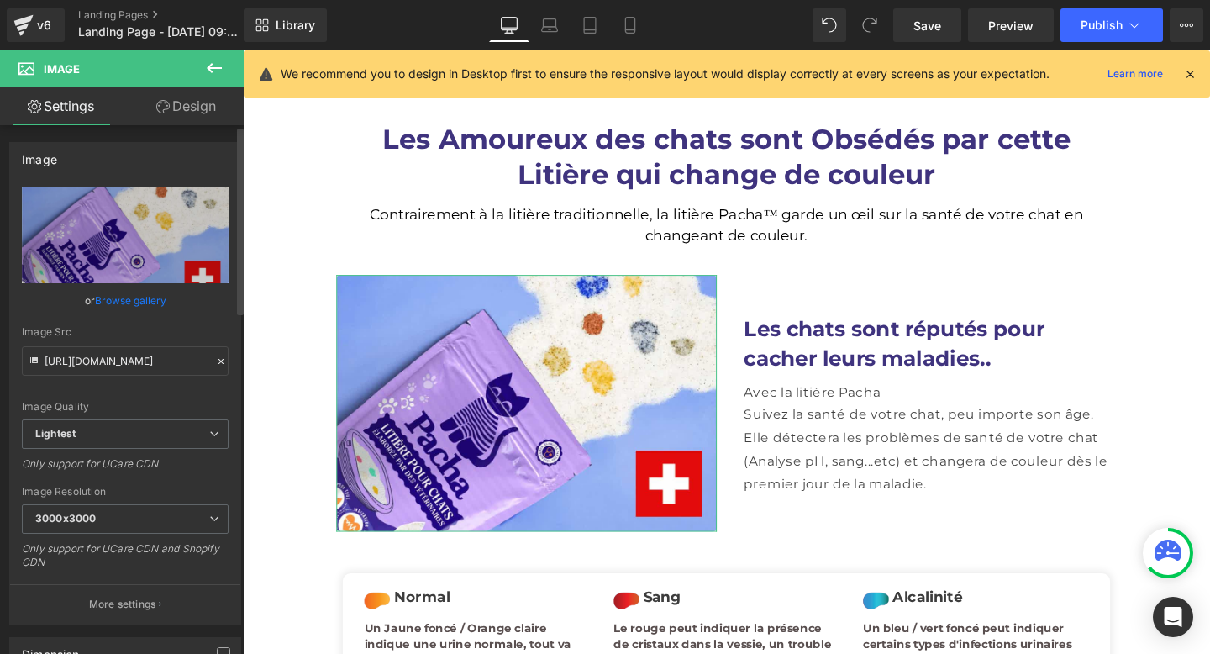
click at [134, 309] on link "Browse gallery" at bounding box center [130, 300] width 71 height 29
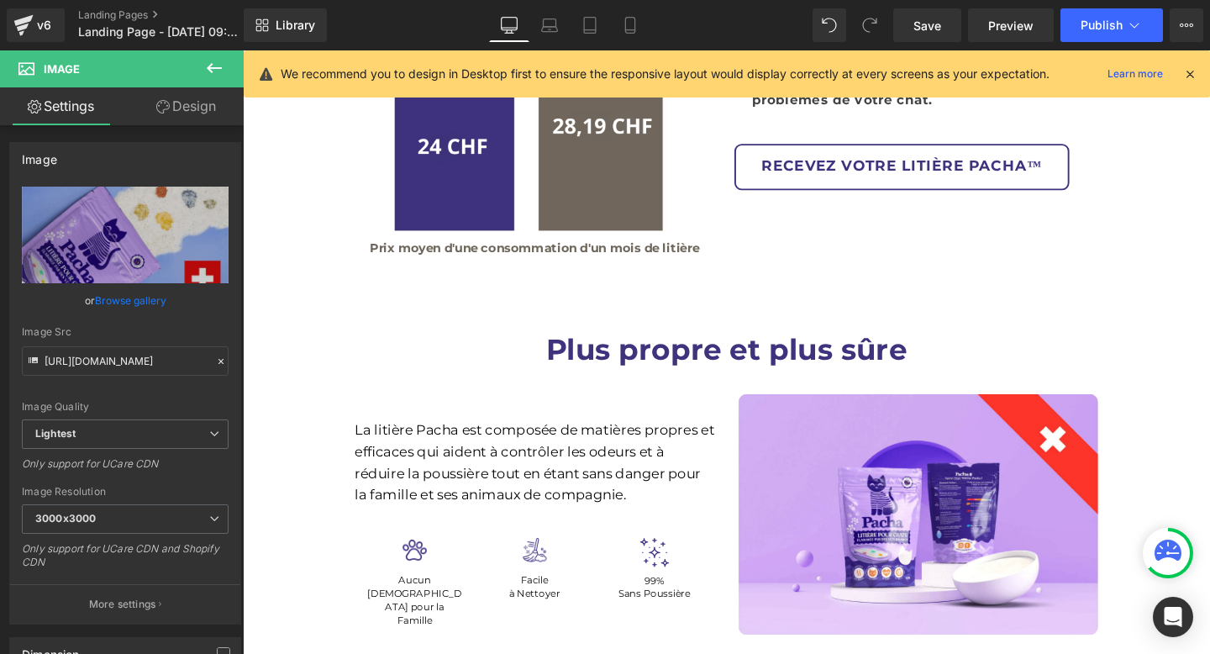
scroll to position [2950, 0]
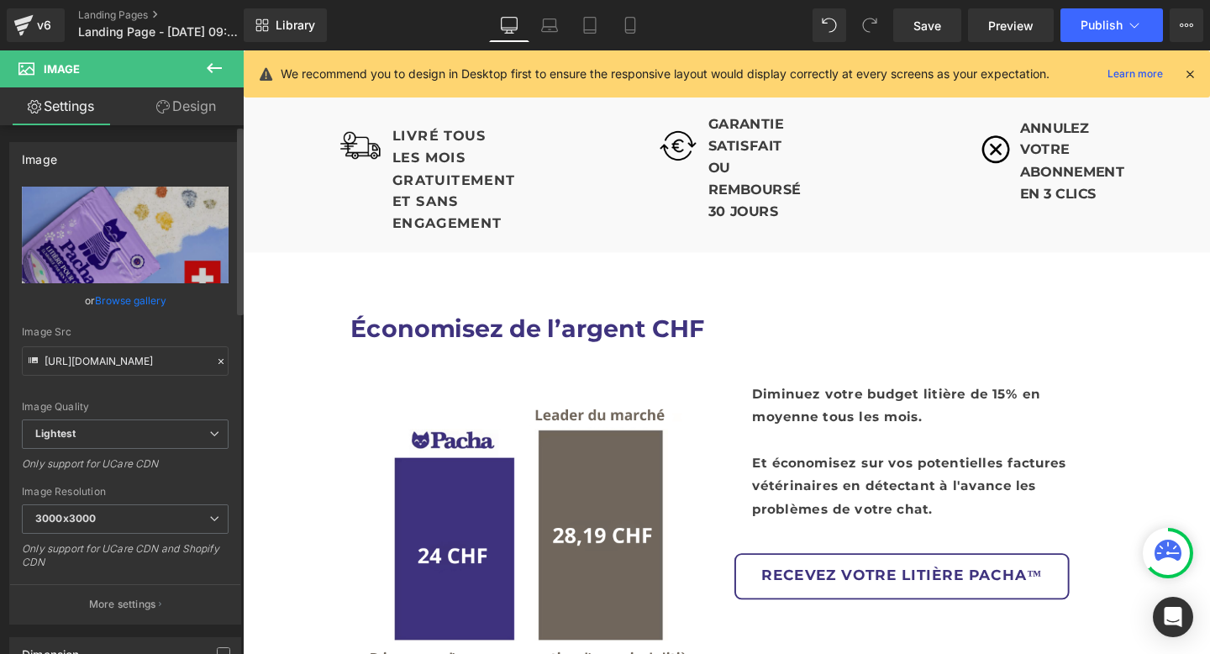
click at [119, 292] on link "Browse gallery" at bounding box center [130, 300] width 71 height 29
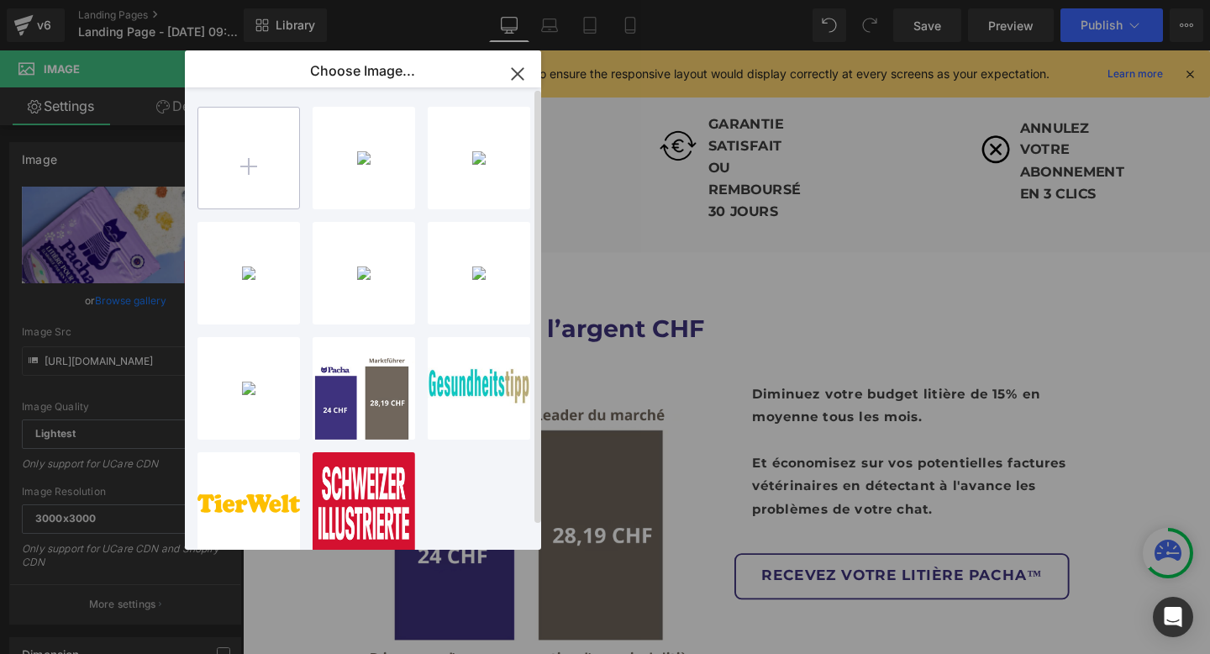
click at [255, 158] on input "file" at bounding box center [248, 158] width 101 height 101
type input "C:\fakepath\DE Version - Tot 80% lichter (2).png"
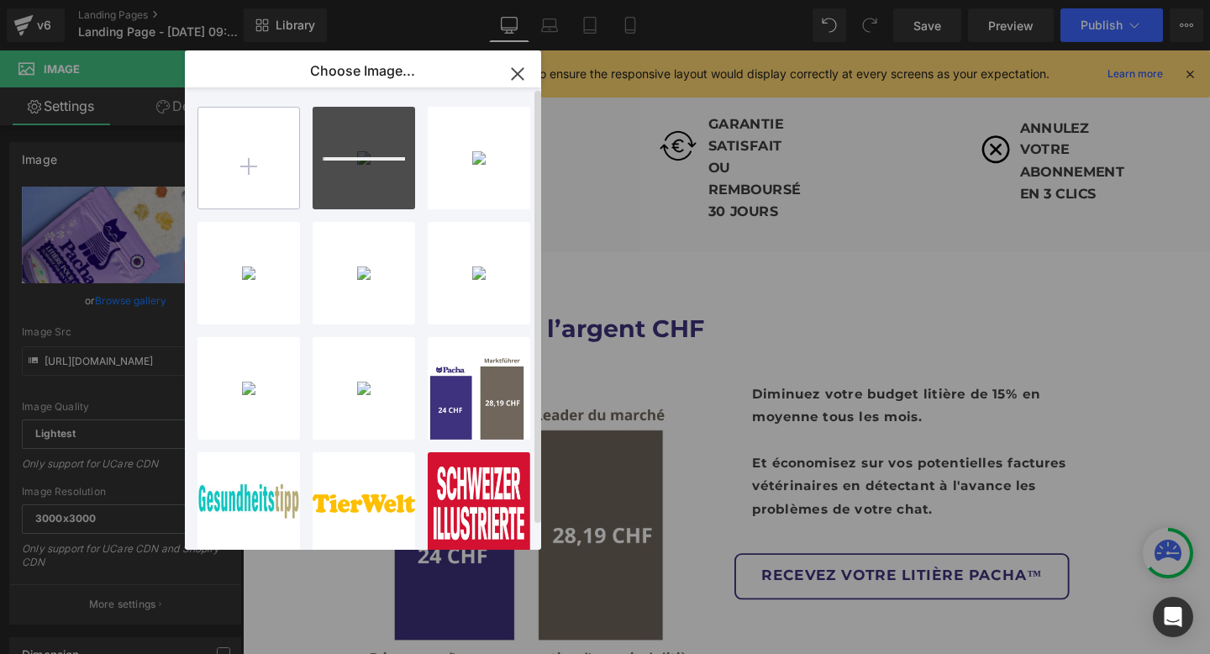
click at [238, 160] on input "file" at bounding box center [248, 158] width 101 height 101
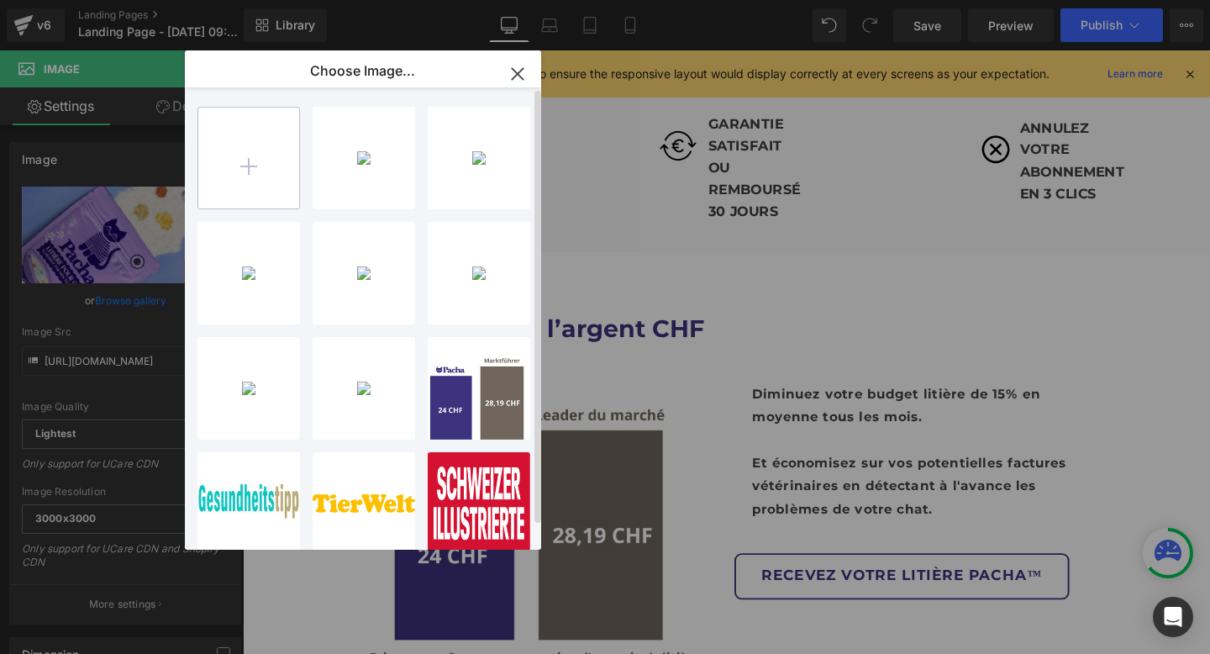
type input "C:\fakepath\Design sans titre (1).png"
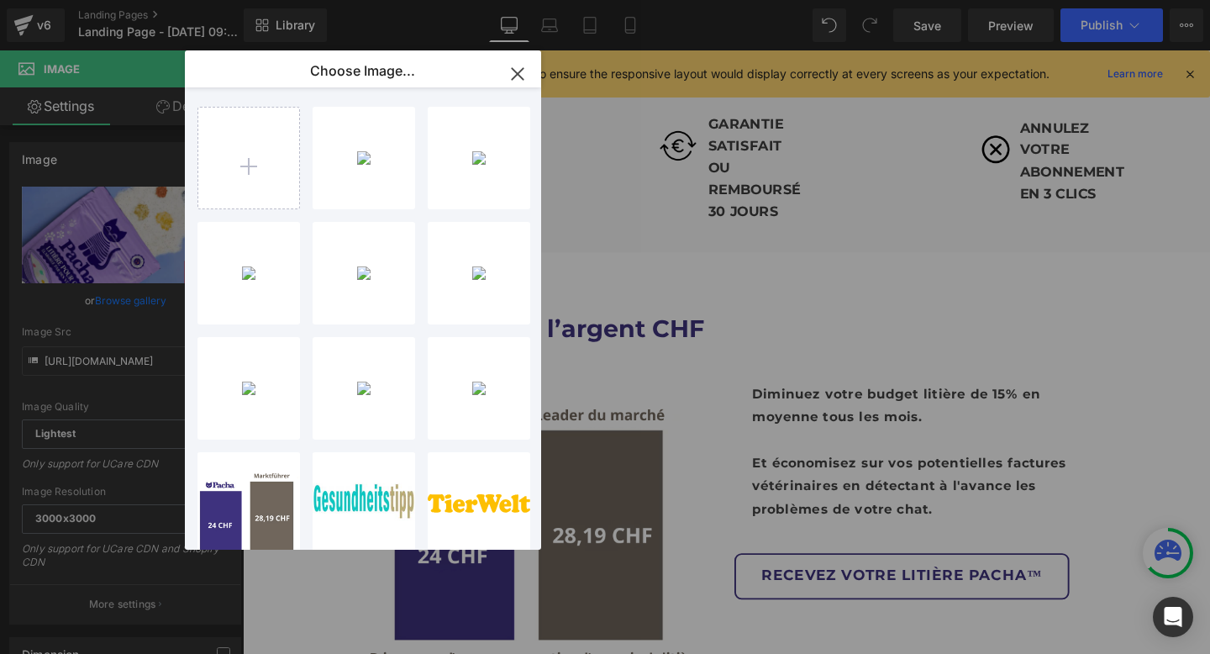
click at [520, 71] on icon "button" at bounding box center [517, 73] width 11 height 11
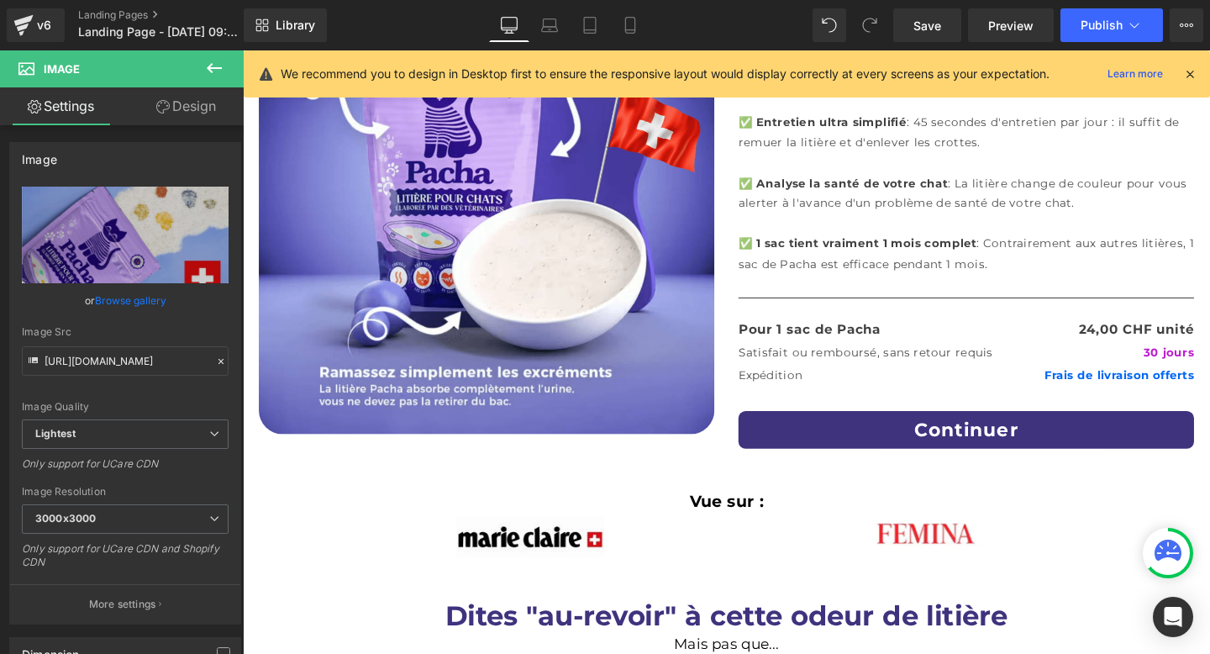
scroll to position [0, 0]
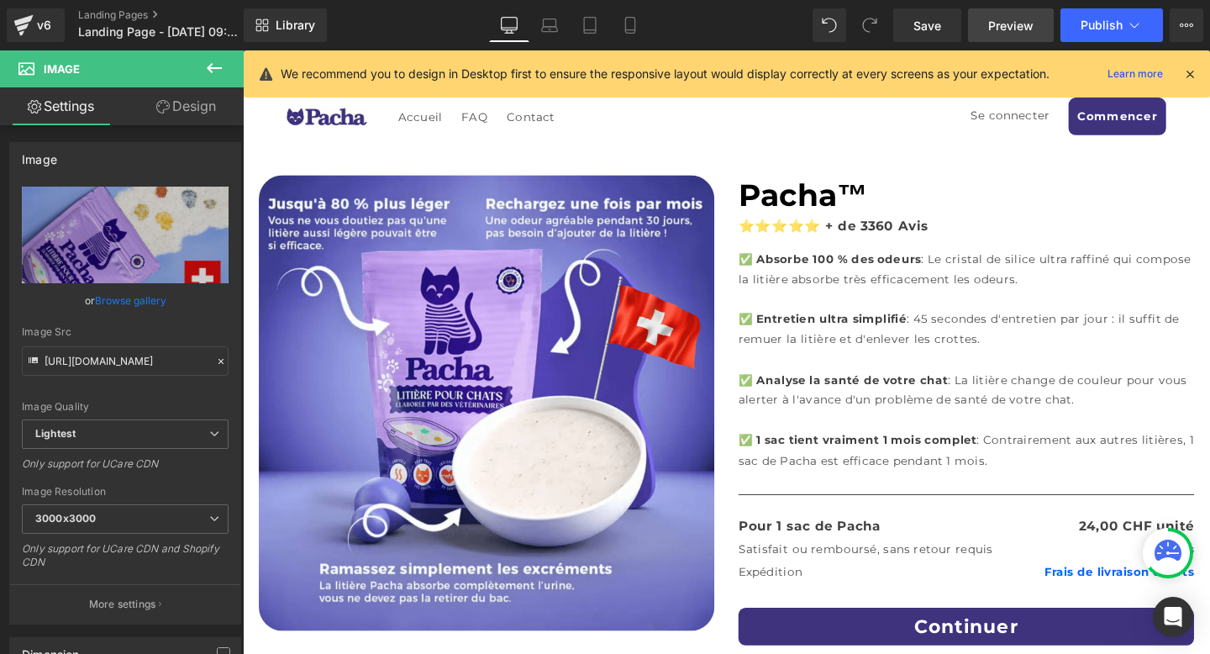
click at [1016, 26] on span "Preview" at bounding box center [1010, 26] width 45 height 18
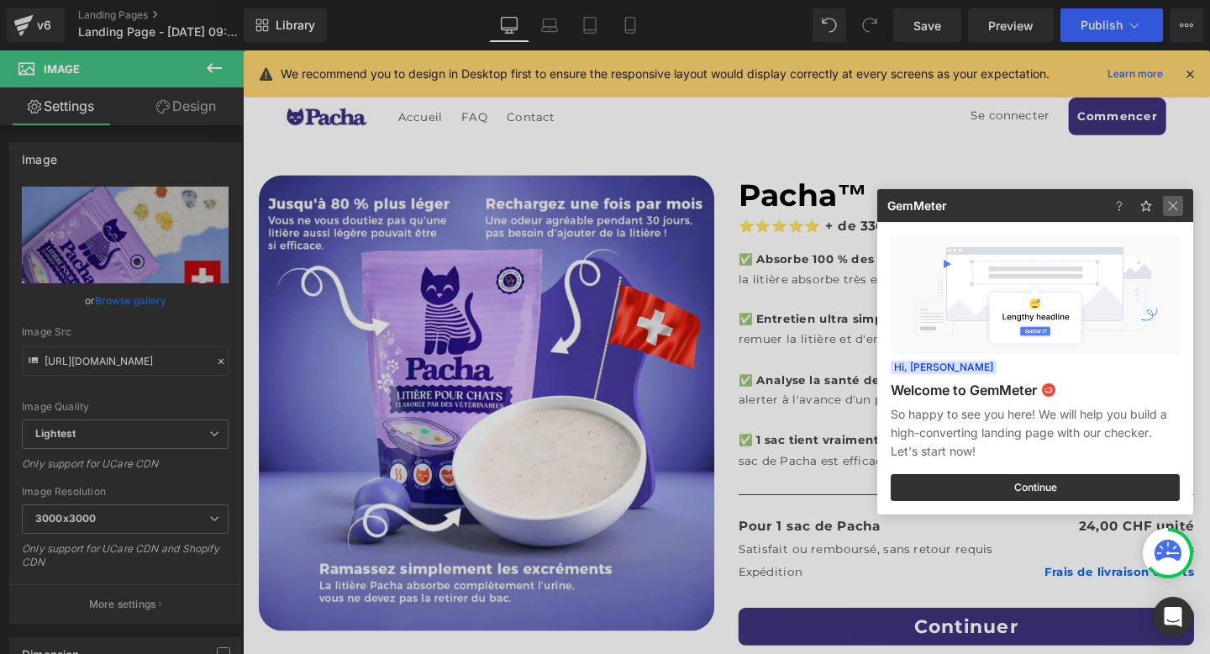
click at [1174, 208] on img at bounding box center [1173, 206] width 20 height 20
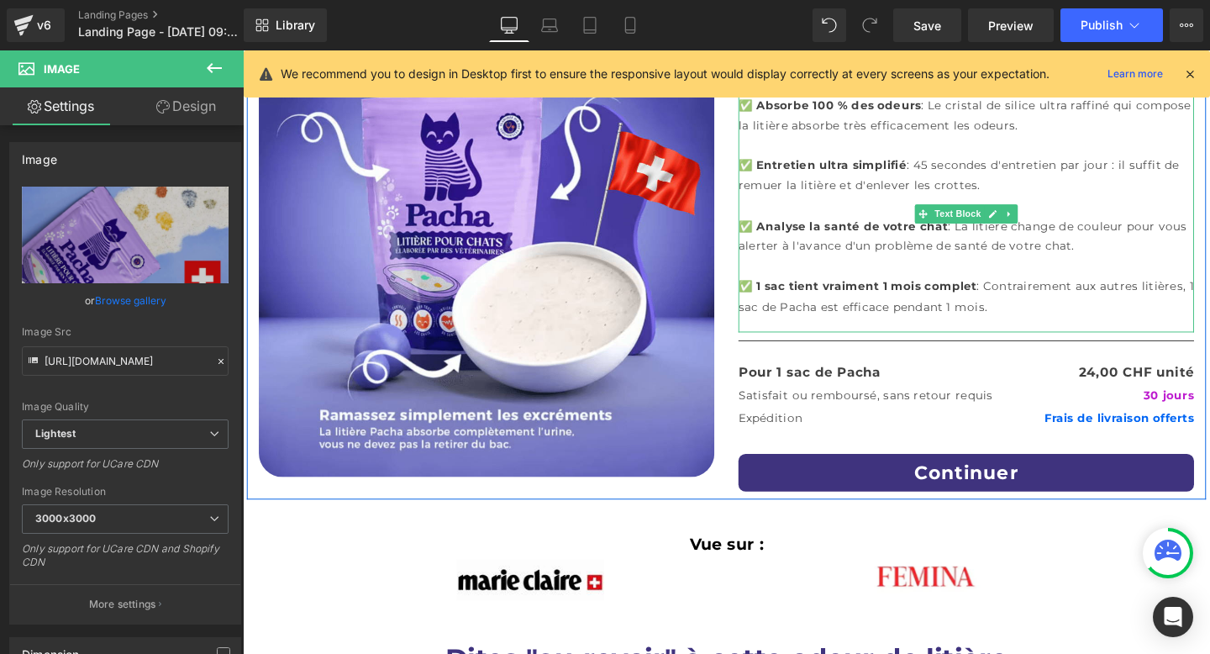
scroll to position [175, 0]
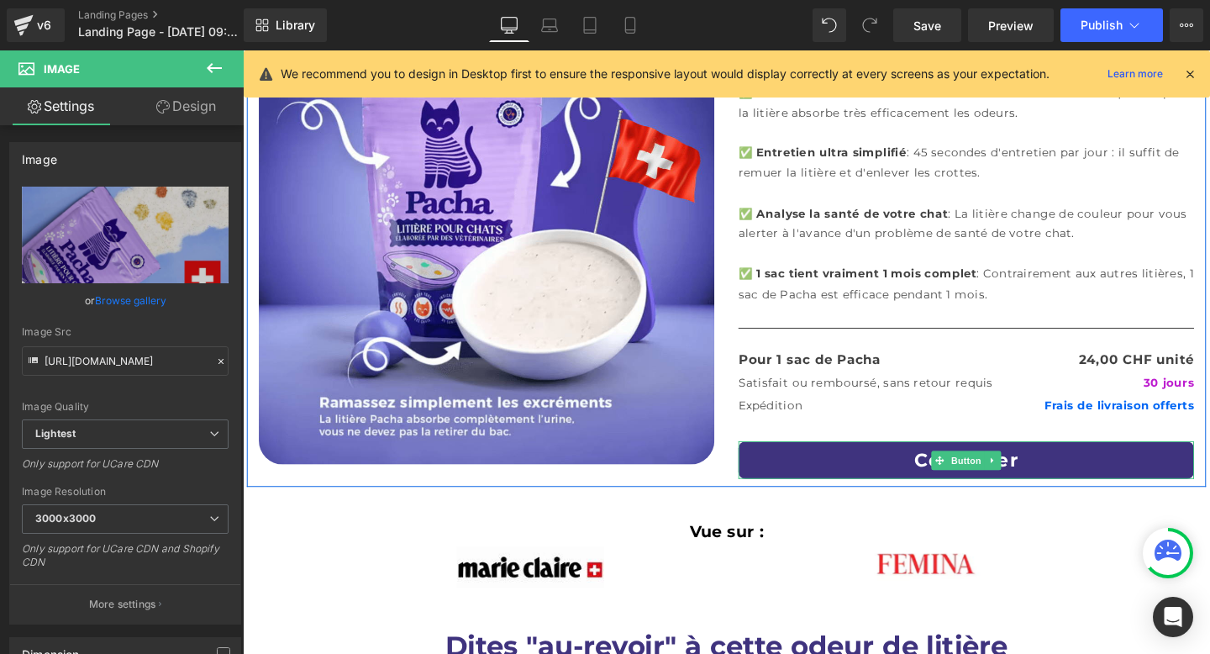
click at [991, 492] on link "Continuer" at bounding box center [1003, 480] width 479 height 39
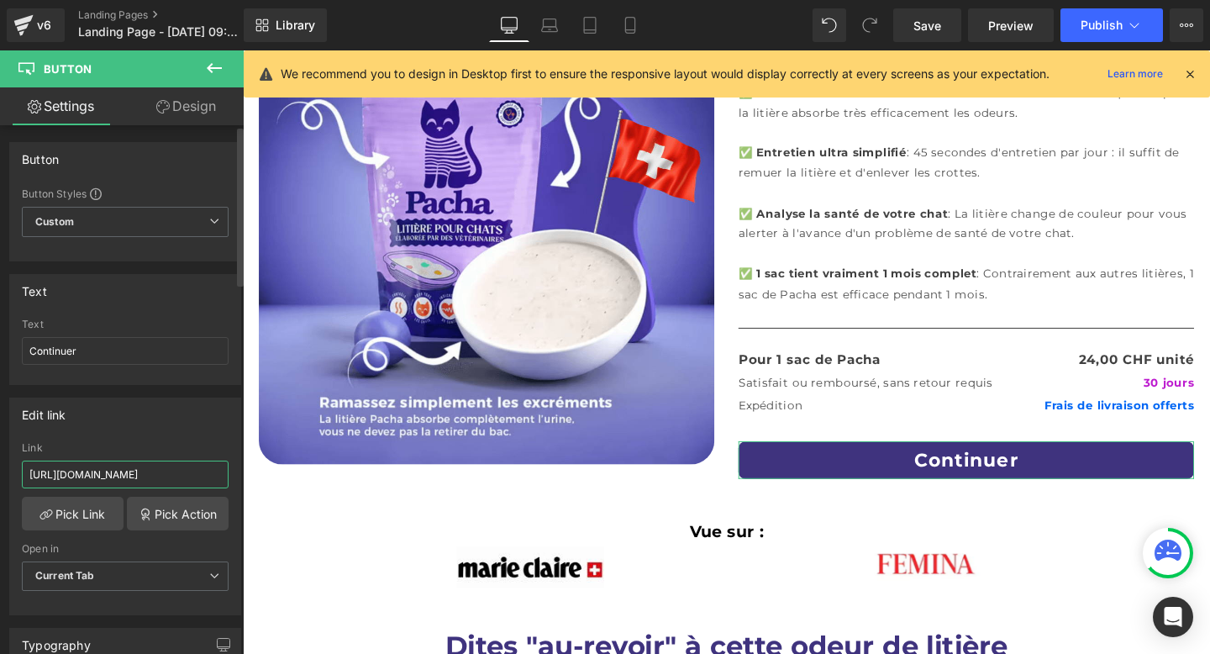
click at [113, 478] on input "https://monpacha.fr/pages/commencer" at bounding box center [125, 474] width 207 height 28
type input "https://monpacha.ch/pages/commencer"
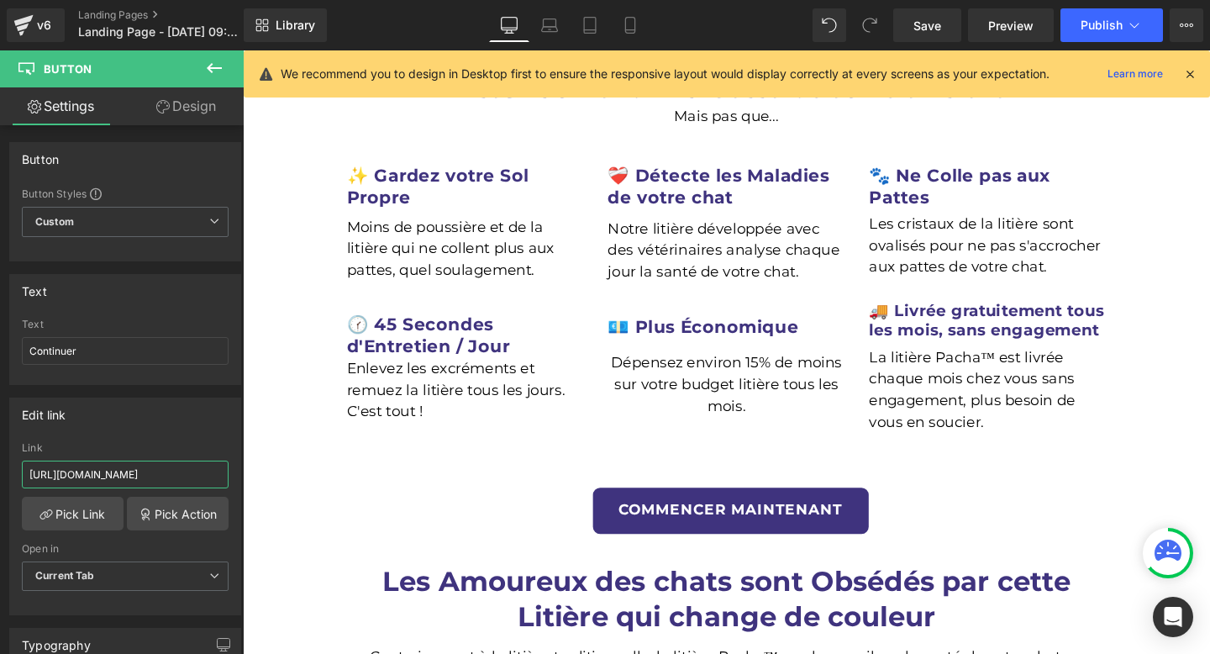
scroll to position [762, 0]
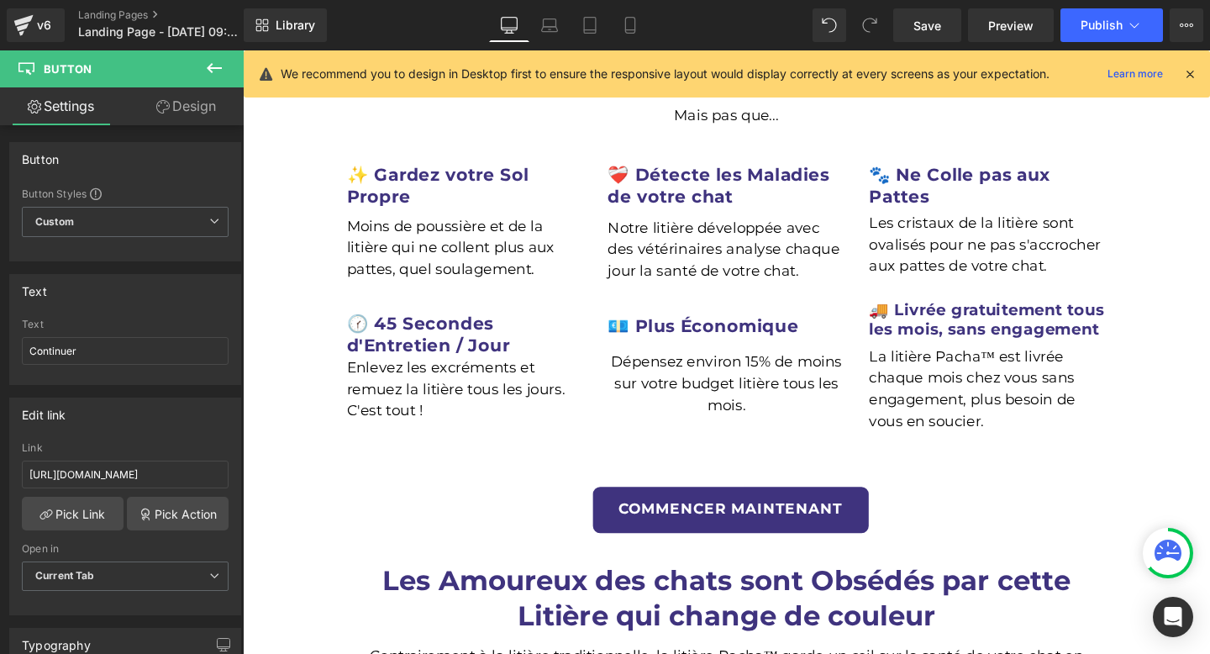
click at [771, 509] on div "COMMENCER MAINTENANT Button" at bounding box center [755, 533] width 815 height 49
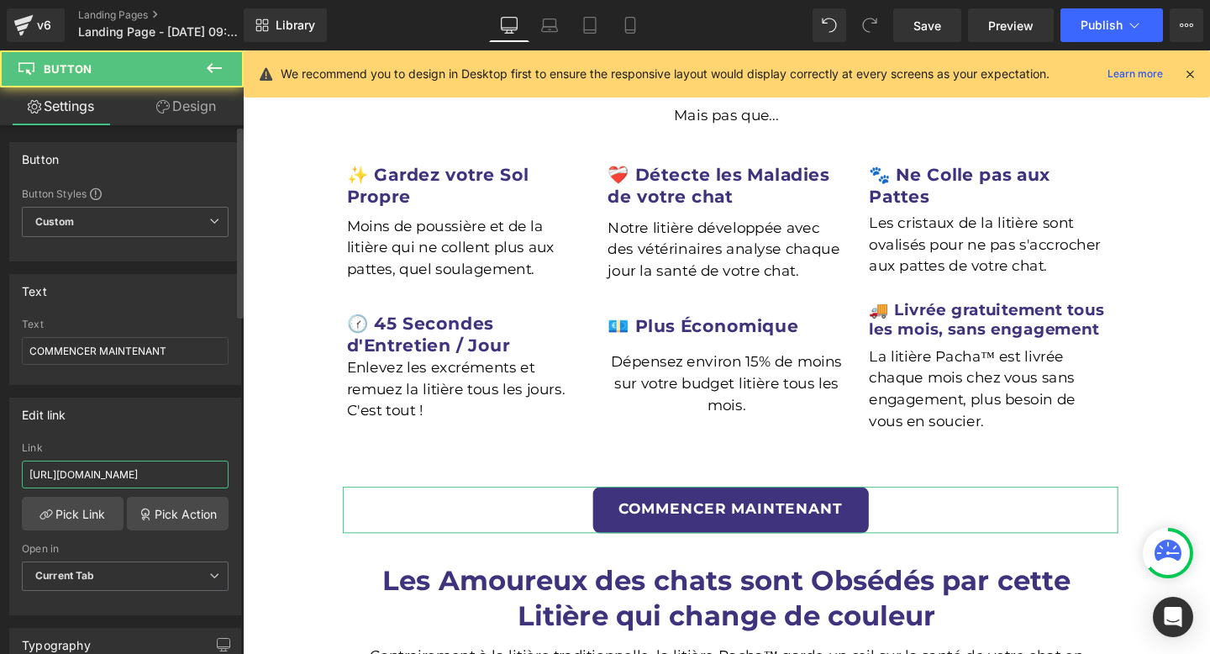
click at [124, 470] on input "https://monpacha.fr/pages/commencer" at bounding box center [125, 474] width 207 height 28
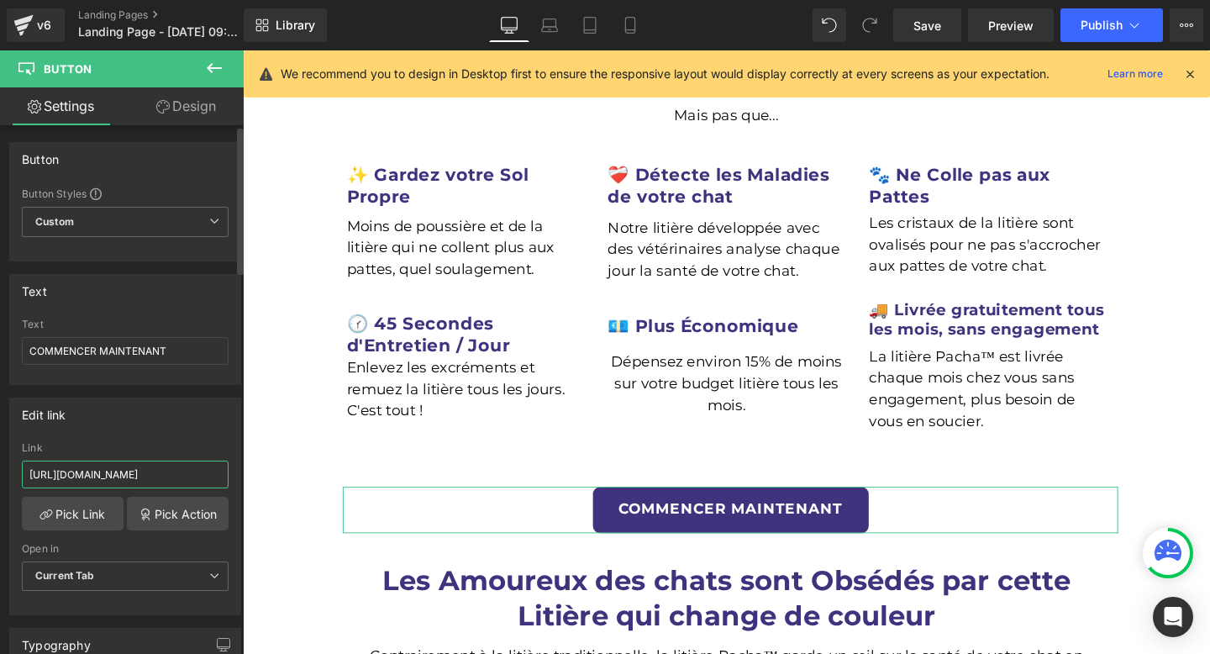
click at [124, 470] on input "https://monpacha.fr/pages/commencer" at bounding box center [125, 474] width 207 height 28
paste input "ch"
type input "https://monpacha.ch/pages/commencer"
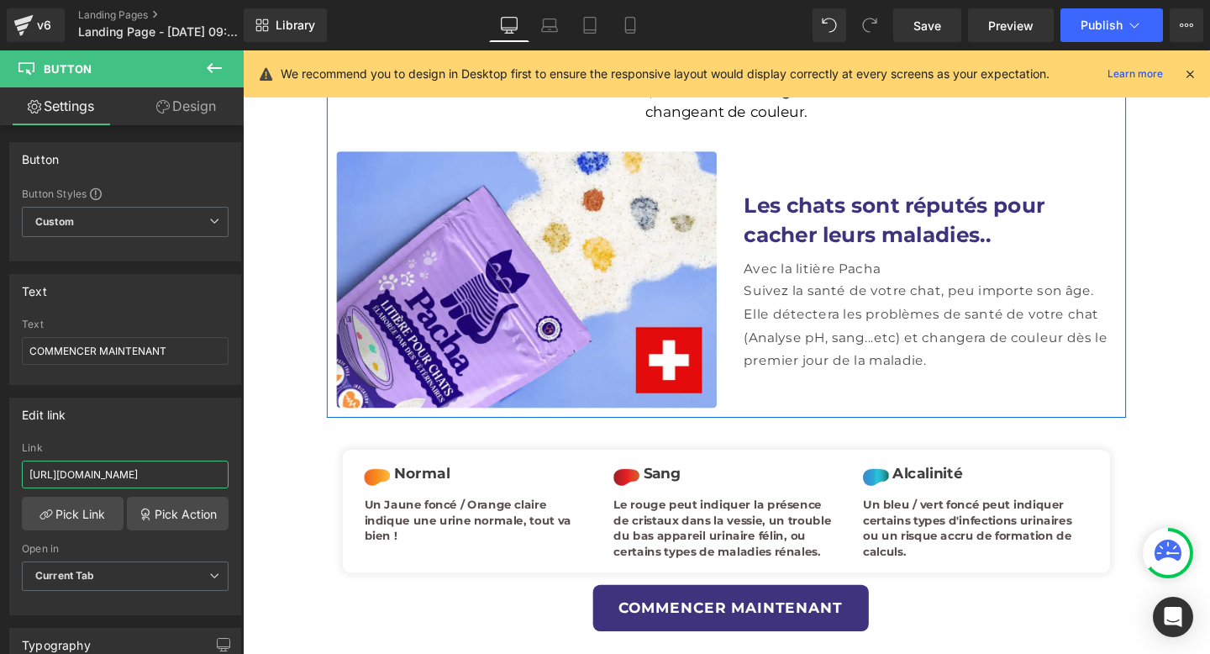
scroll to position [1371, 0]
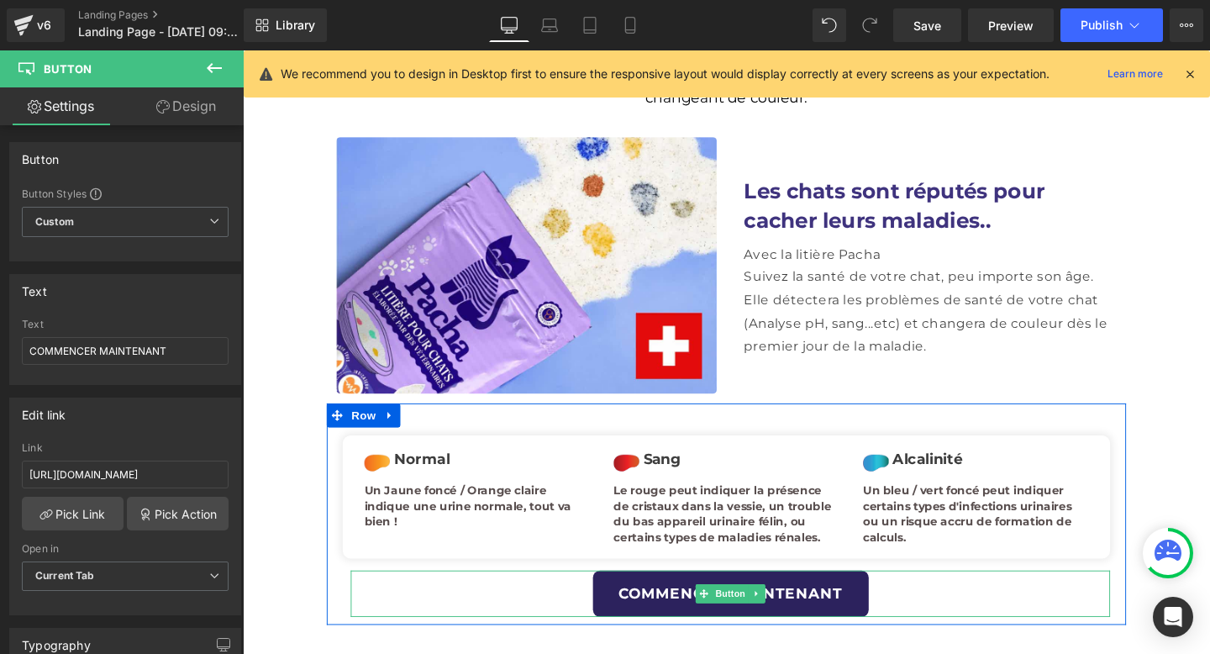
click at [697, 597] on link "COMMENCER MAINTENANT" at bounding box center [756, 621] width 290 height 49
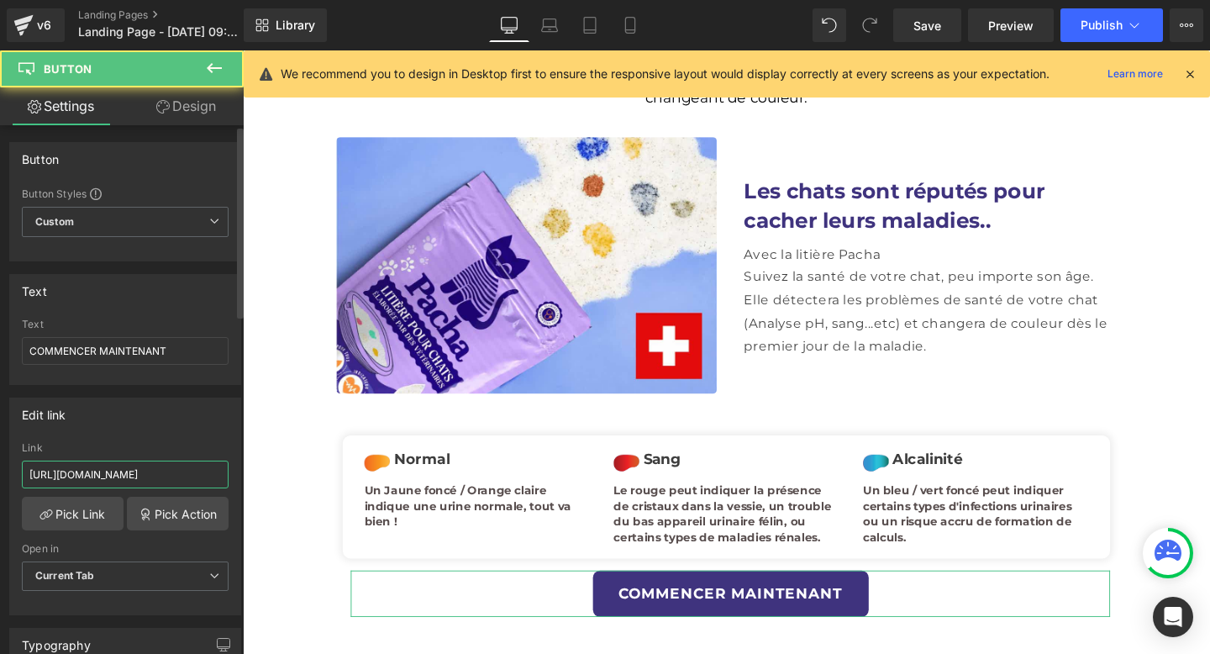
click at [162, 475] on input "https://monpacha.fr/pages/commencer" at bounding box center [125, 474] width 207 height 28
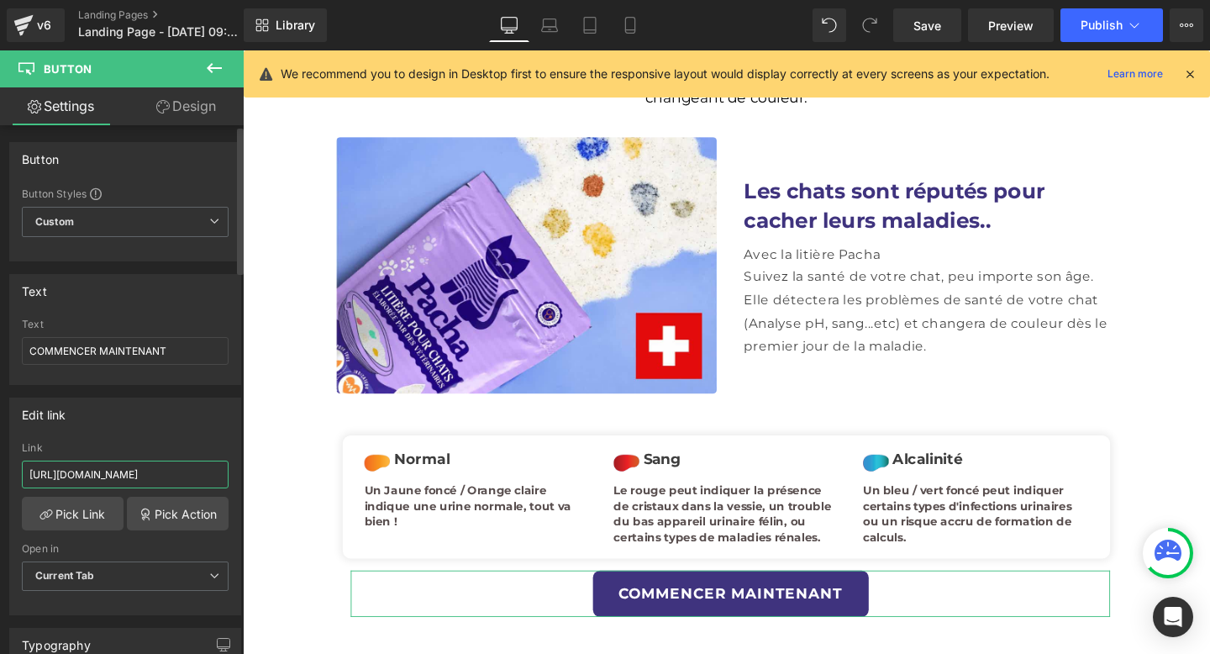
type input "https://monpacha.ch/pages/commencer"
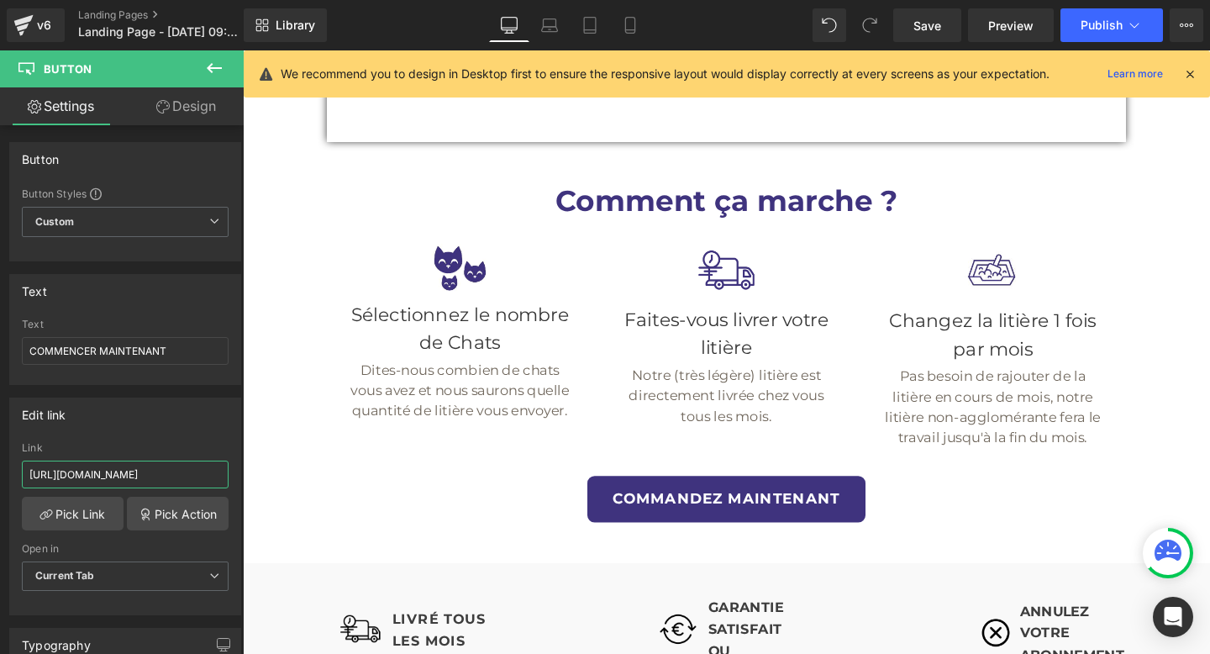
scroll to position [2471, 0]
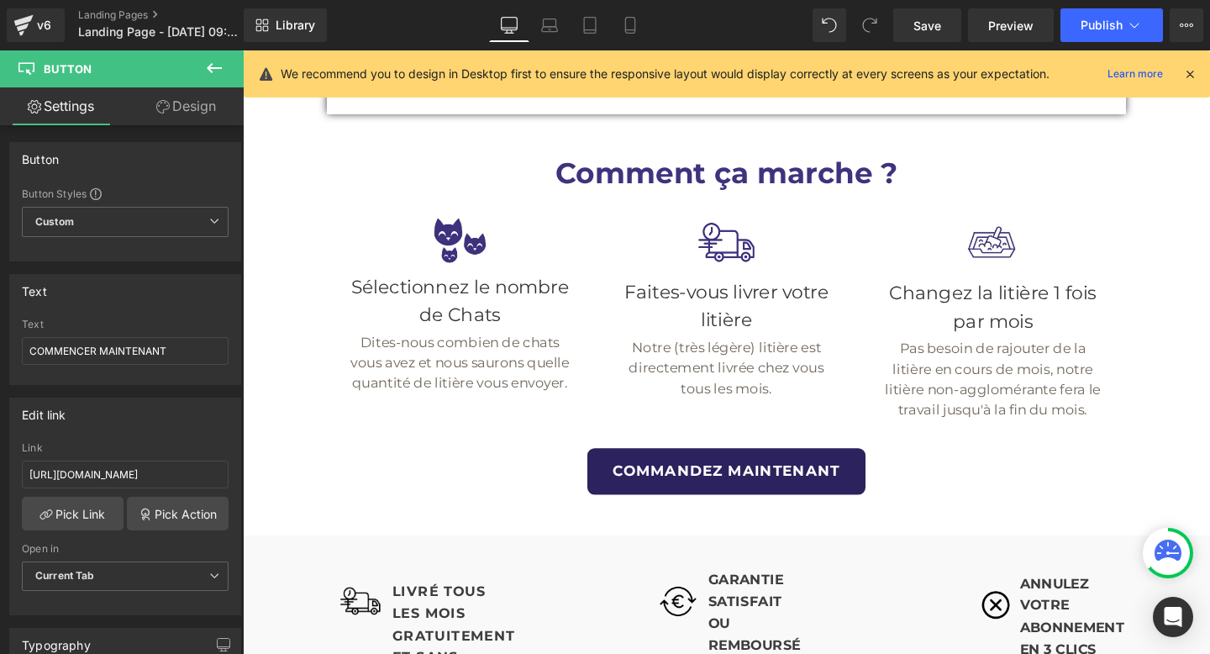
click at [706, 469] on link "COMMANDEZ MAINTENANT" at bounding box center [751, 493] width 292 height 49
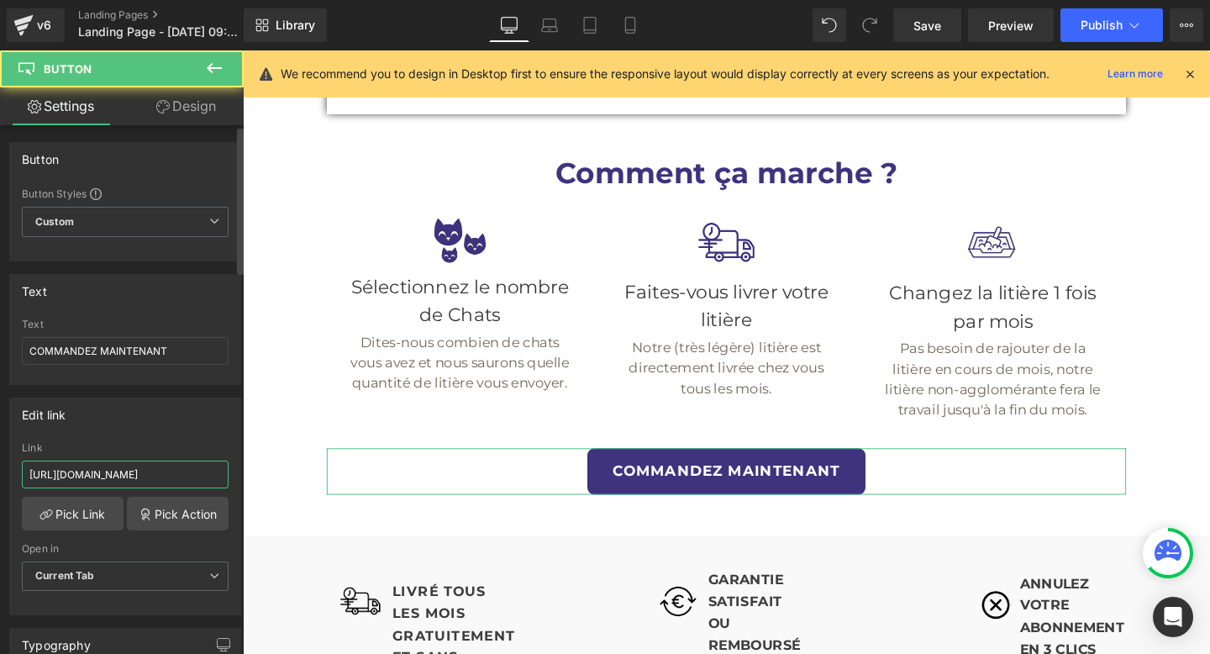
click at [155, 478] on input "https://monpacha.fr/pages/commencer" at bounding box center [125, 474] width 207 height 28
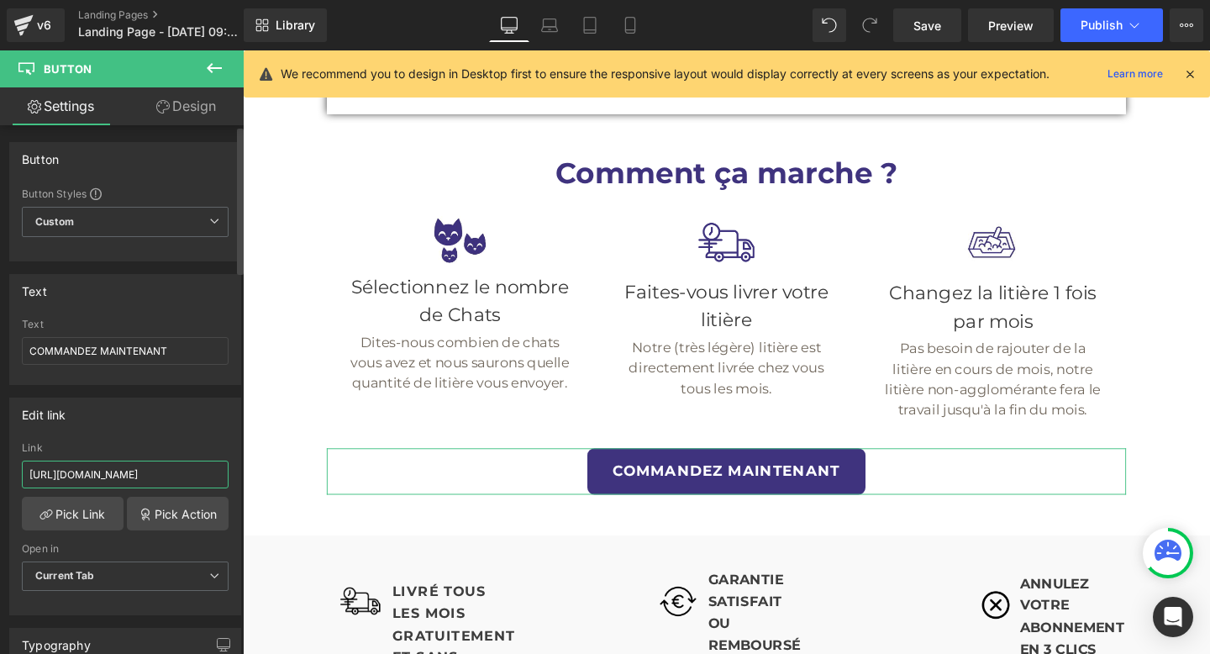
click at [155, 478] on input "https://monpacha.fr/pages/commencer" at bounding box center [125, 474] width 207 height 28
type input "https://monpacha.ch/pages/commencer"
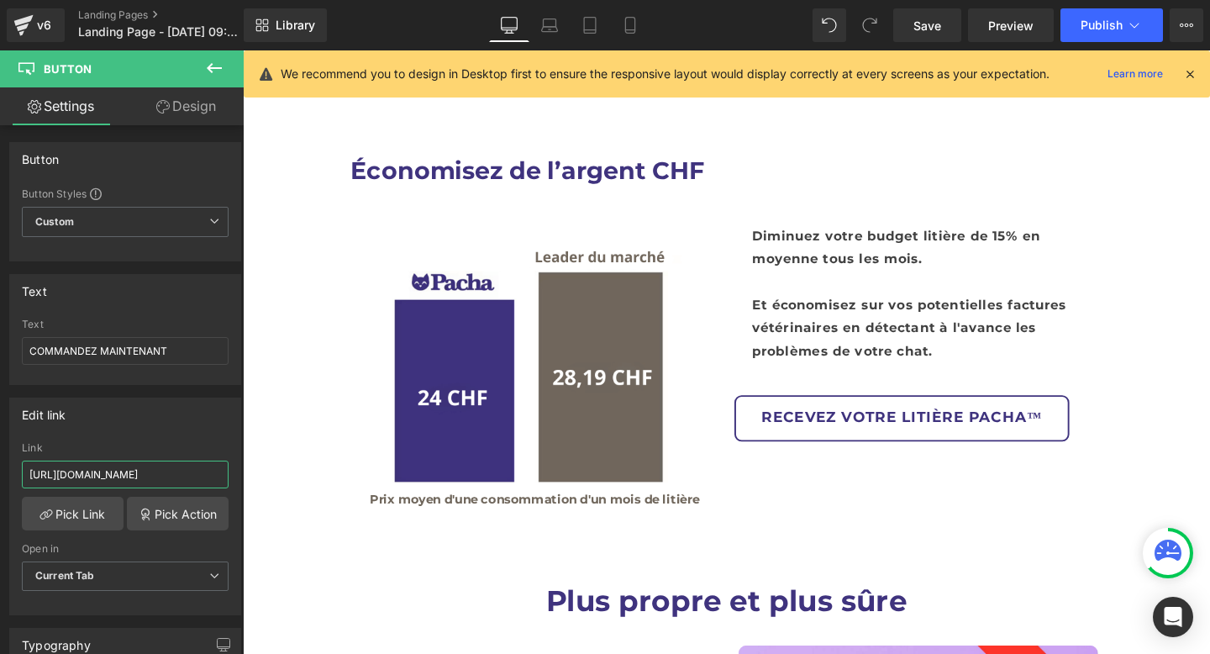
scroll to position [3131, 0]
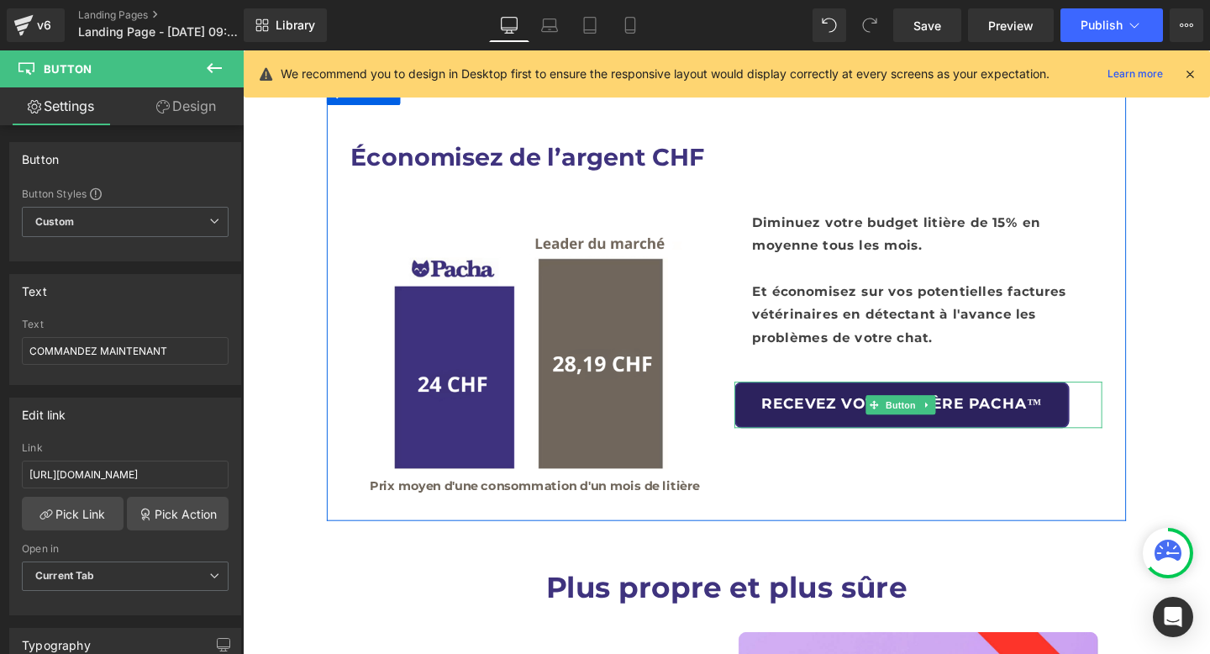
click at [895, 398] on link "RECEVEZ VOTRE LITIÈRE PACHA™" at bounding box center [936, 422] width 352 height 49
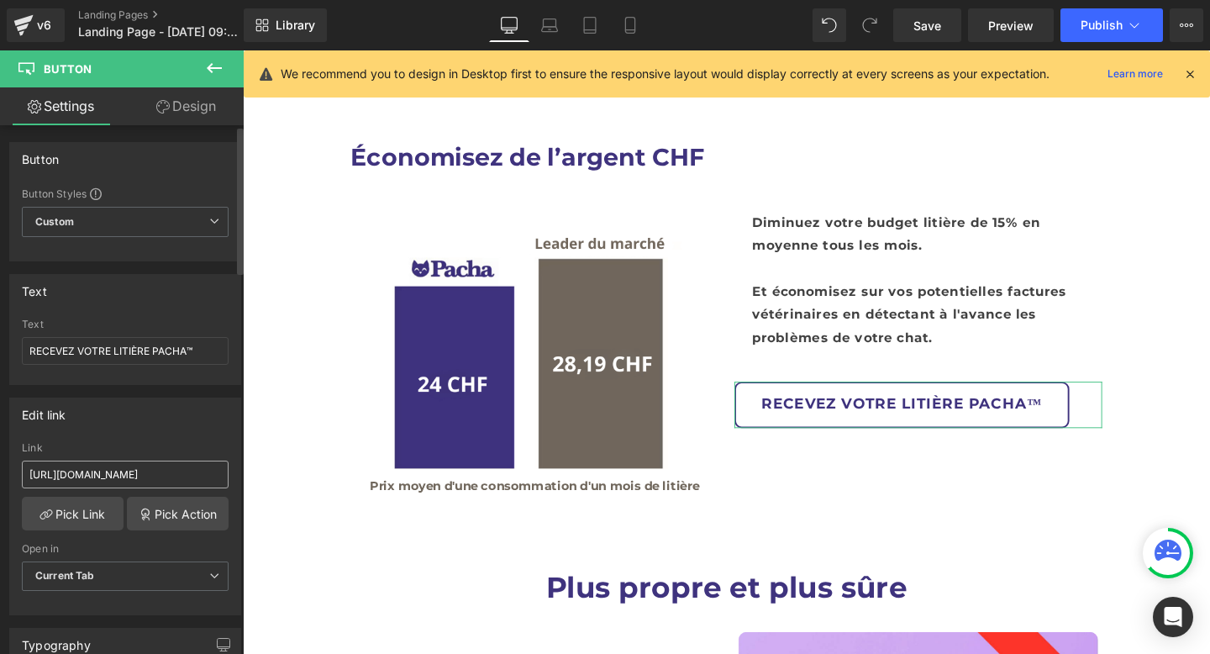
click at [133, 467] on input "https://monpacha.fr/pages/commencer" at bounding box center [125, 474] width 207 height 28
type input "https://monpacha.ch/pages/commencer"
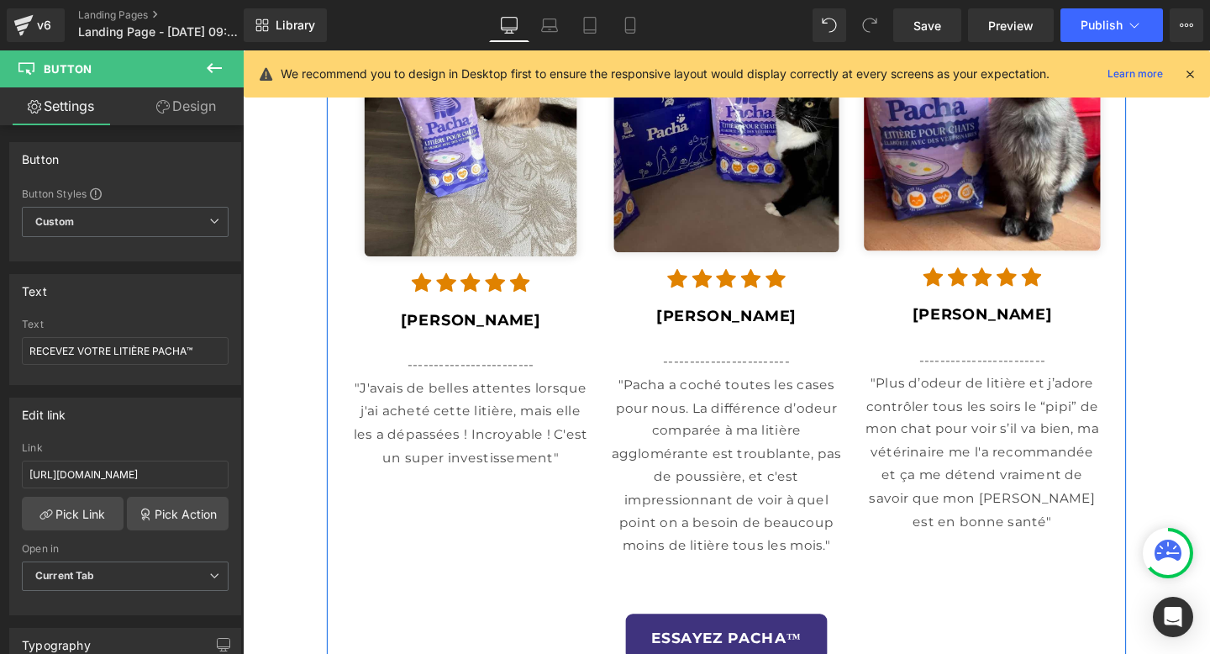
scroll to position [4213, 0]
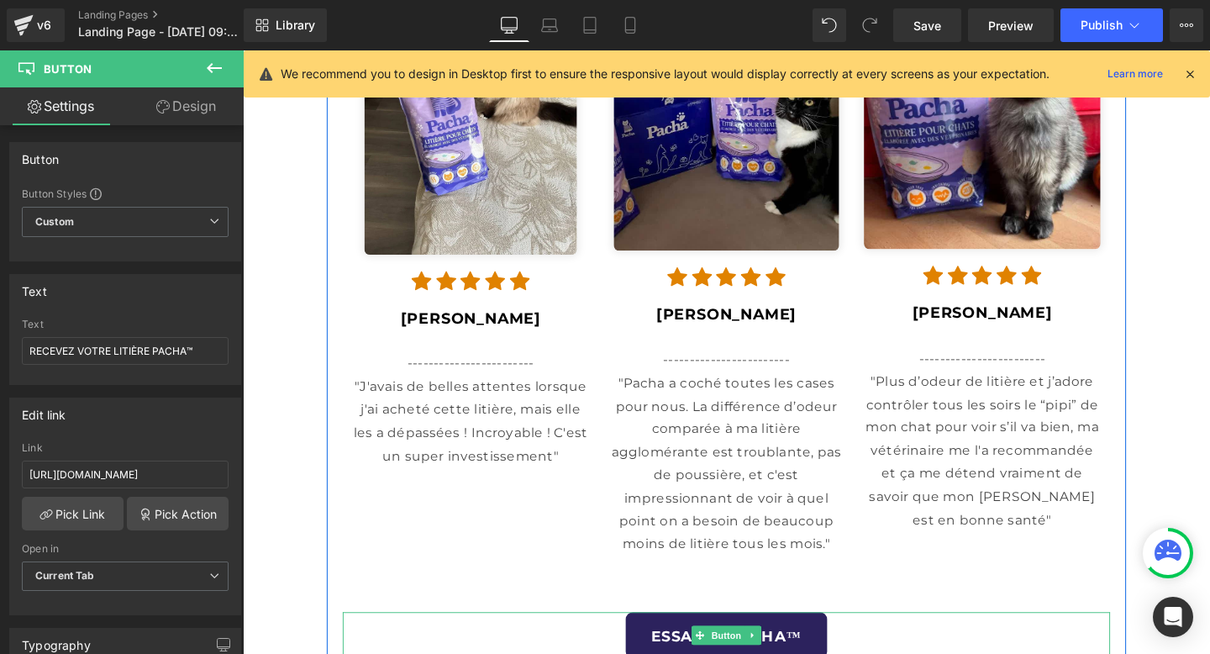
click at [797, 641] on link "ESSAYEZ PACHA™" at bounding box center [751, 665] width 212 height 49
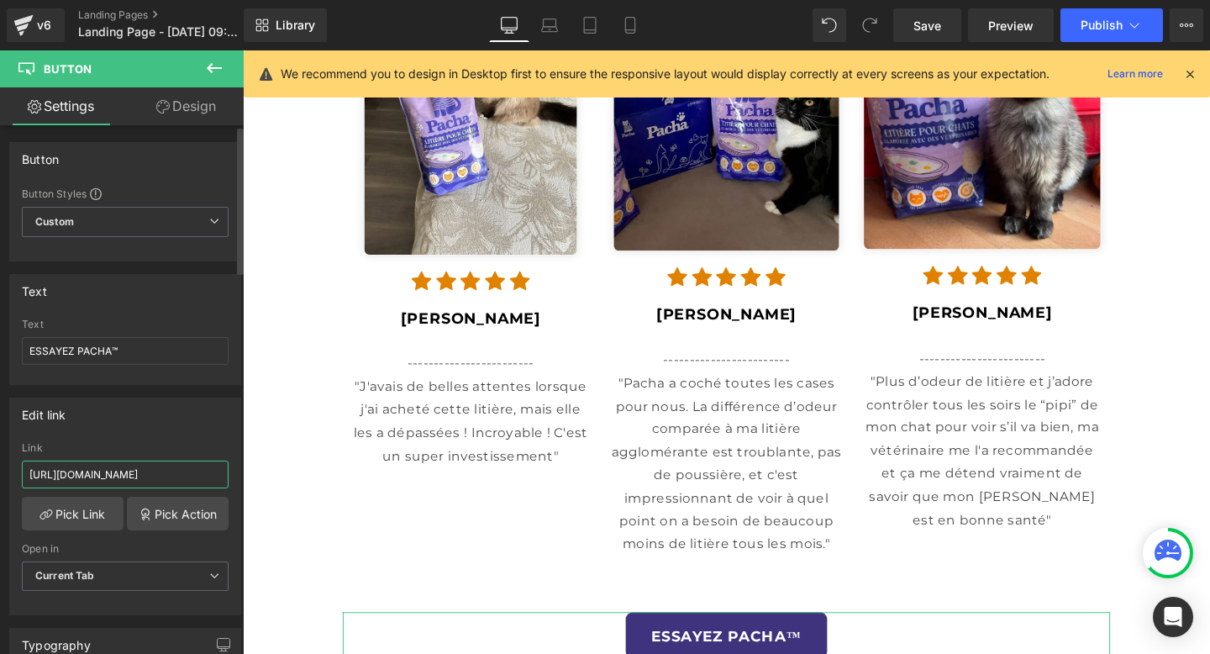
click at [99, 466] on input "https://monpacha.fr/pages/commencer" at bounding box center [125, 474] width 207 height 28
paste input "ch"
type input "https://monpacha.ch/pages/commencer"
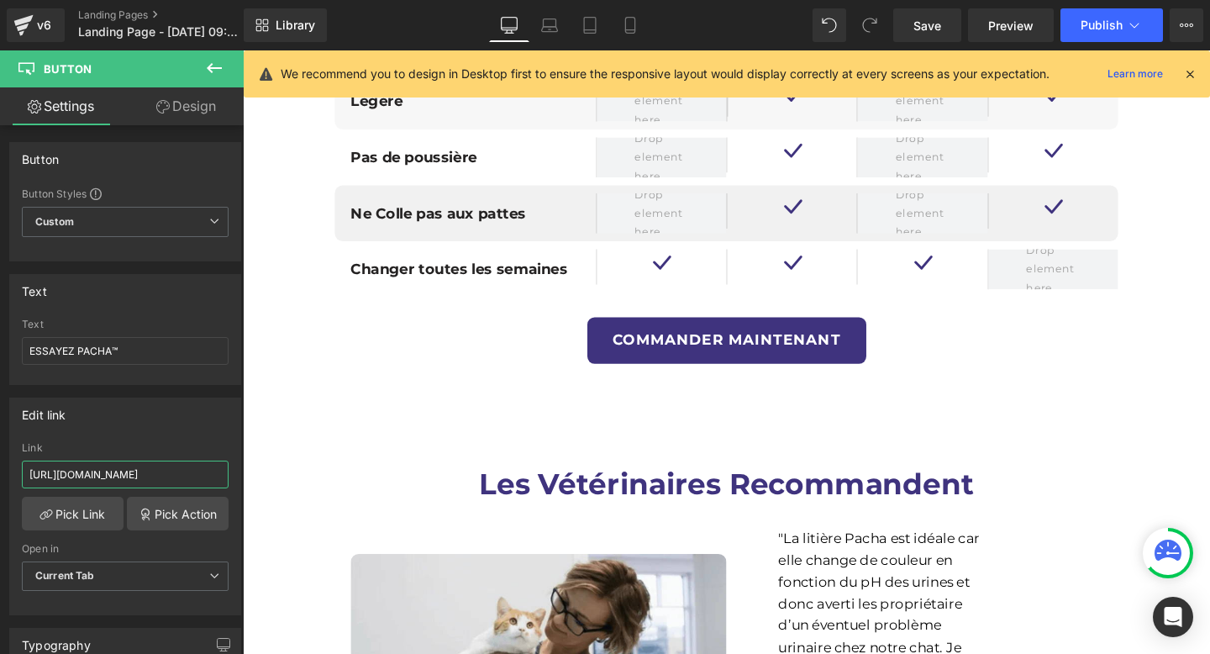
scroll to position [5158, 0]
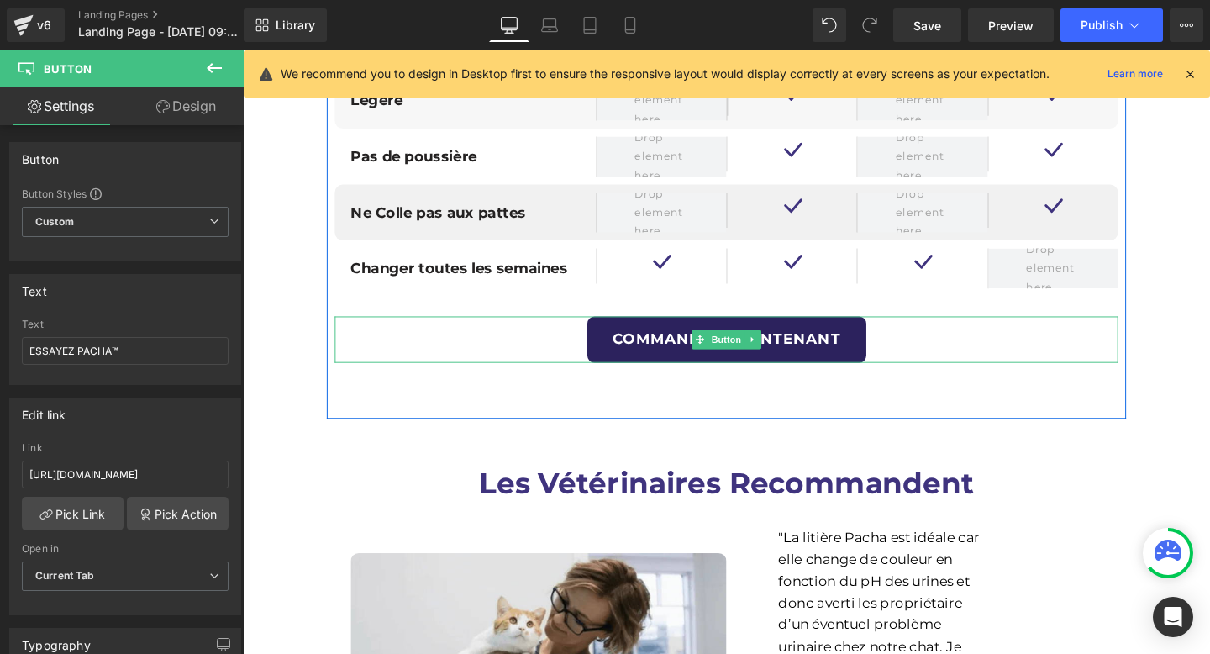
click at [674, 330] on link "COMMANDER MAINTENANT" at bounding box center [751, 354] width 293 height 49
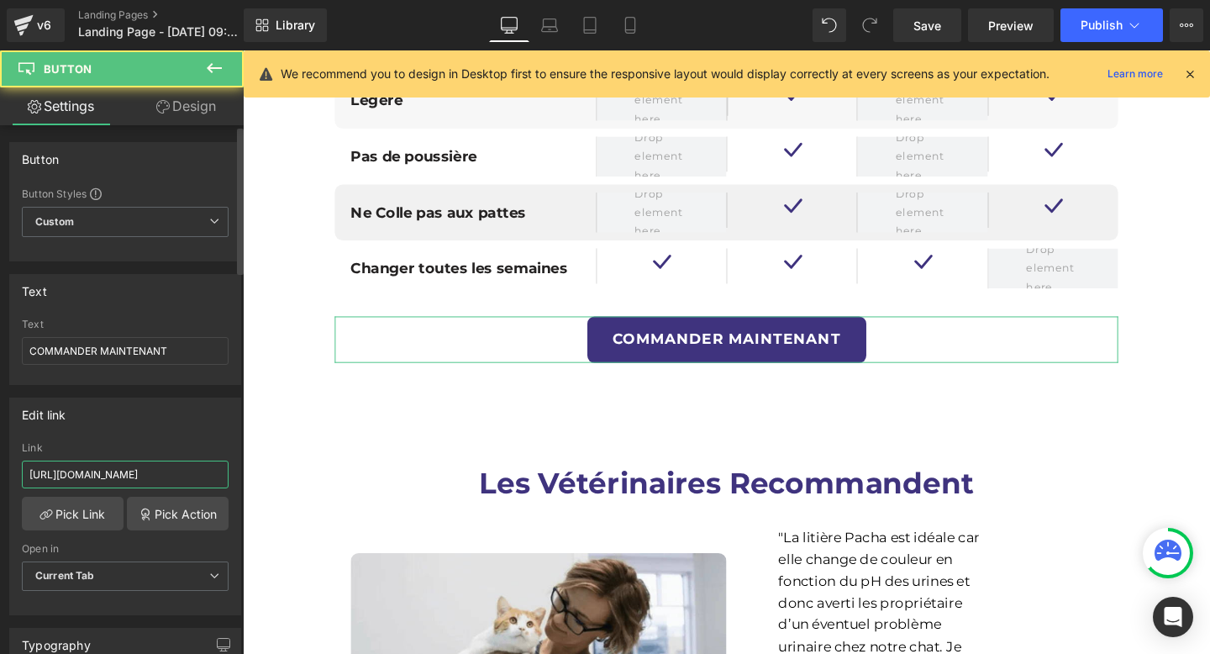
click at [195, 463] on input "https://monpacha.fr/pages/commencer" at bounding box center [125, 474] width 207 height 28
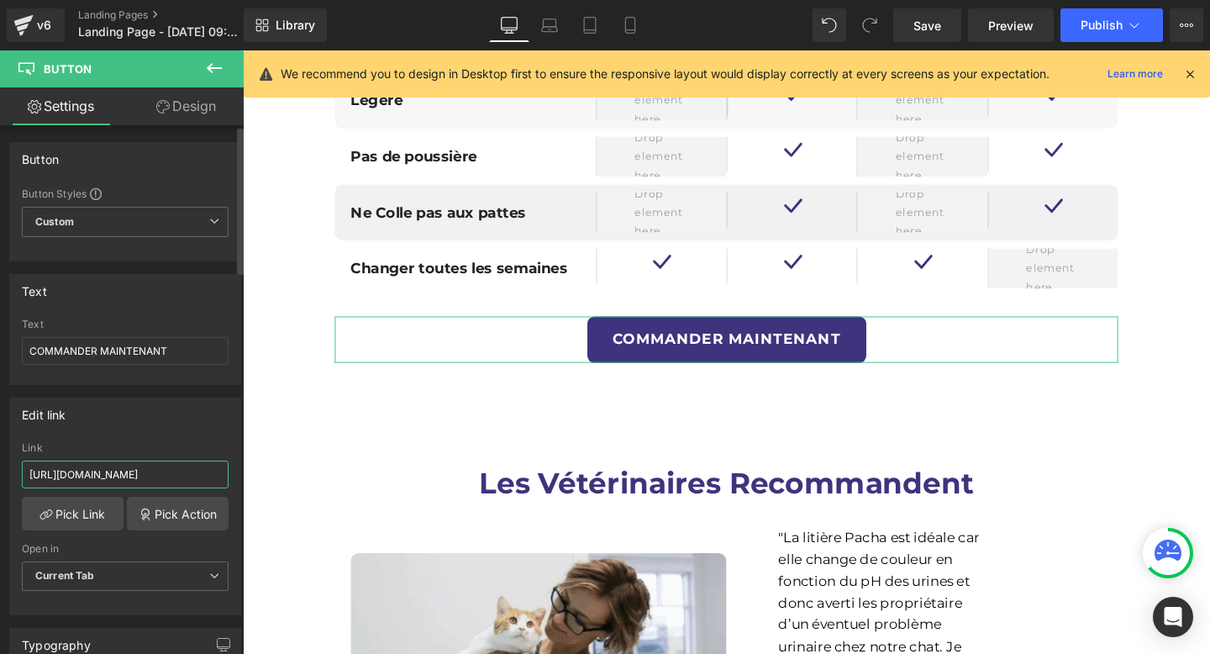
click at [195, 463] on input "https://monpacha.fr/pages/commencer" at bounding box center [125, 474] width 207 height 28
paste input "ch"
type input "https://monpacha.ch/pages/commencer"
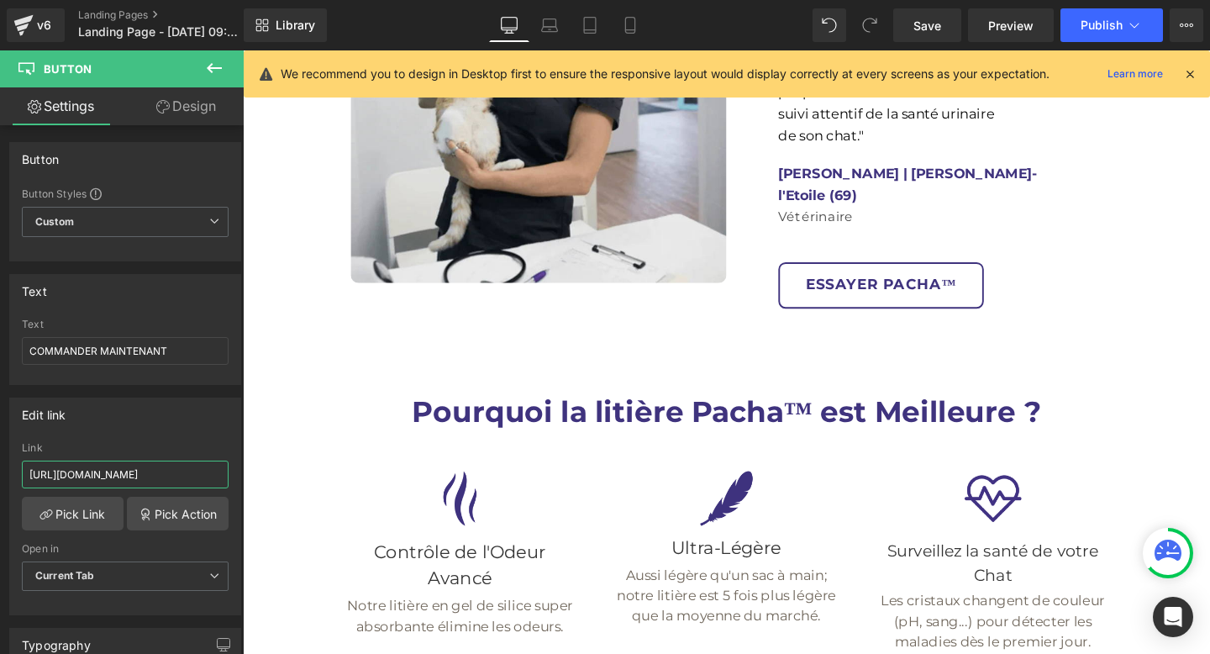
scroll to position [5824, 0]
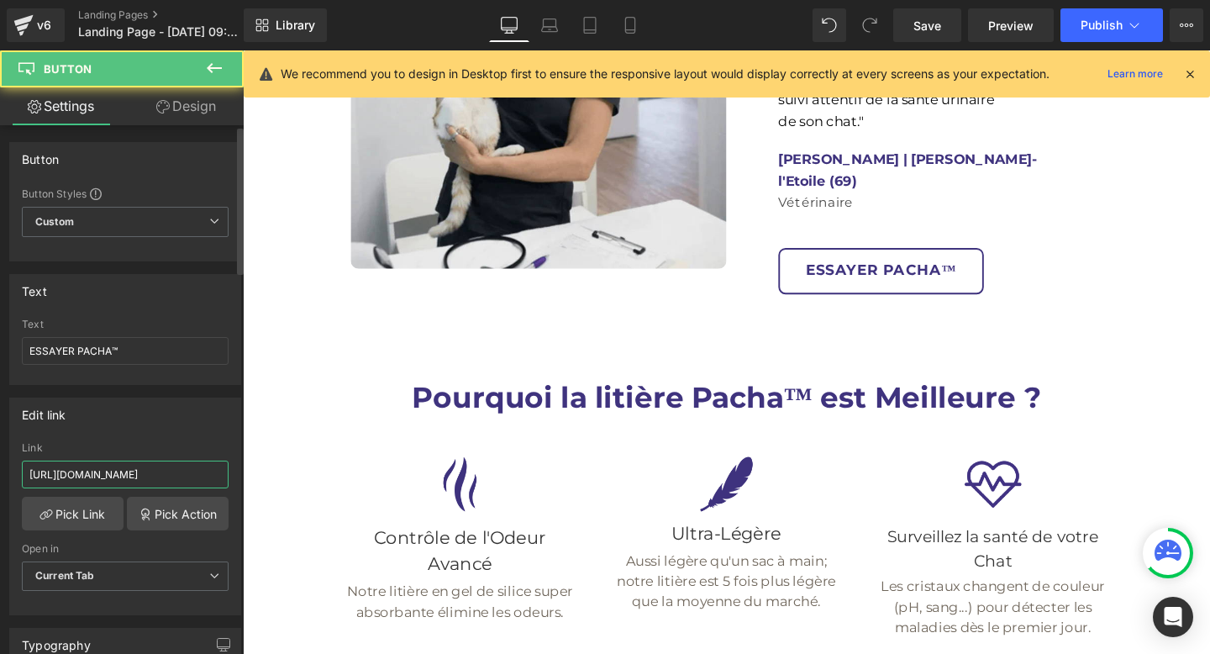
click at [92, 470] on input "https://monpacha.fr/pages/commencer" at bounding box center [125, 474] width 207 height 28
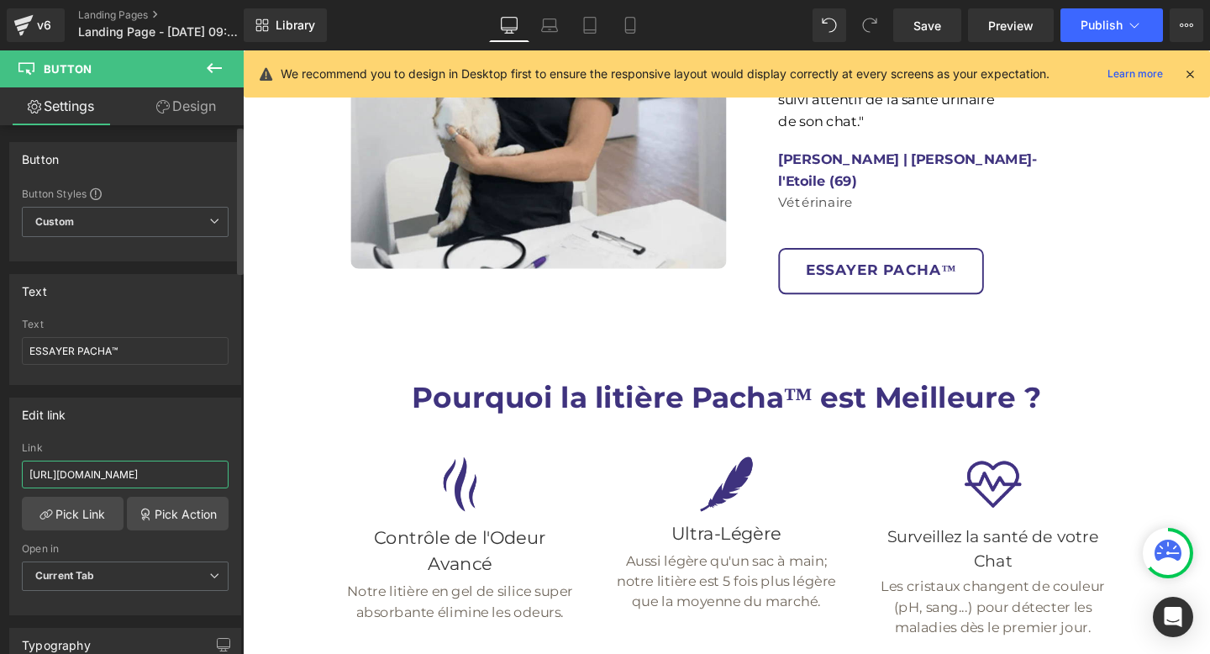
click at [92, 470] on input "https://monpacha.fr/pages/commencer" at bounding box center [125, 474] width 207 height 28
type input "https://monpacha.ch/pages/commencer"
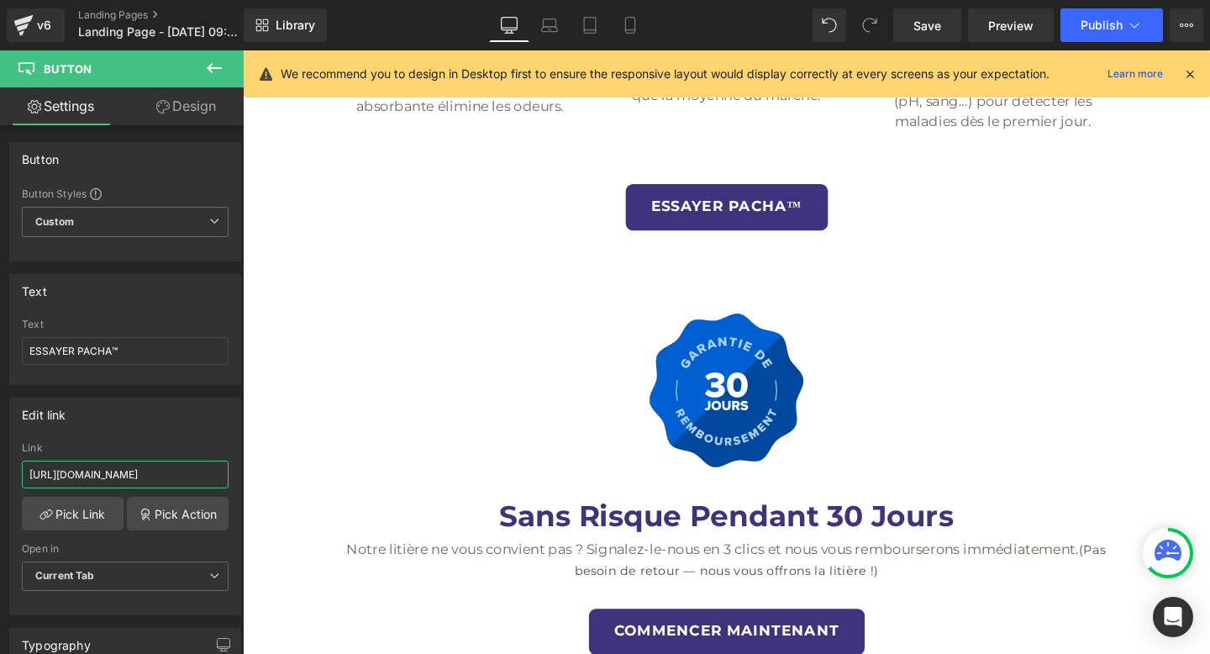
scroll to position [6408, 0]
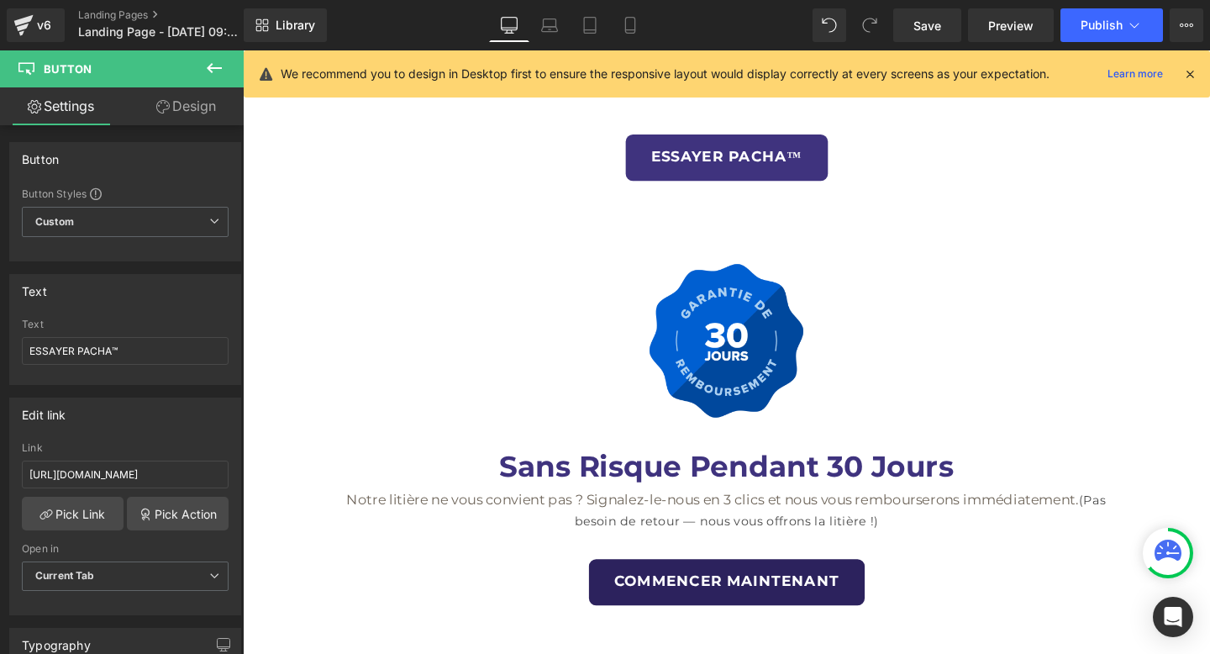
click at [810, 585] on link "COMMENCER MAINTENANT" at bounding box center [752, 609] width 290 height 49
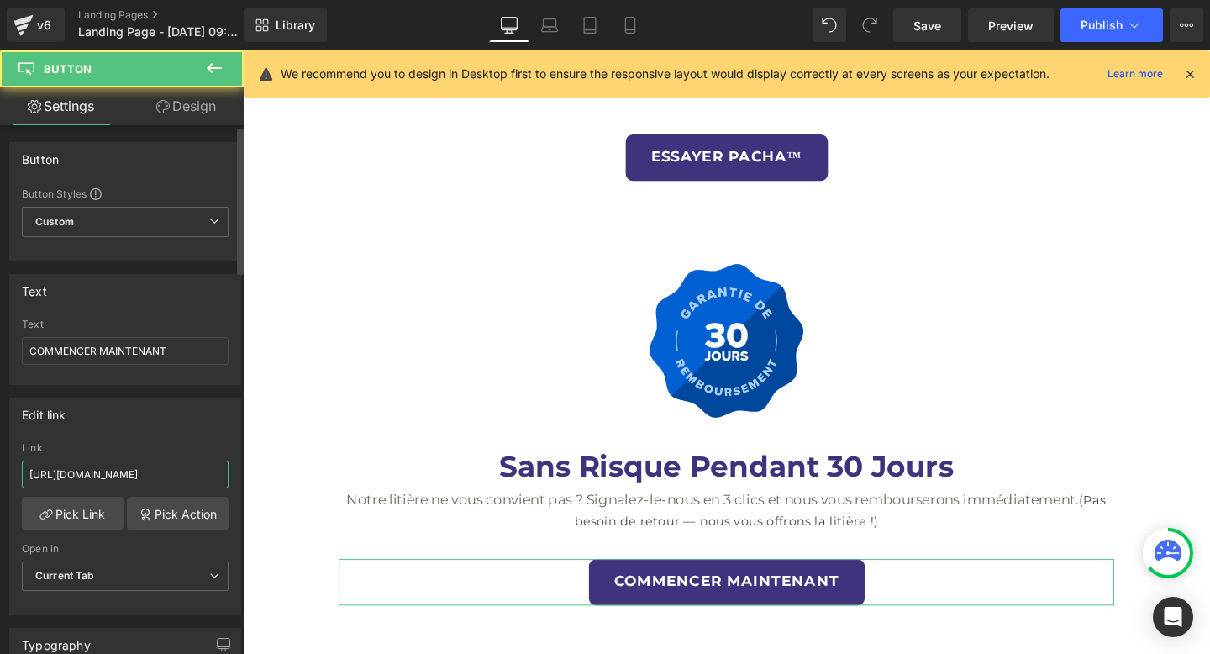
click at [115, 474] on input "https://monpacha.fr/pages/commencer" at bounding box center [125, 474] width 207 height 28
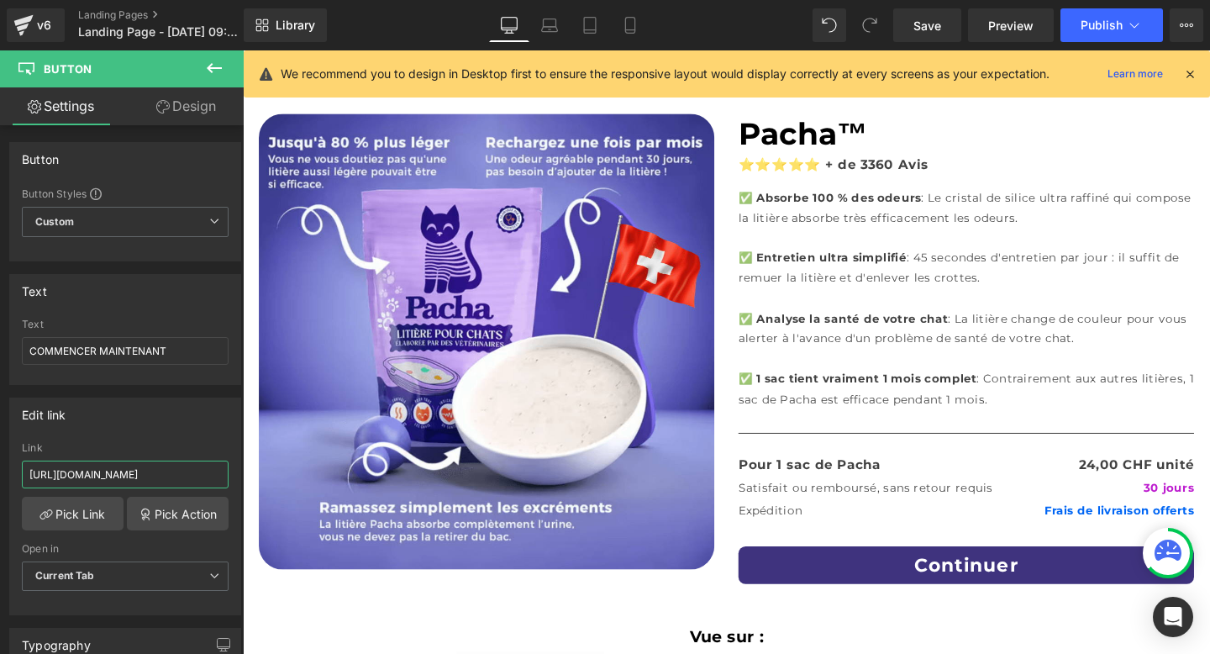
scroll to position [0, 0]
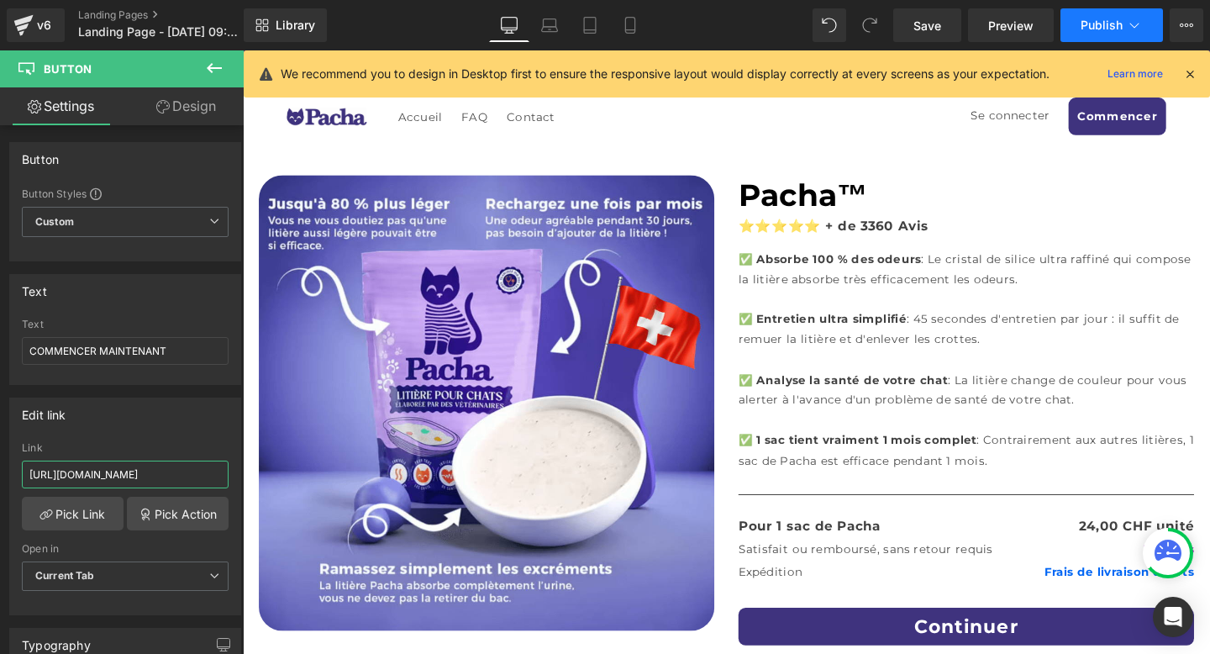
type input "https://monpacha.ch/pages/commencer"
click at [1083, 29] on span "Publish" at bounding box center [1102, 24] width 42 height 13
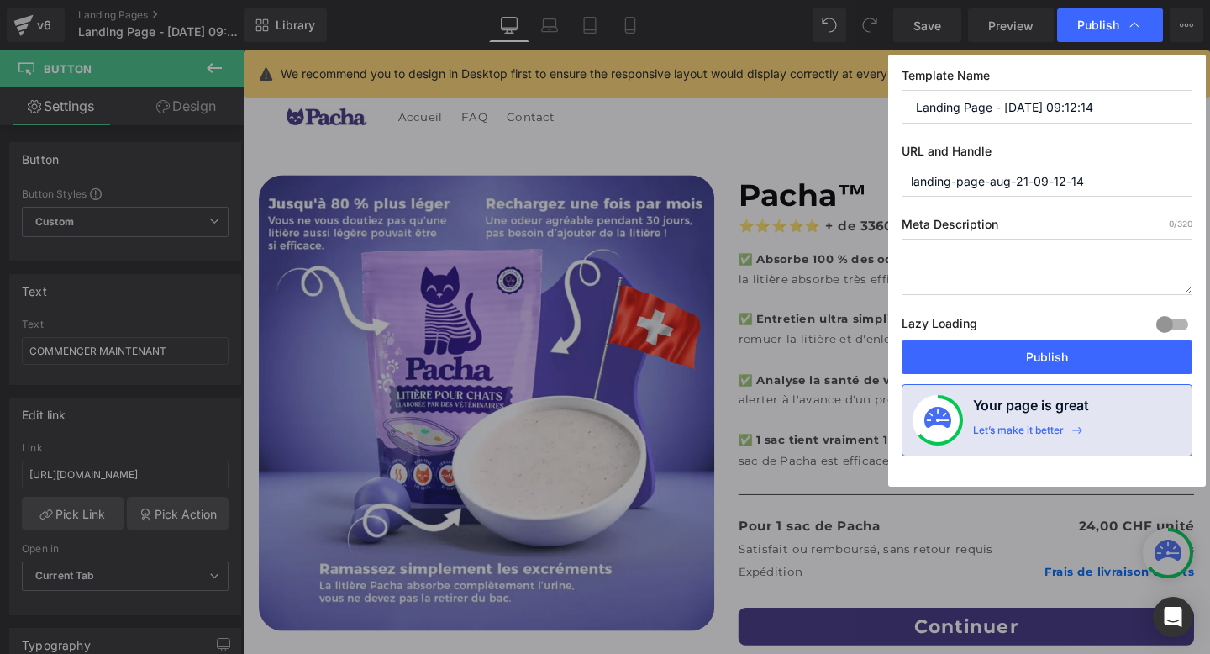
click at [1066, 109] on input "Landing Page - Aug 21, 09:12:14" at bounding box center [1047, 107] width 291 height 34
click at [1048, 98] on input "GOOGLE LANDING PAGE FR" at bounding box center [1047, 107] width 291 height 34
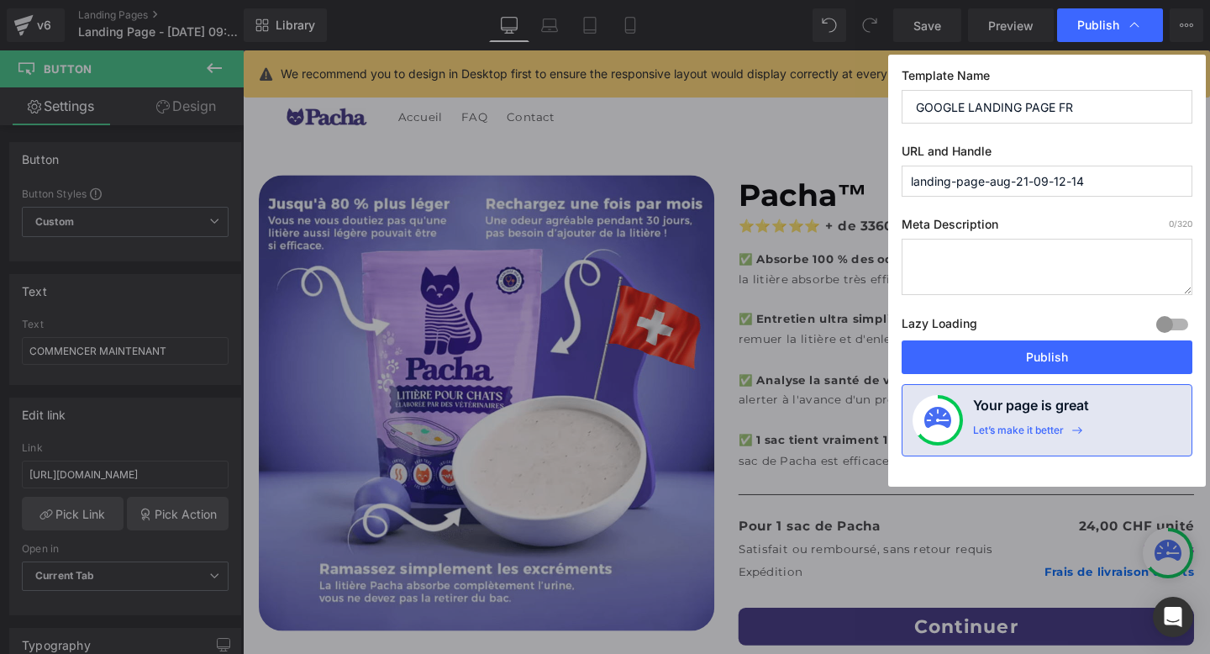
click at [1048, 98] on input "GOOGLE LANDING PAGE FR" at bounding box center [1047, 107] width 291 height 34
type input "GOOGLE LANDING PAGE FR"
click at [1034, 191] on input "landing-page-aug-21-09-12-14" at bounding box center [1047, 181] width 291 height 31
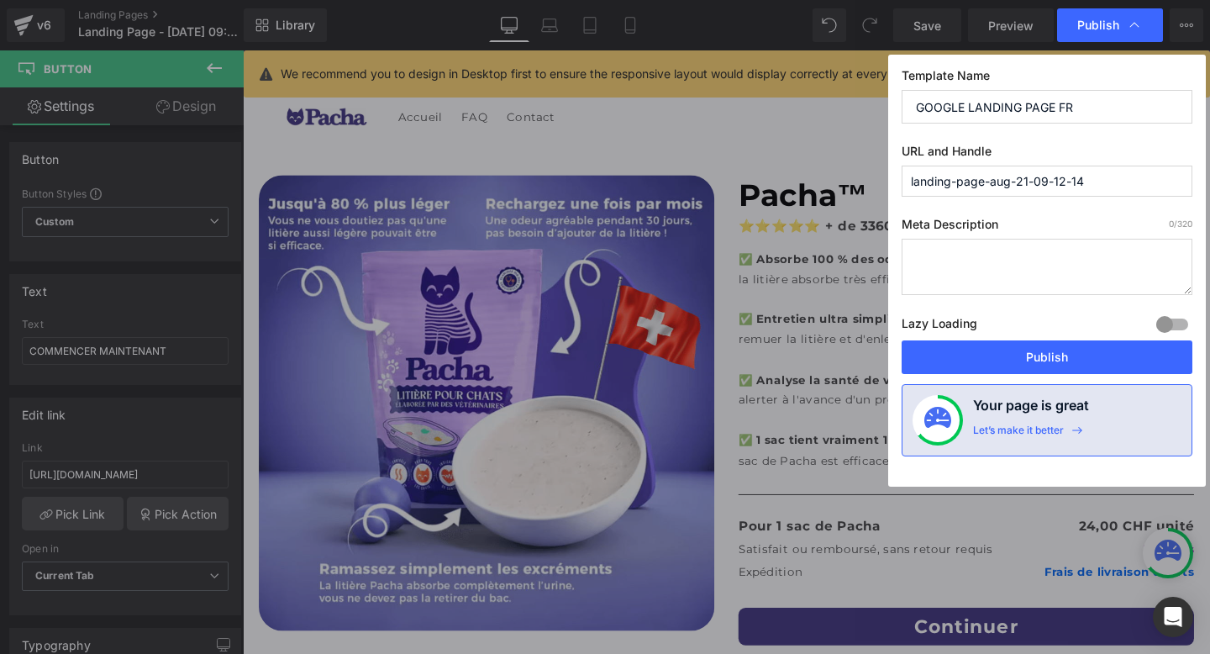
click at [1034, 191] on input "landing-page-aug-21-09-12-14" at bounding box center [1047, 181] width 291 height 31
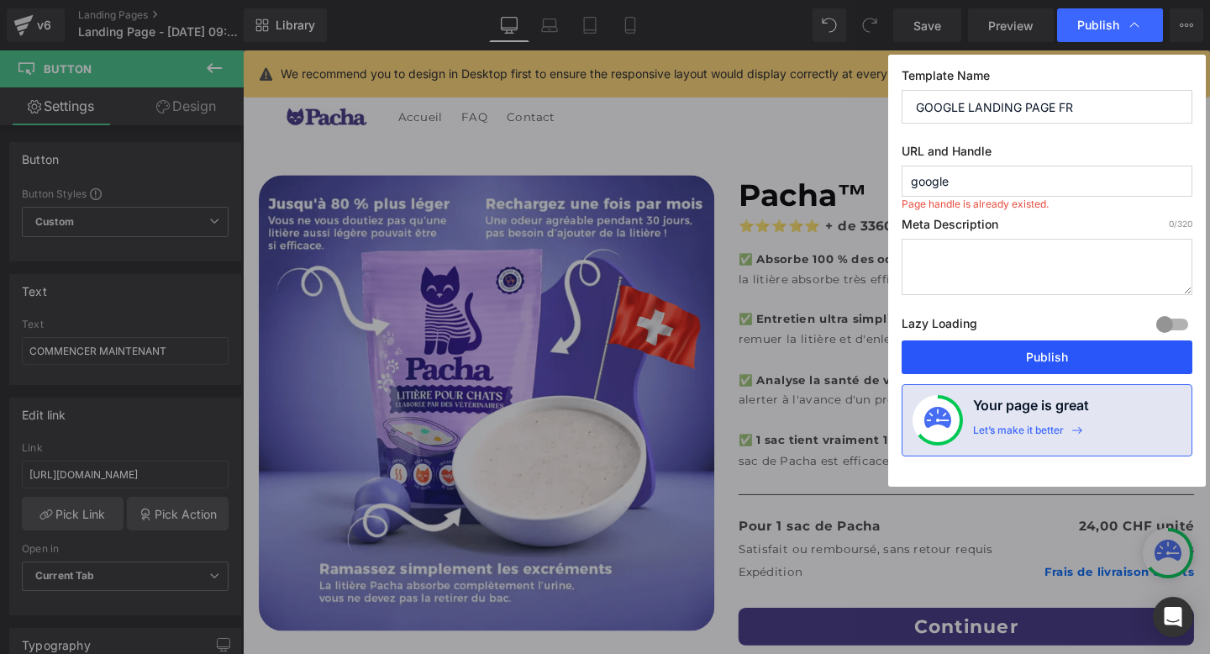
click at [1071, 348] on button "Publish" at bounding box center [1047, 357] width 291 height 34
click at [1049, 175] on input "google" at bounding box center [1047, 181] width 291 height 31
type input "google-fr"
click at [1042, 343] on button "Publish" at bounding box center [1047, 357] width 291 height 34
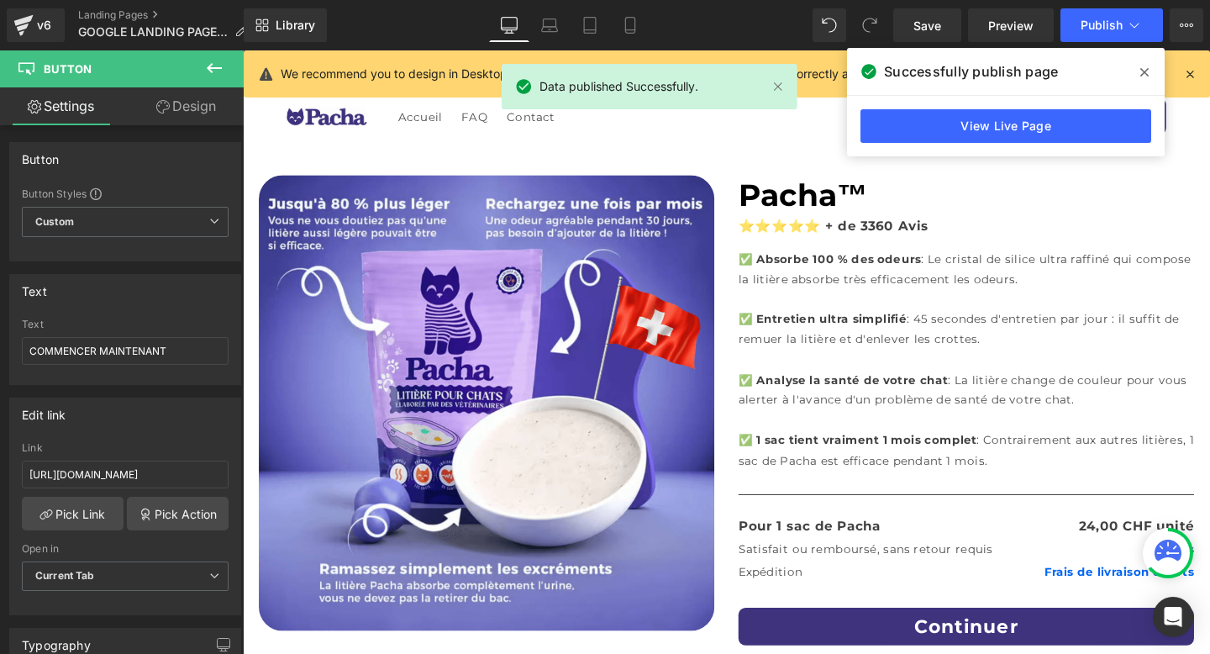
click at [1148, 66] on icon at bounding box center [1144, 72] width 8 height 13
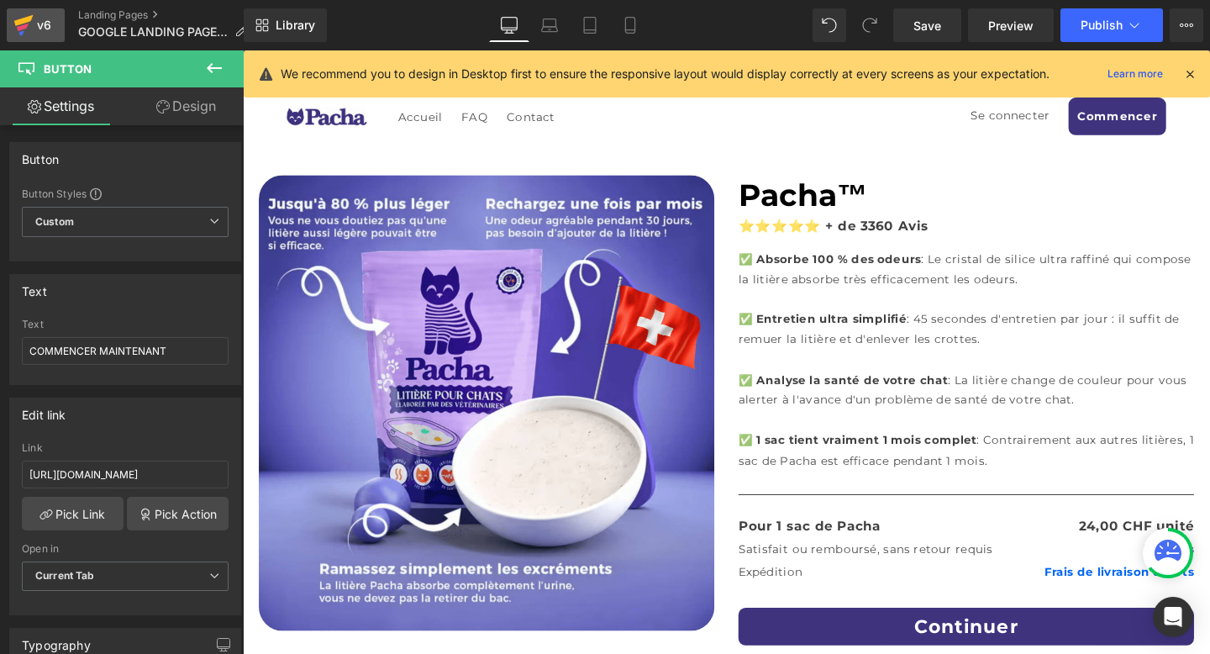
click at [20, 17] on icon at bounding box center [23, 25] width 20 height 42
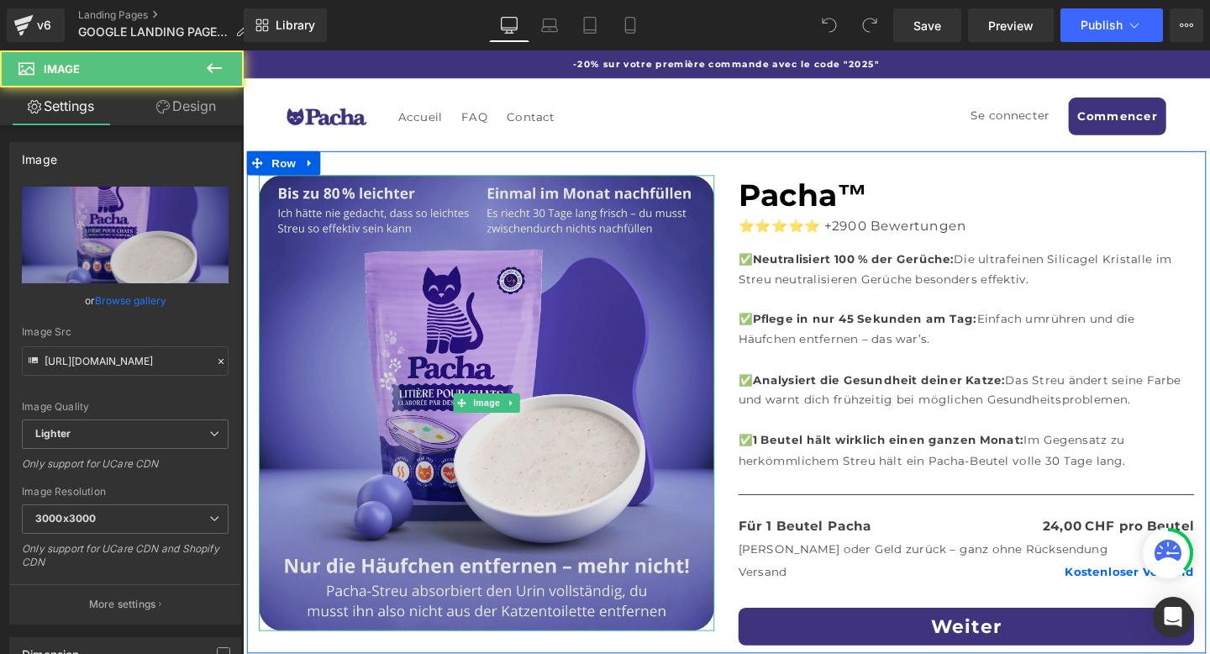
click at [616, 355] on img at bounding box center [499, 421] width 479 height 479
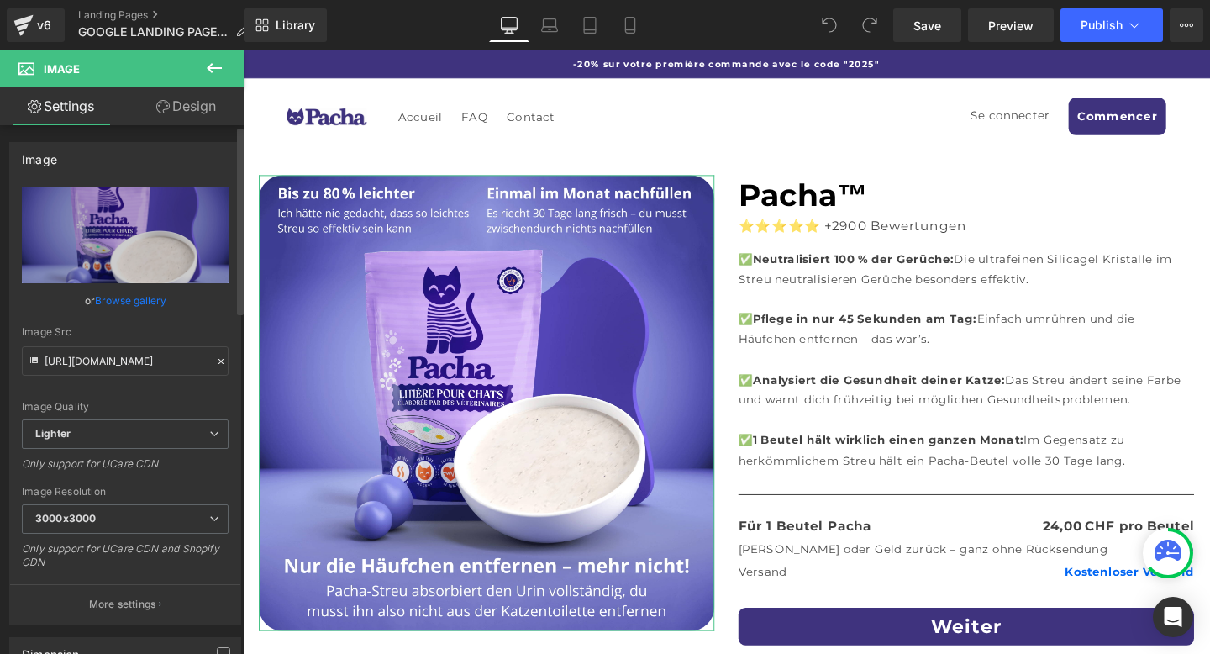
click at [118, 295] on link "Browse gallery" at bounding box center [130, 300] width 71 height 29
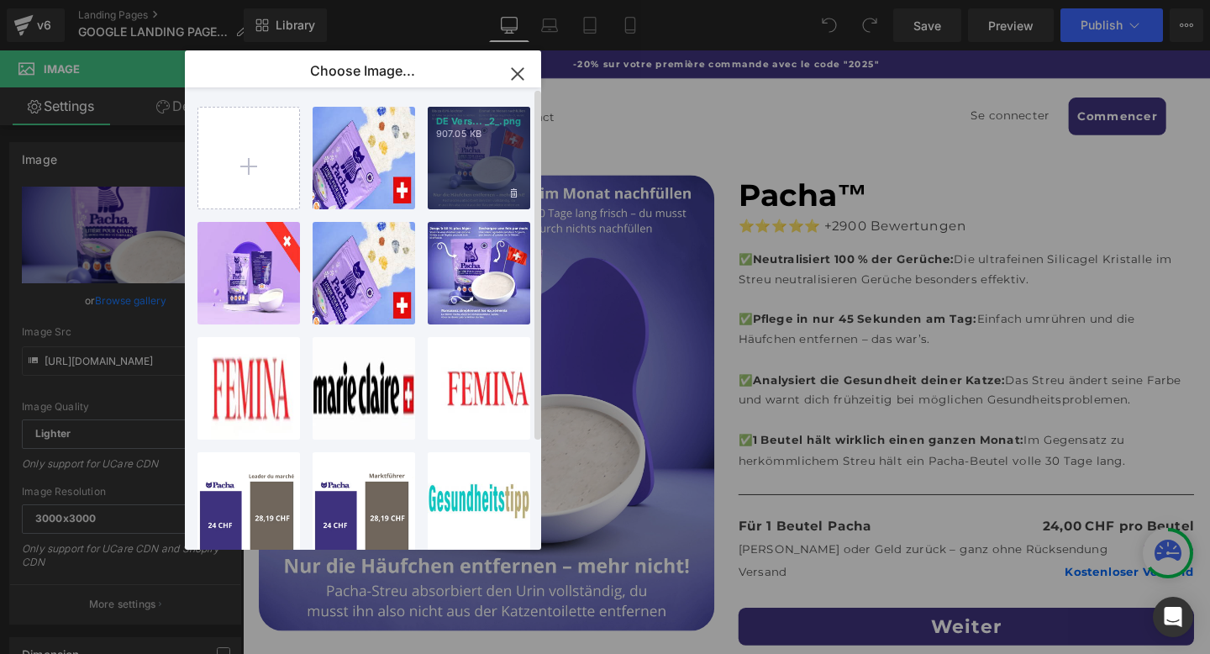
click at [457, 140] on div "DE Vers... _2_.png 907.05 KB" at bounding box center [479, 158] width 103 height 103
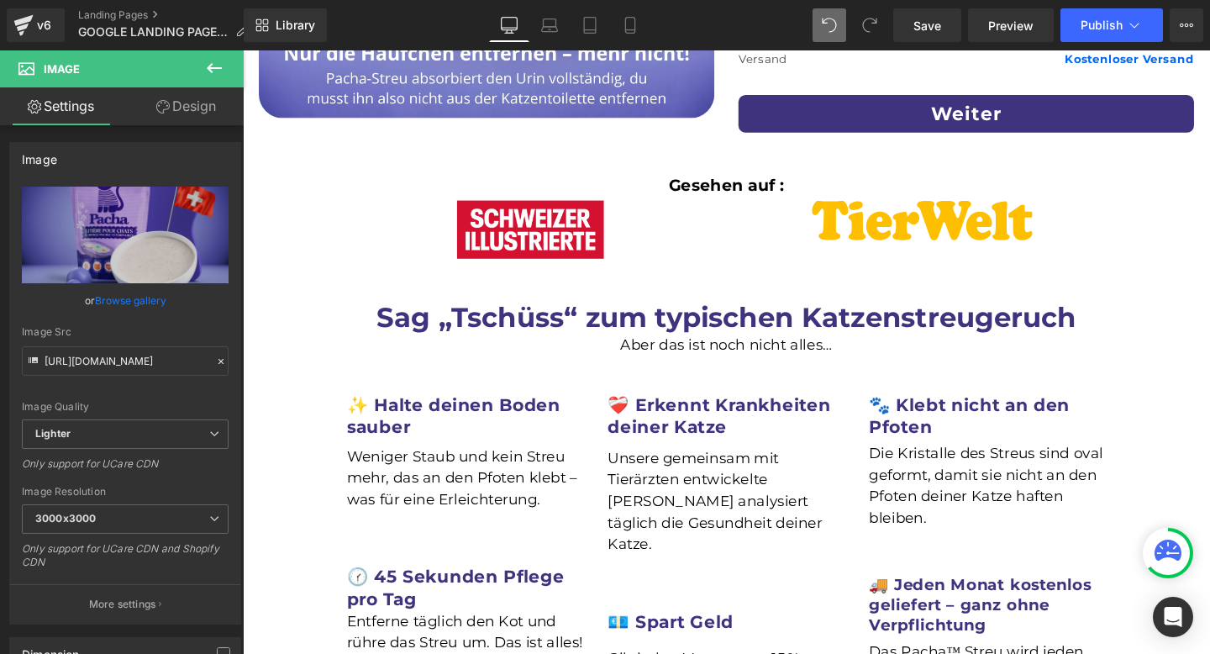
scroll to position [529, 0]
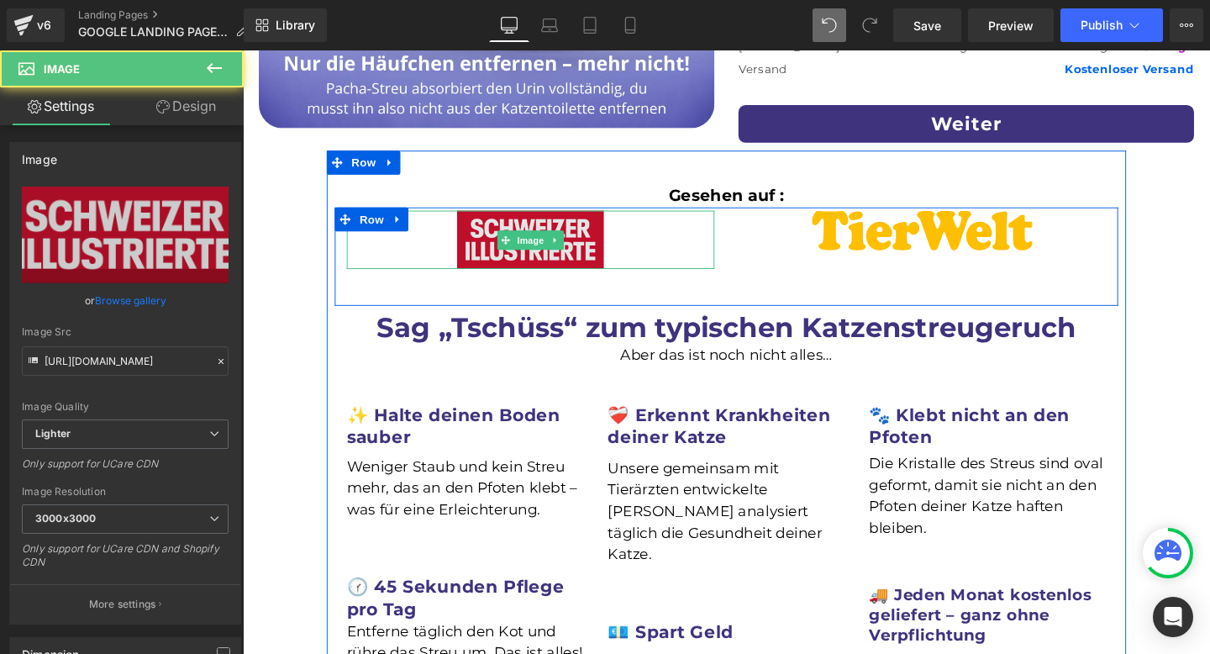
click at [603, 264] on img at bounding box center [545, 248] width 155 height 61
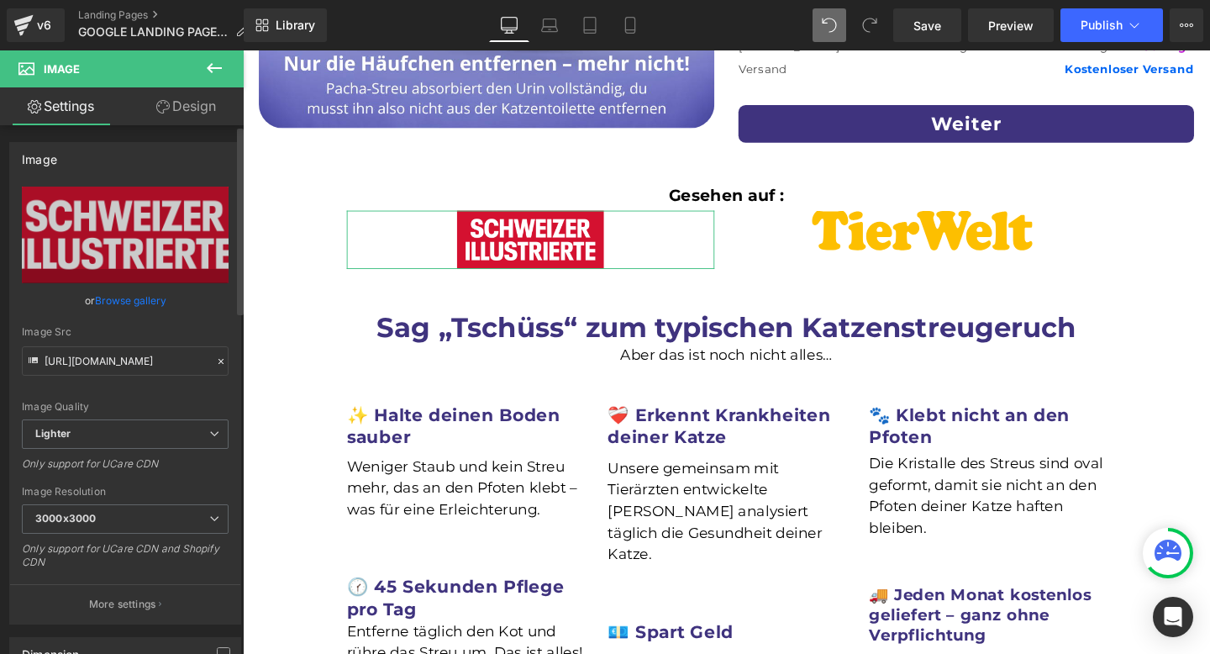
click at [106, 296] on link "Browse gallery" at bounding box center [130, 300] width 71 height 29
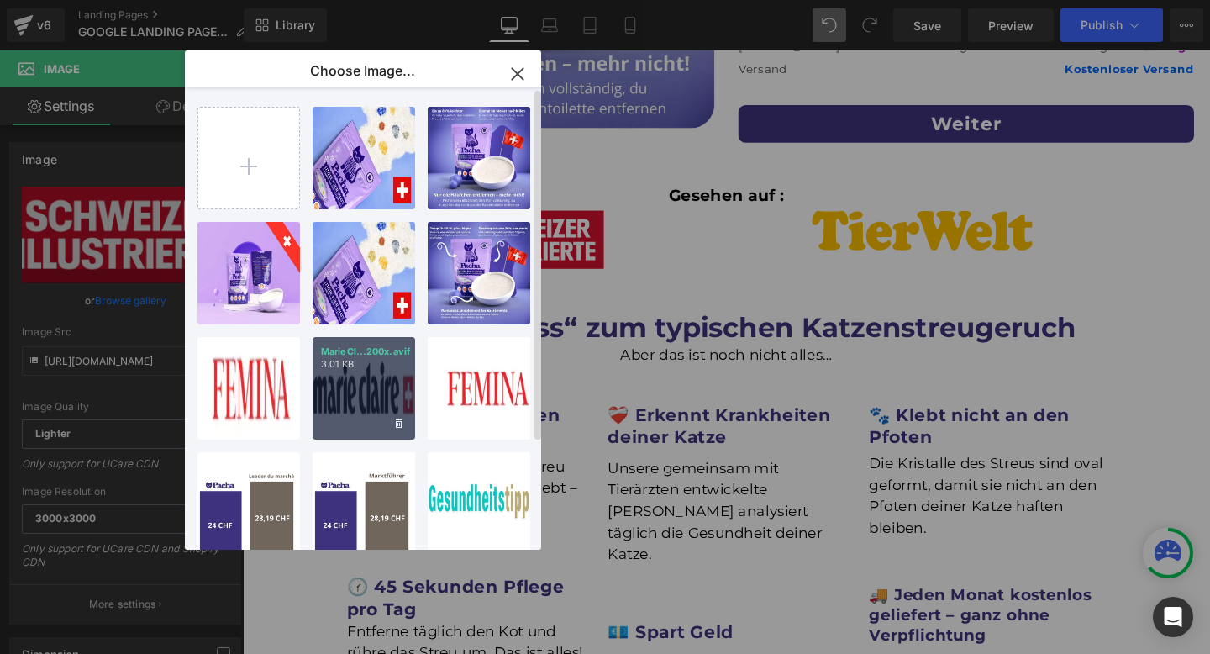
click at [367, 403] on div "MarieCl...200x.avif 3.01 KB" at bounding box center [364, 388] width 103 height 103
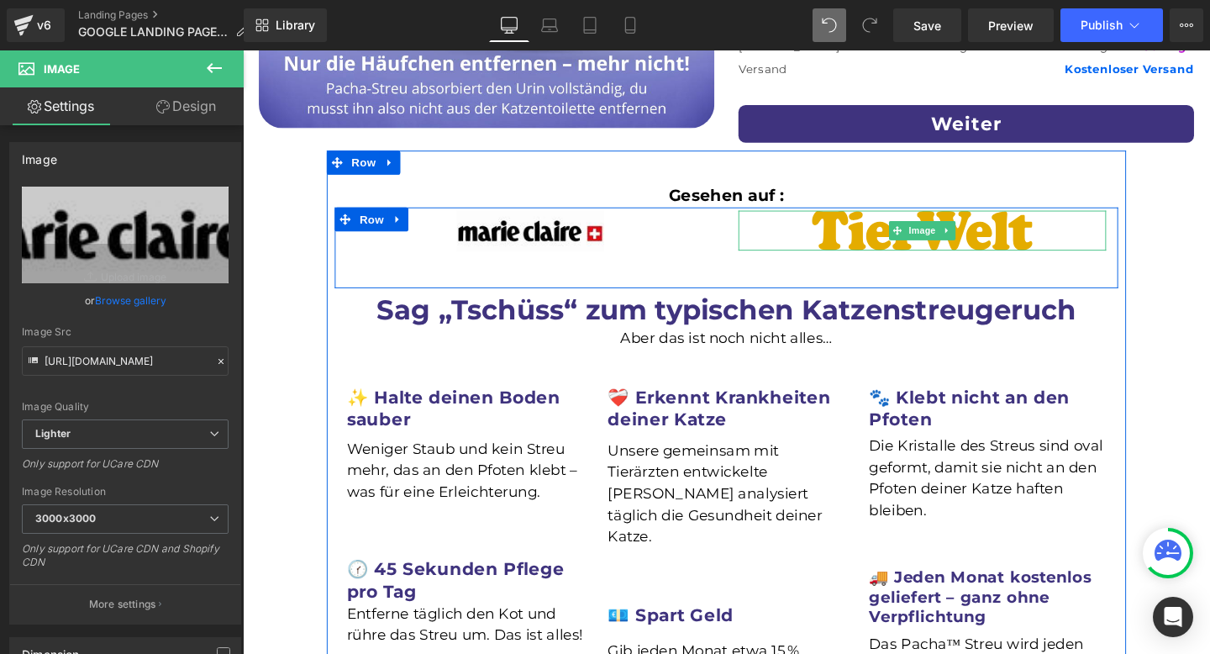
click at [897, 239] on img at bounding box center [957, 239] width 232 height 42
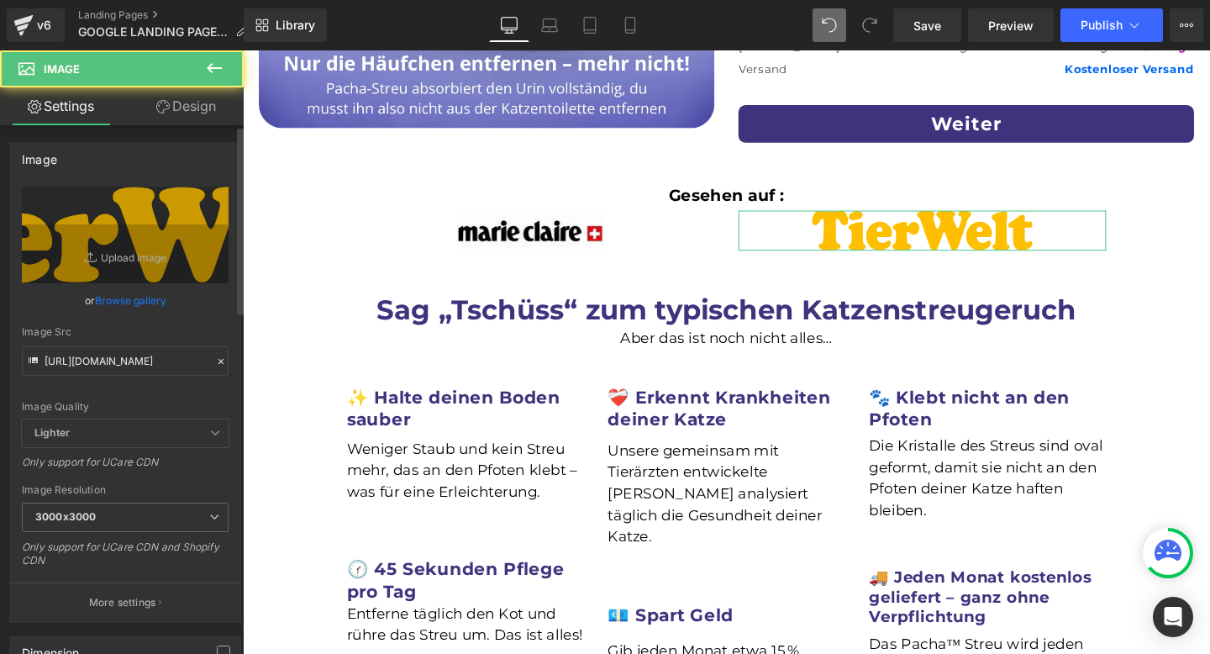
click at [124, 298] on link "Browse gallery" at bounding box center [130, 300] width 71 height 29
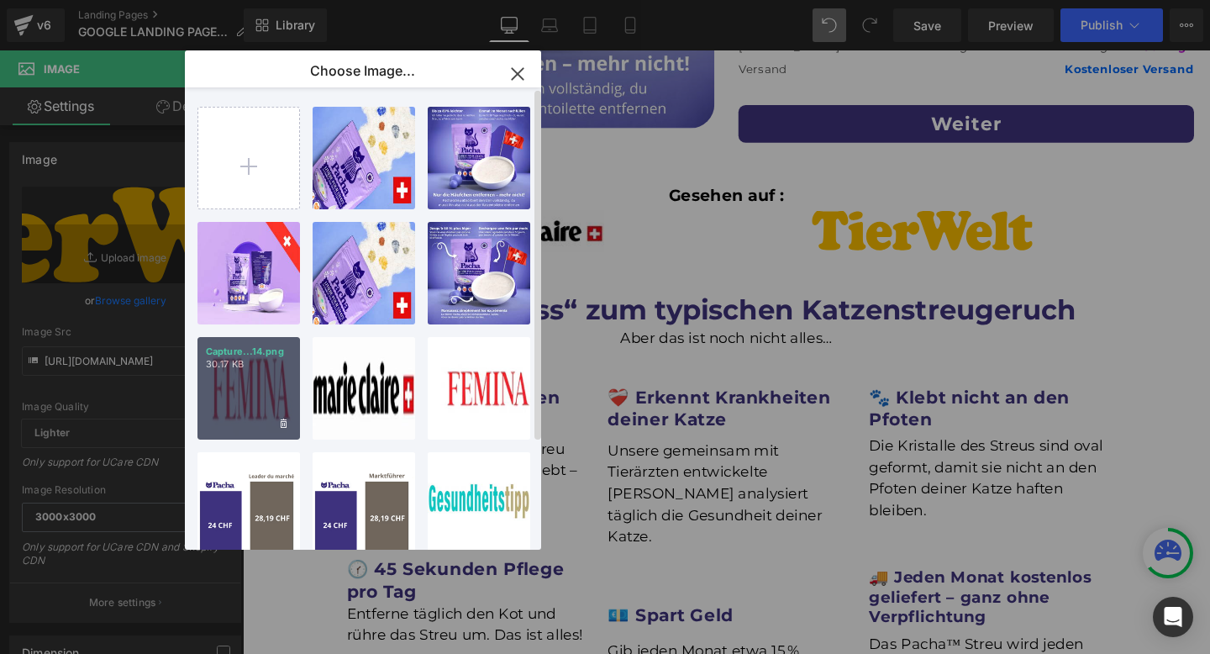
click at [231, 386] on div "Capture...14.png 30.17 KB" at bounding box center [248, 388] width 103 height 103
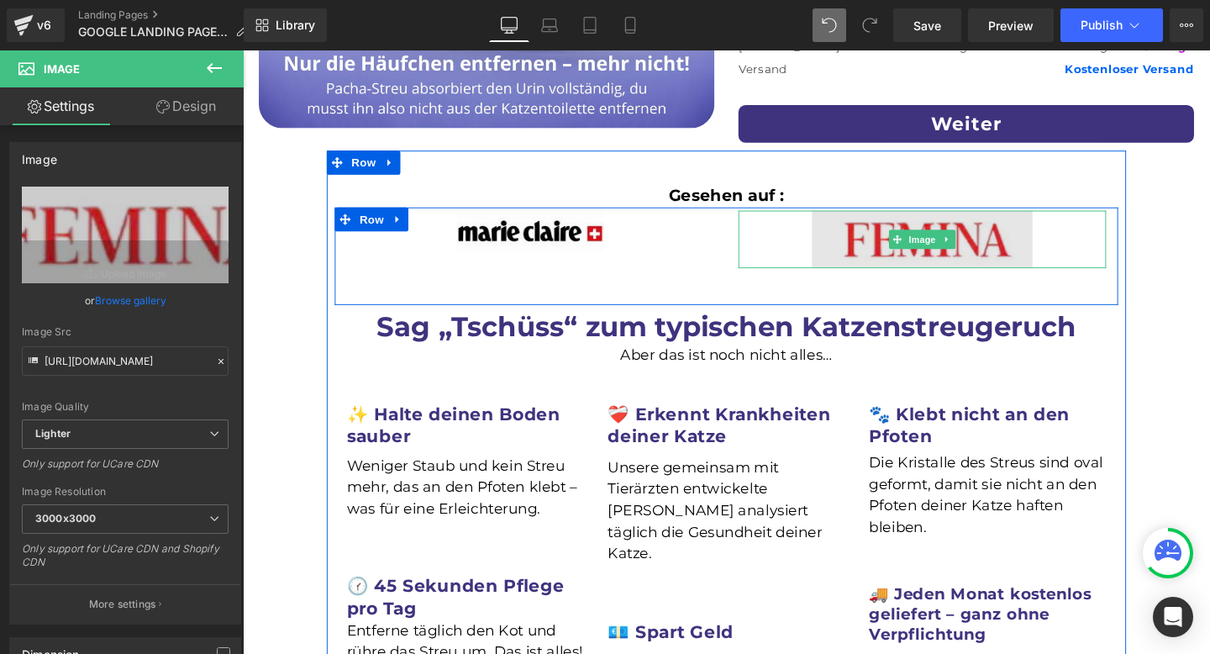
click at [876, 266] on img at bounding box center [957, 248] width 232 height 61
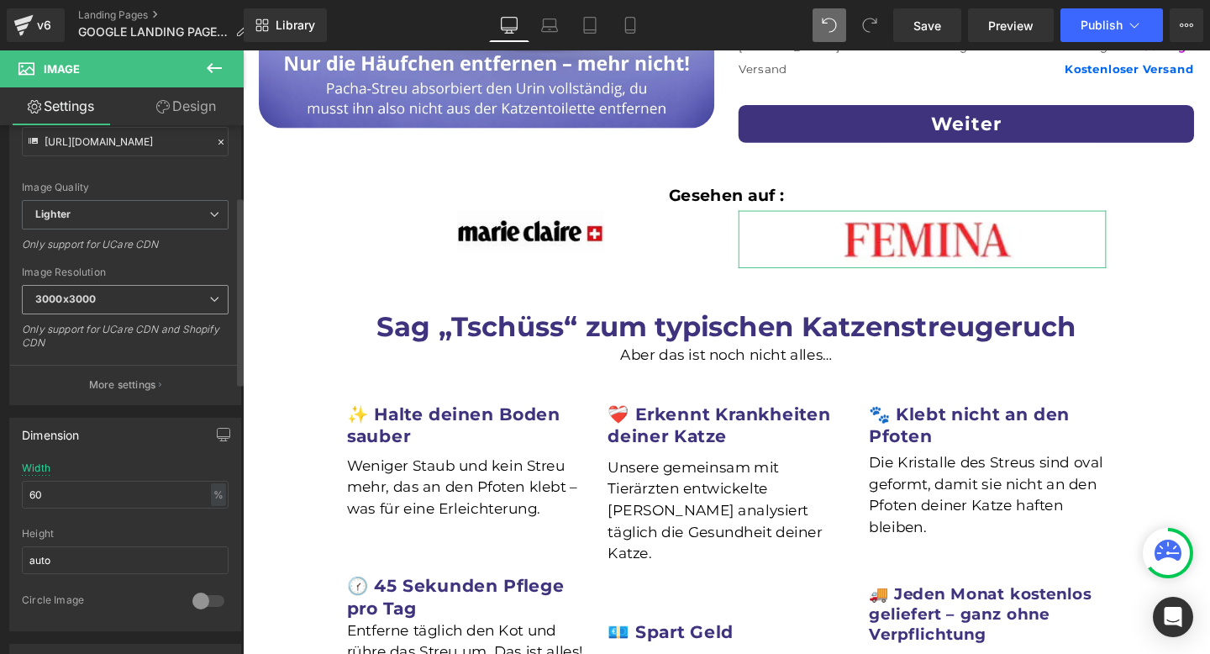
scroll to position [321, 0]
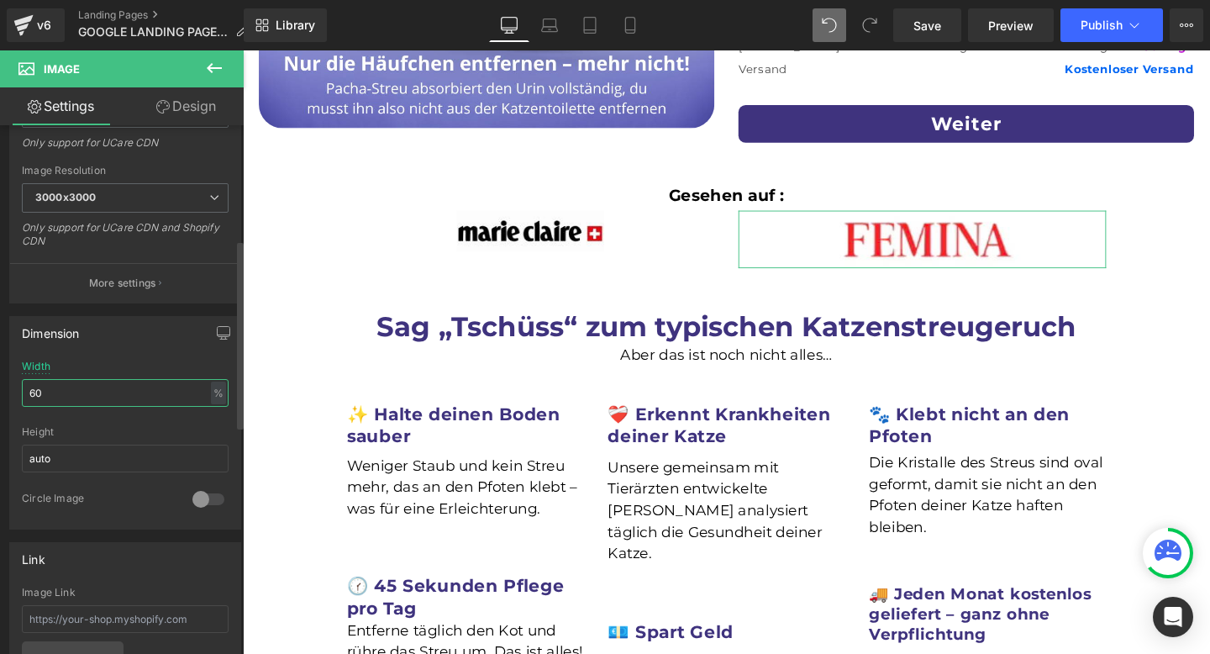
click at [132, 402] on input "60" at bounding box center [125, 393] width 207 height 28
type input "6"
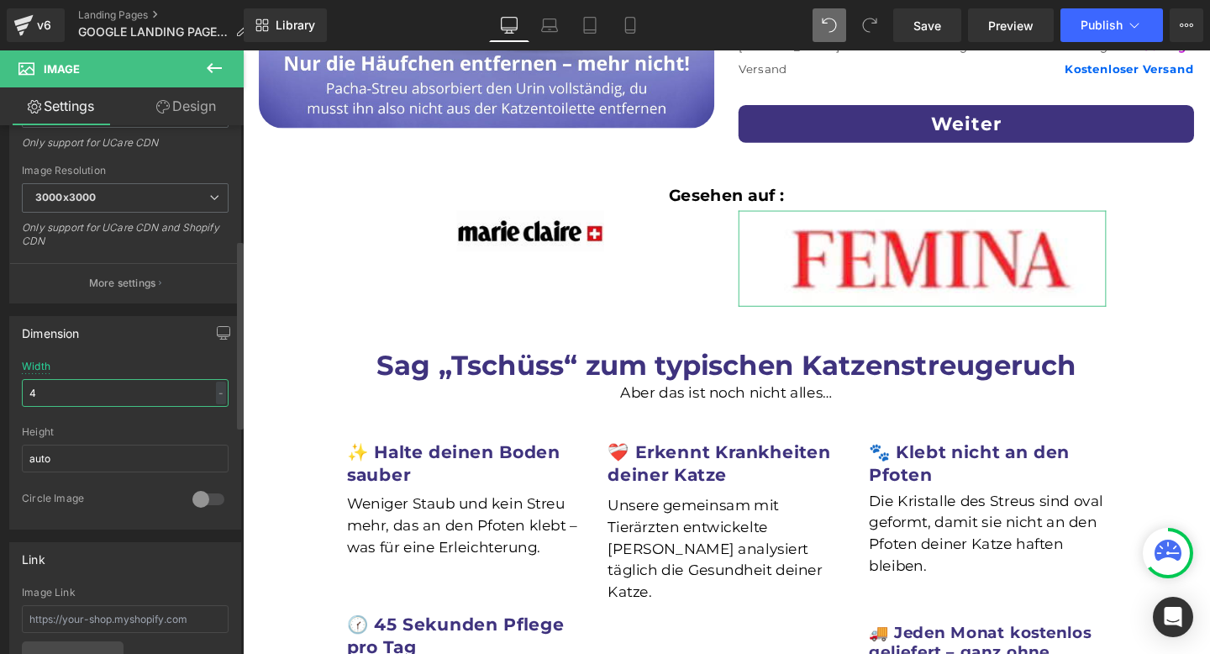
type input "45"
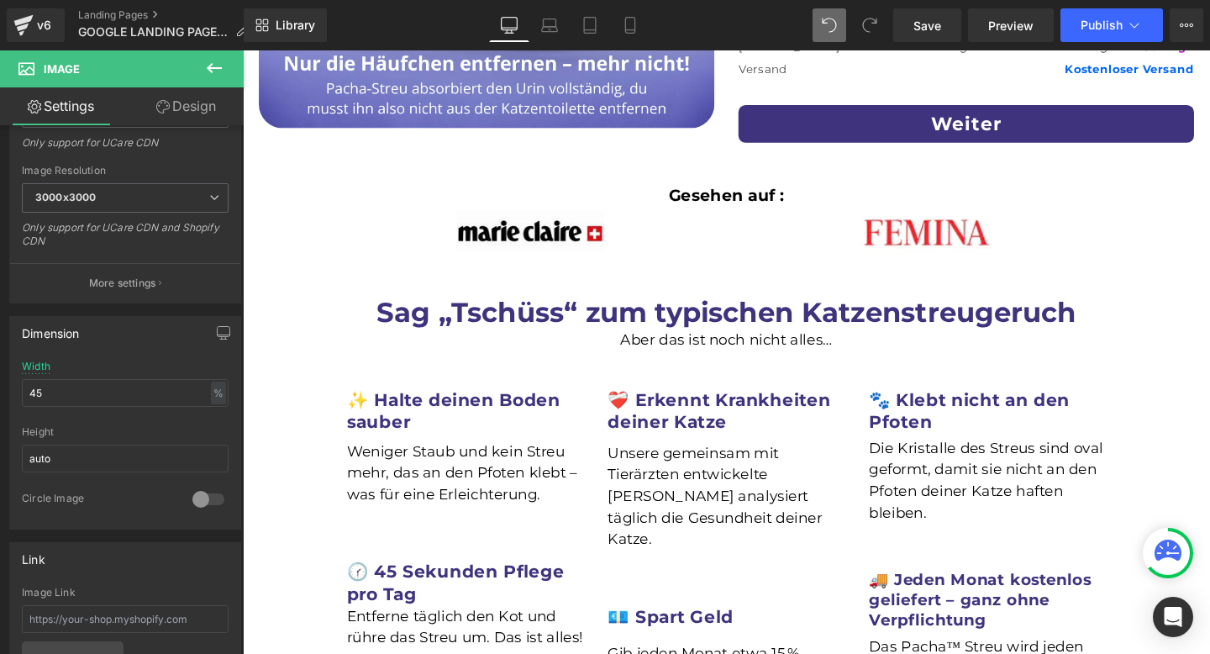
click at [496, 616] on h2 "🕜 45 Sekunden Pflege pro Tag" at bounding box center [477, 610] width 250 height 47
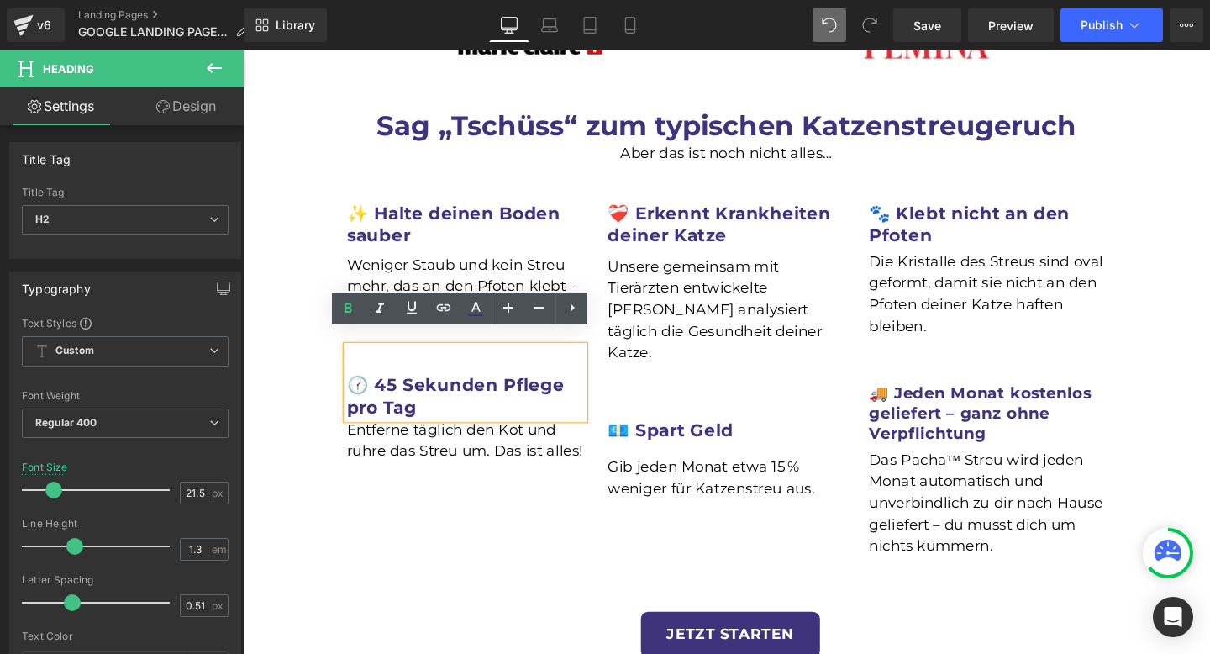
scroll to position [753, 0]
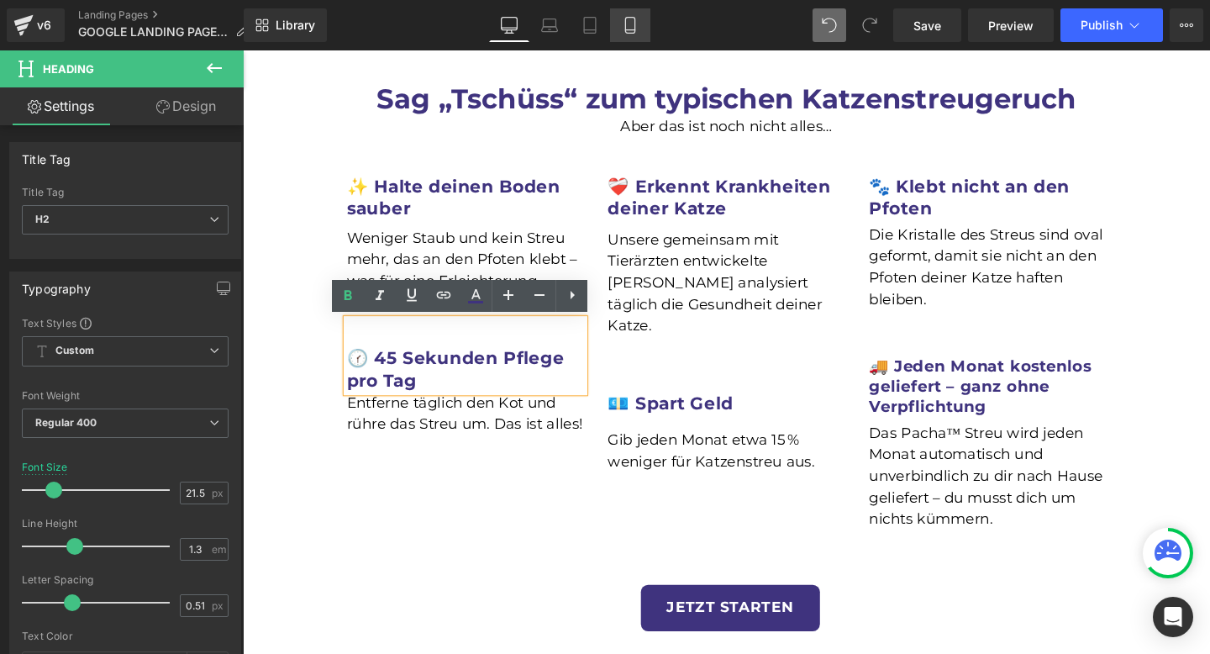
click at [639, 18] on icon at bounding box center [630, 25] width 17 height 17
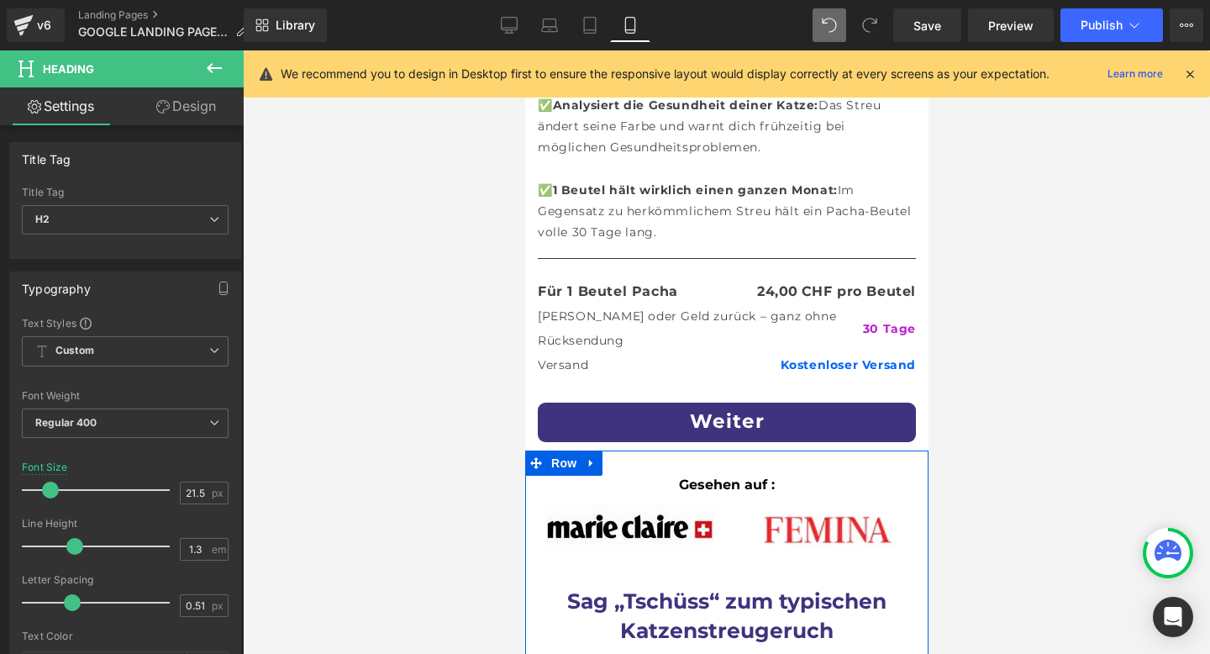
scroll to position [663, 0]
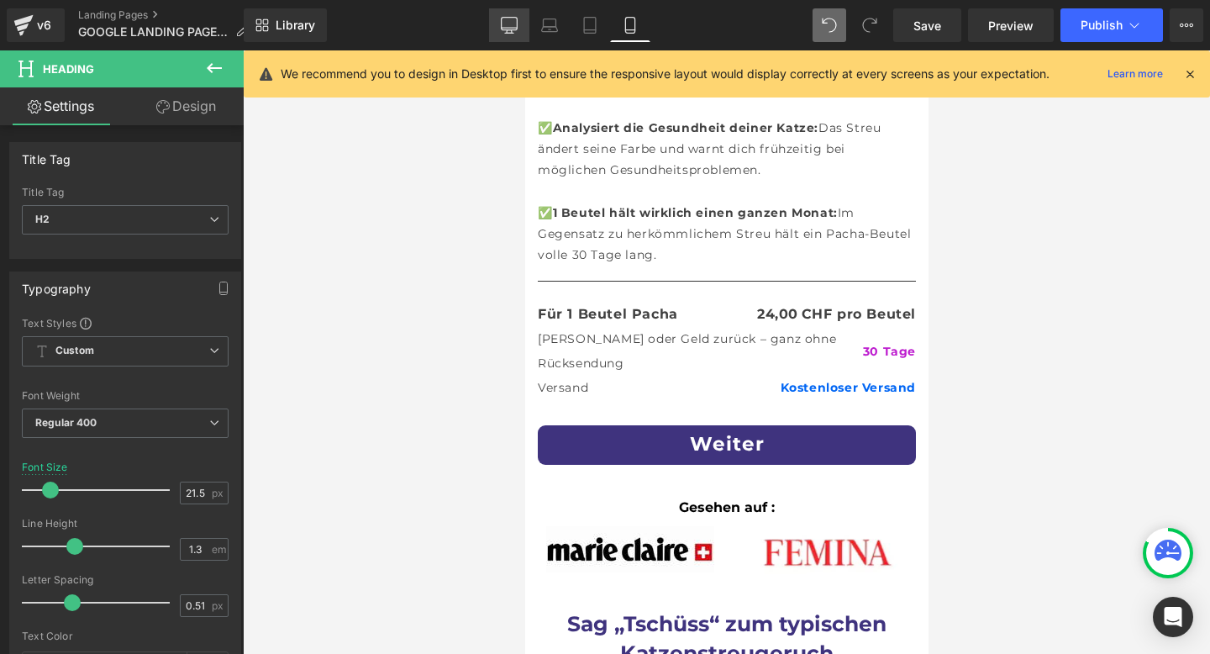
click at [507, 14] on link "Desktop" at bounding box center [509, 25] width 40 height 34
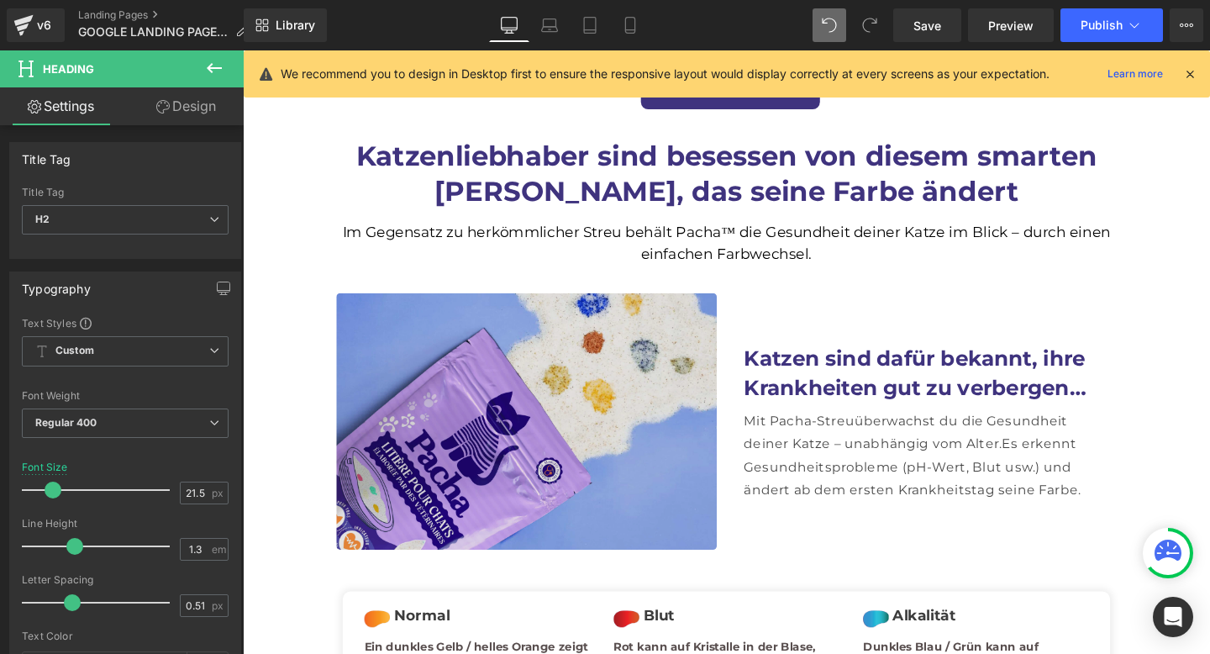
scroll to position [1272, 0]
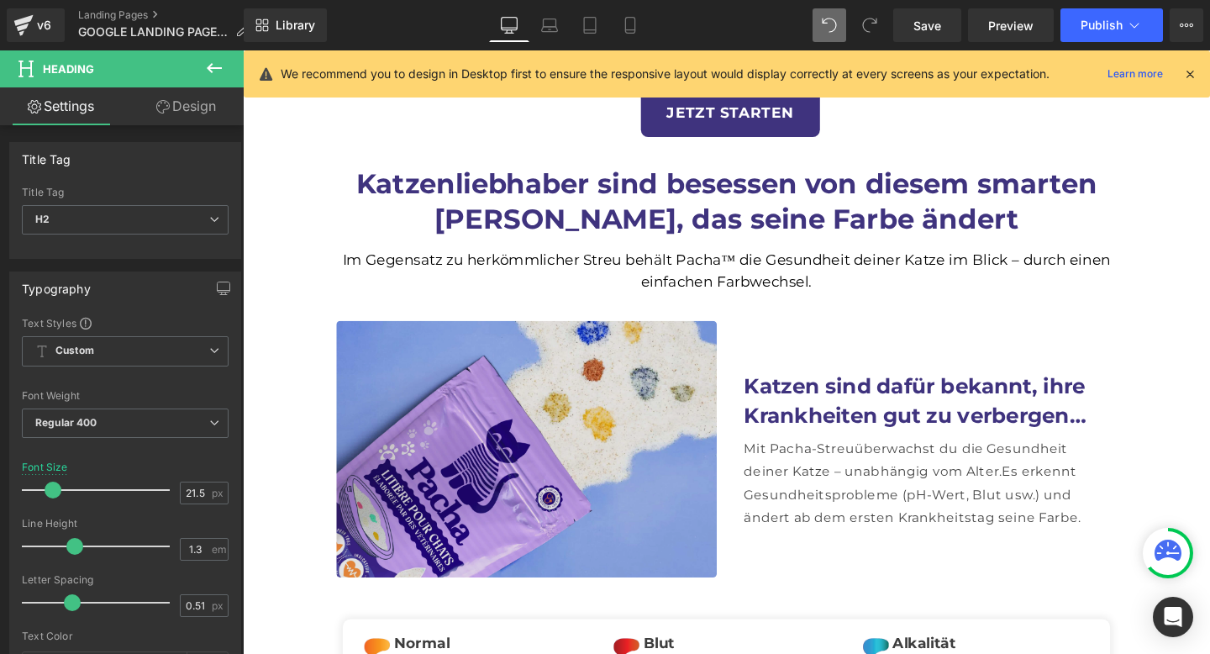
click at [661, 387] on img at bounding box center [541, 469] width 400 height 270
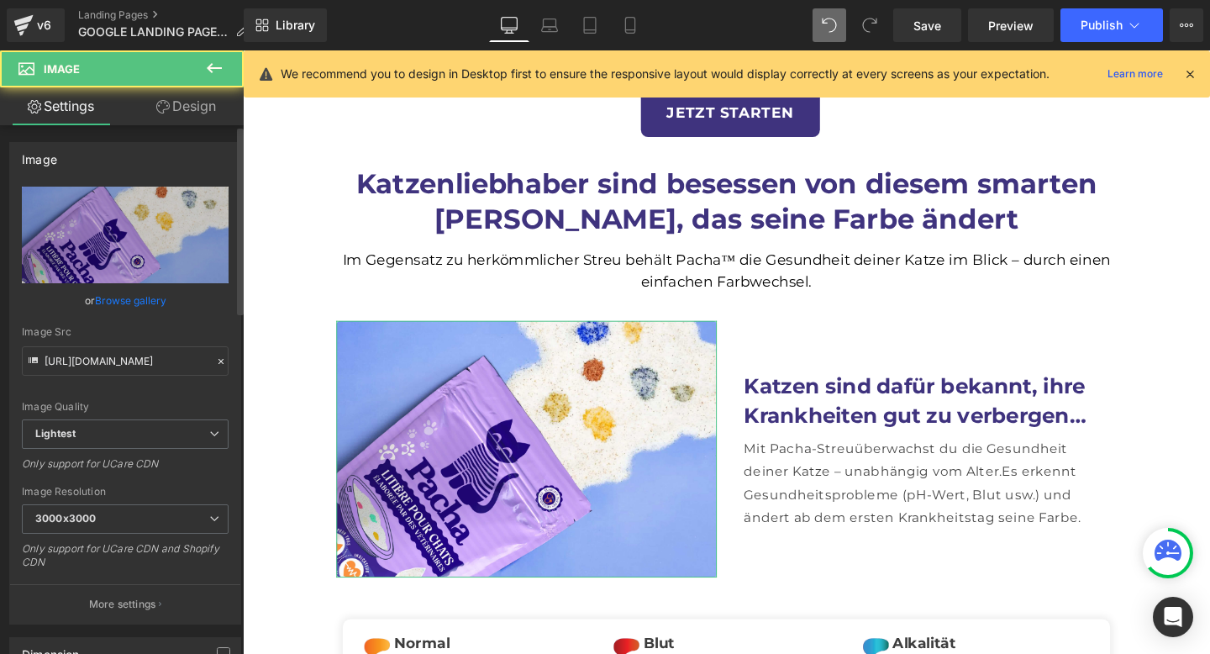
click at [122, 297] on link "Browse gallery" at bounding box center [130, 300] width 71 height 29
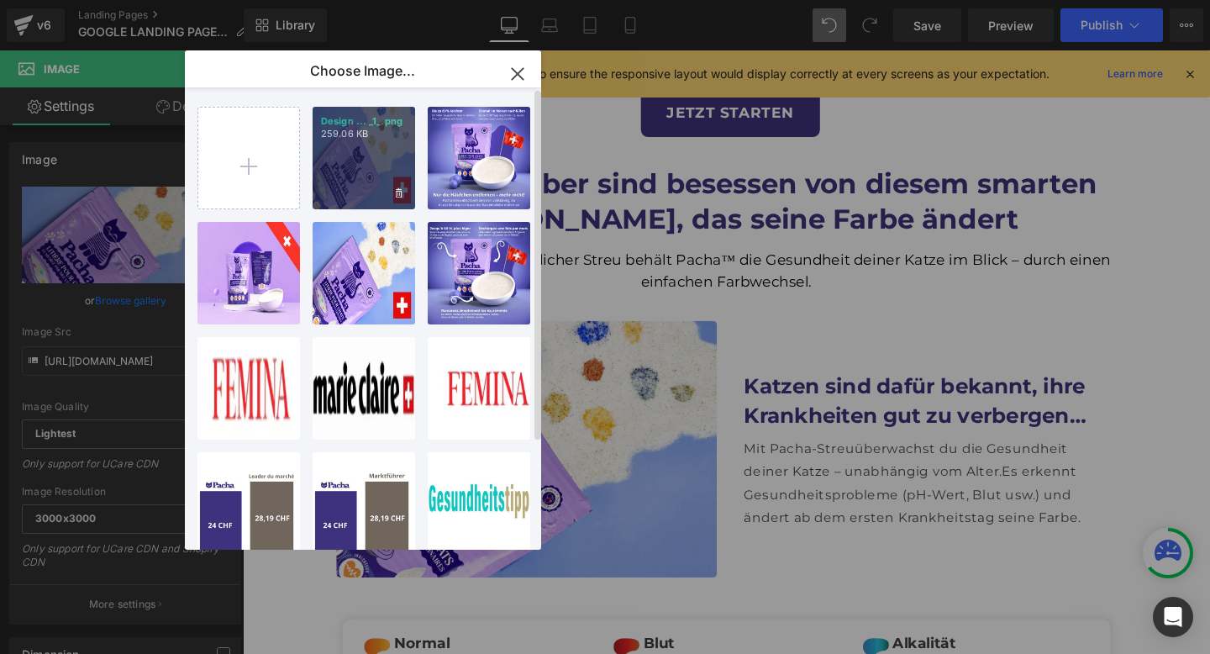
click at [344, 173] on div "Design ... _1_.png 259.06 KB" at bounding box center [364, 158] width 103 height 103
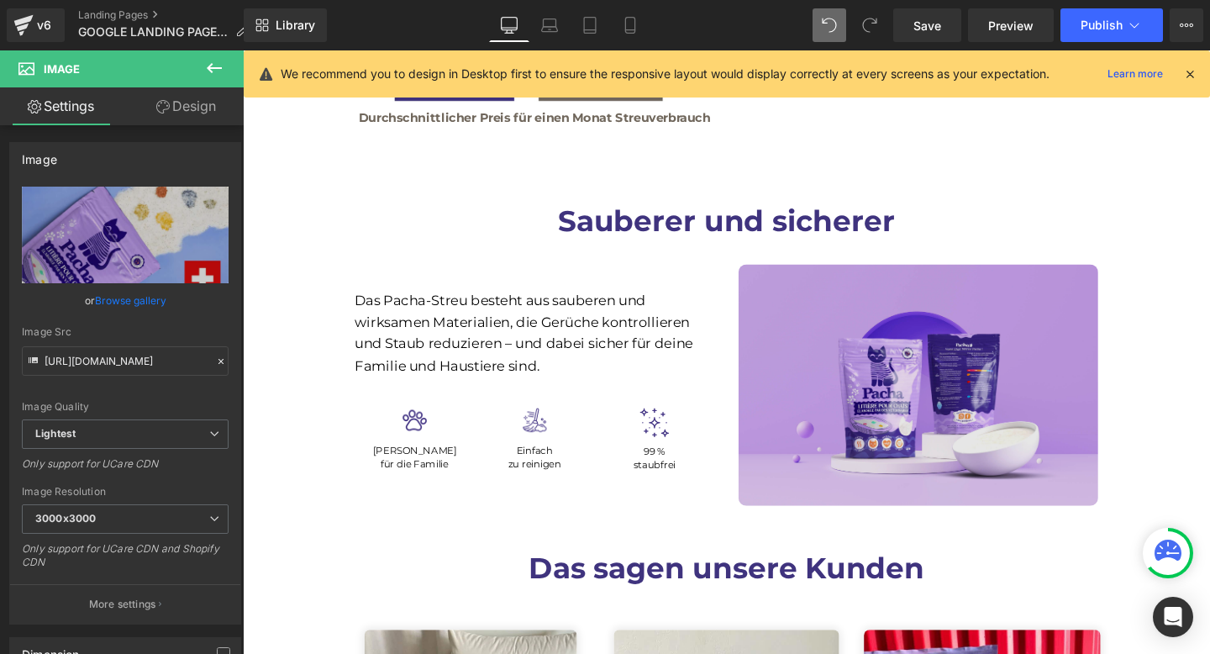
scroll to position [3639, 0]
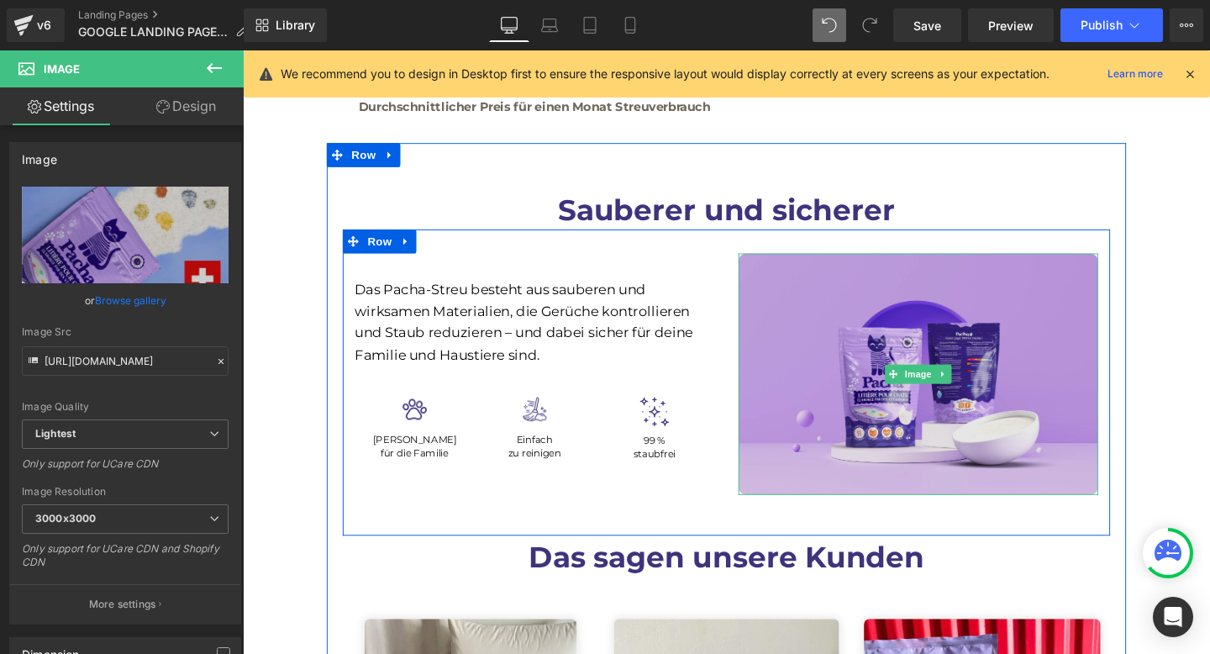
click at [931, 322] on img at bounding box center [953, 391] width 378 height 254
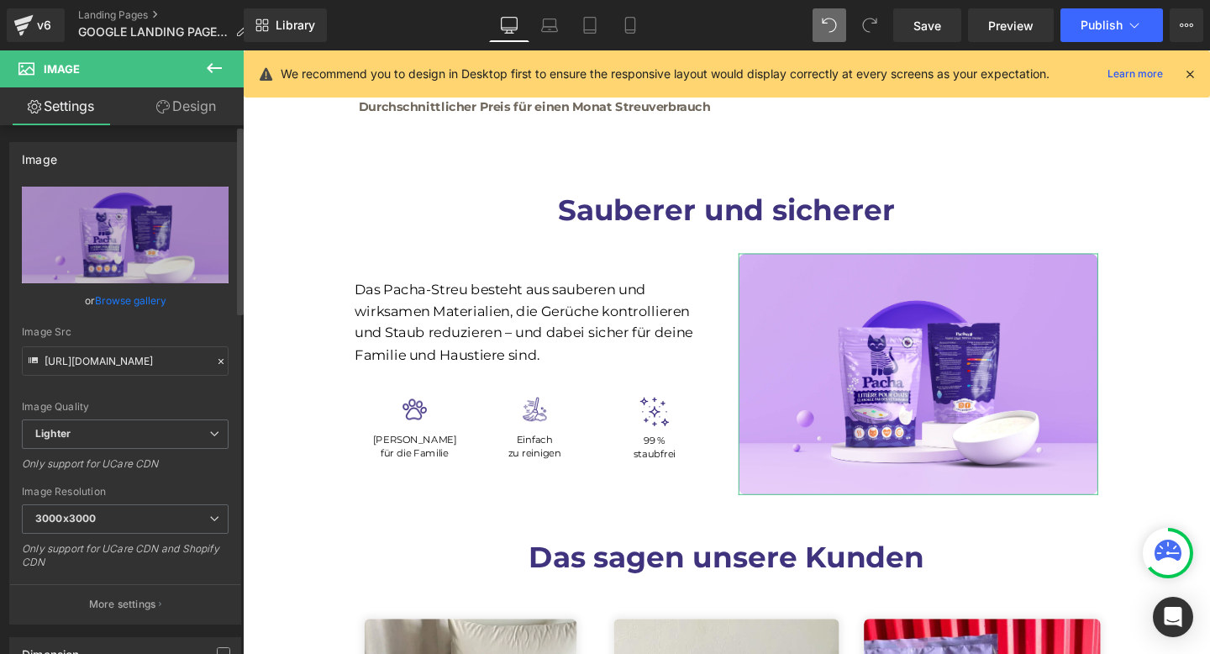
click at [137, 297] on link "Browse gallery" at bounding box center [130, 300] width 71 height 29
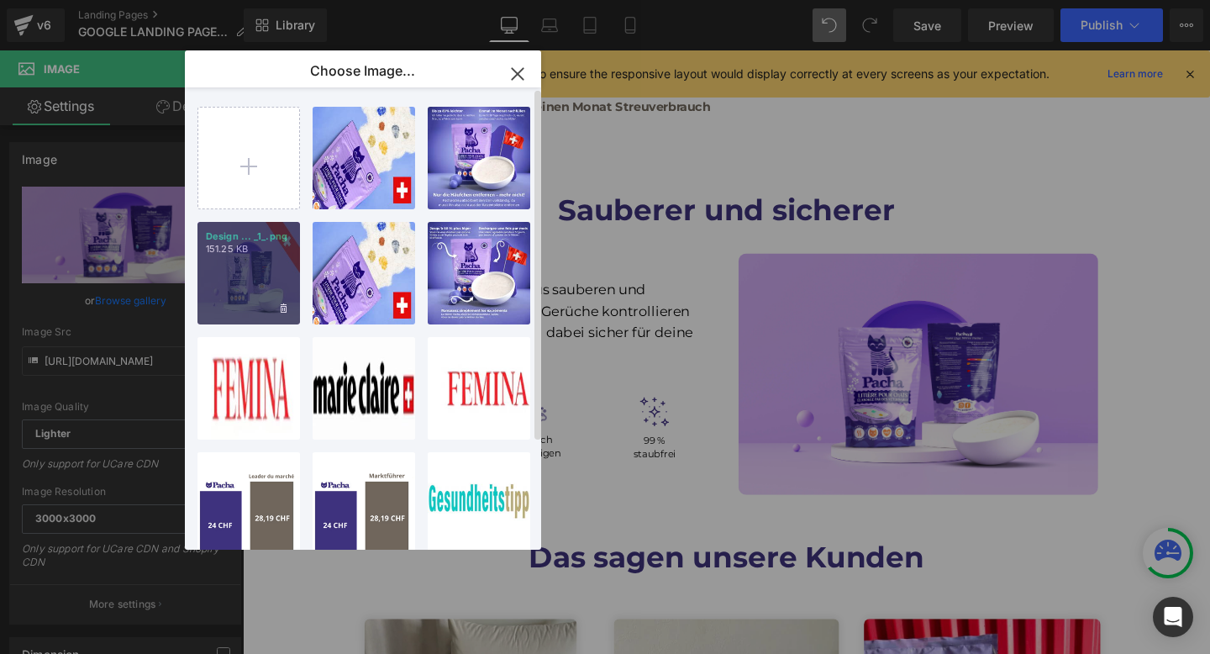
click at [274, 262] on div "Design ... _1_.png 151.25 KB" at bounding box center [248, 273] width 103 height 103
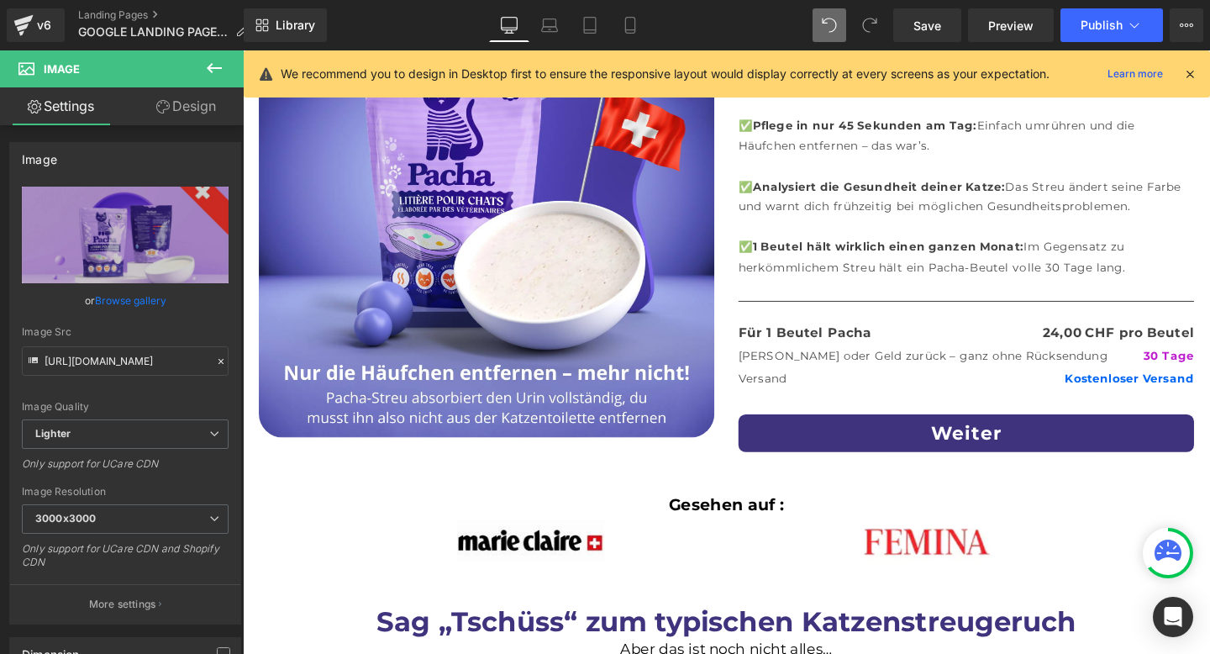
scroll to position [0, 0]
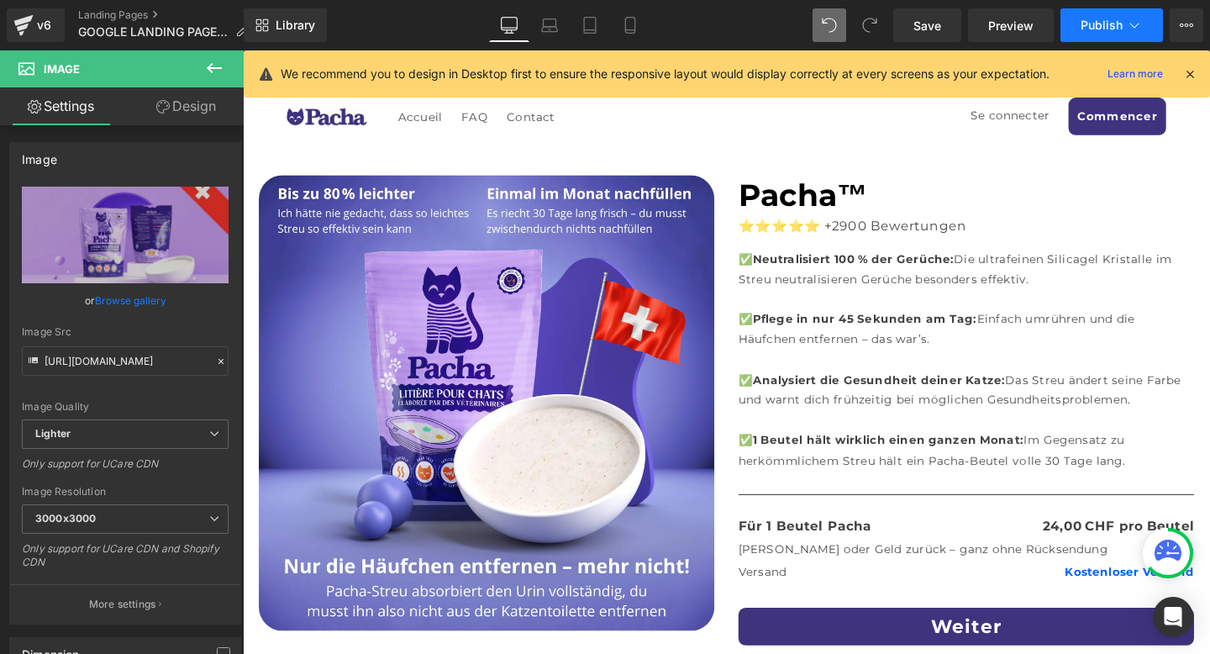
click at [1097, 23] on span "Publish" at bounding box center [1102, 24] width 42 height 13
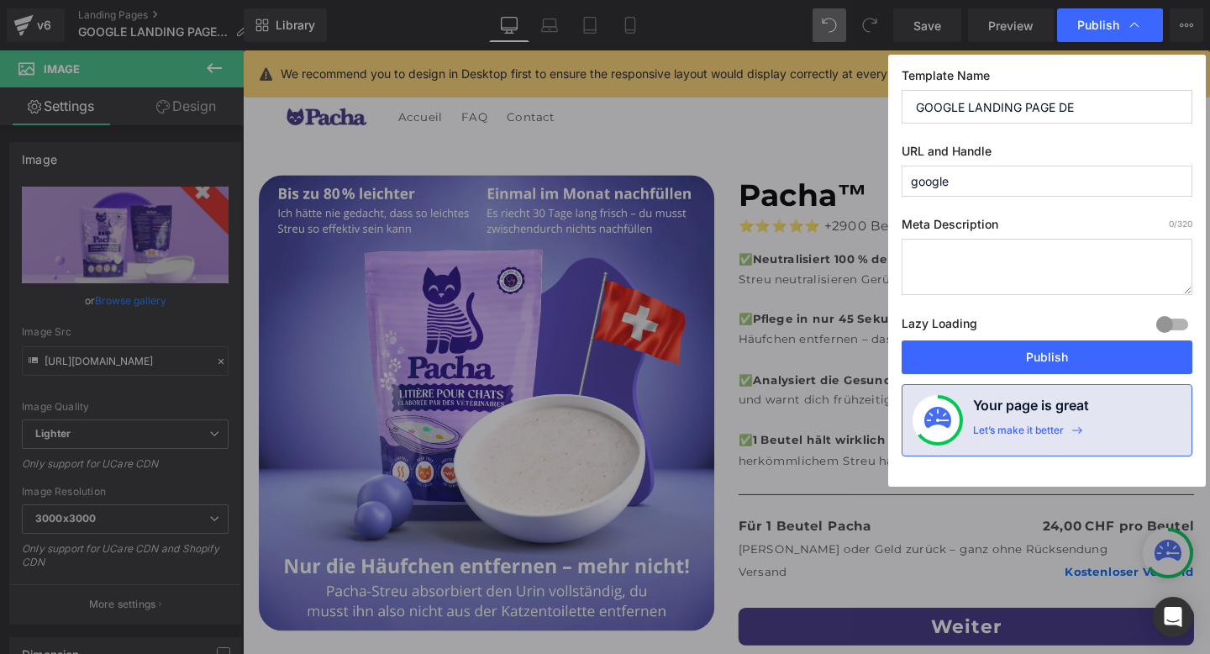
click at [1056, 191] on input "google" at bounding box center [1047, 181] width 291 height 31
type input "google-de"
click at [1055, 369] on button "Publish" at bounding box center [1047, 357] width 291 height 34
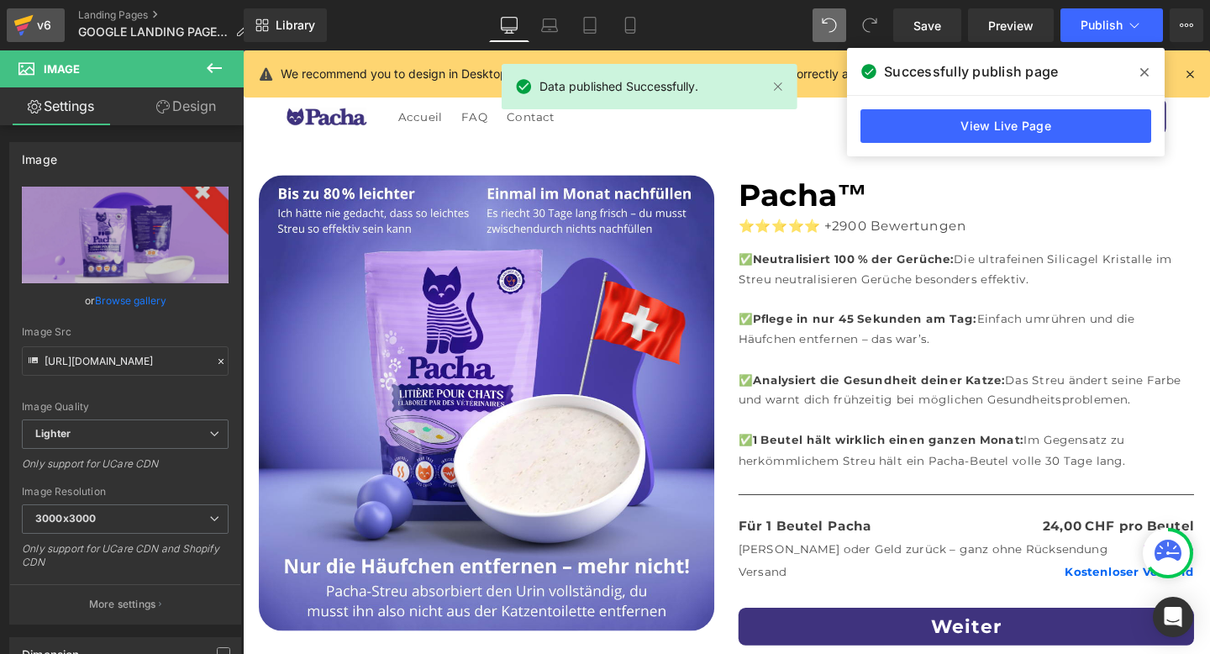
click at [23, 34] on icon at bounding box center [23, 25] width 20 height 42
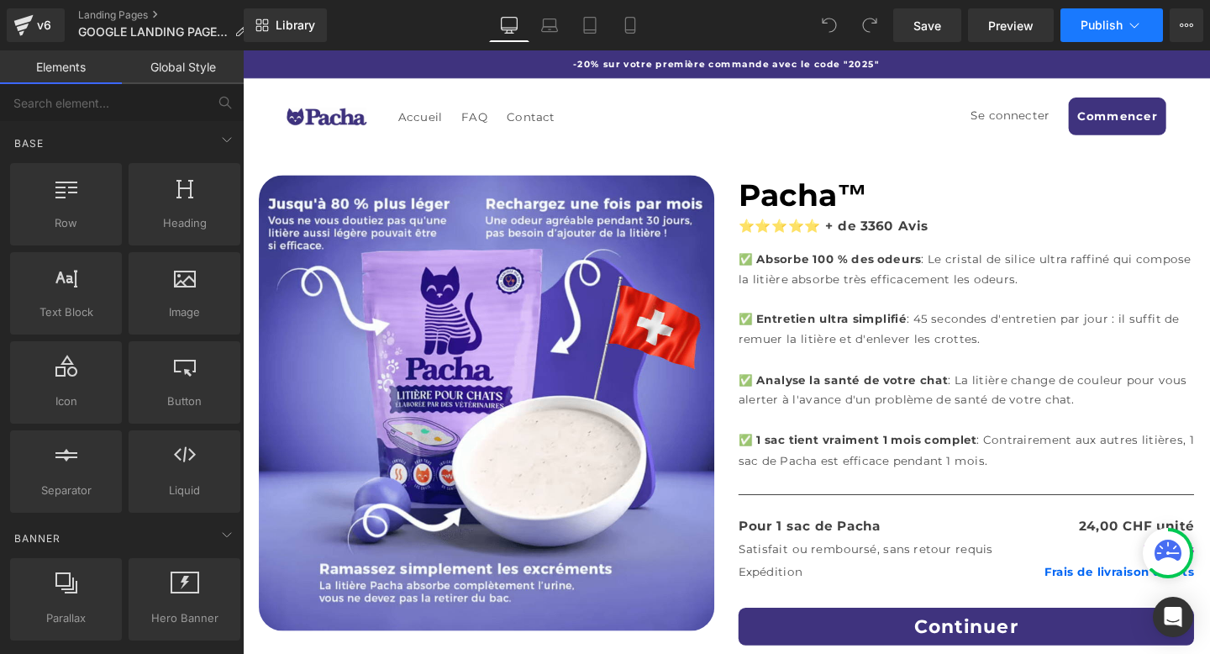
click at [1125, 24] on button "Publish" at bounding box center [1111, 25] width 103 height 34
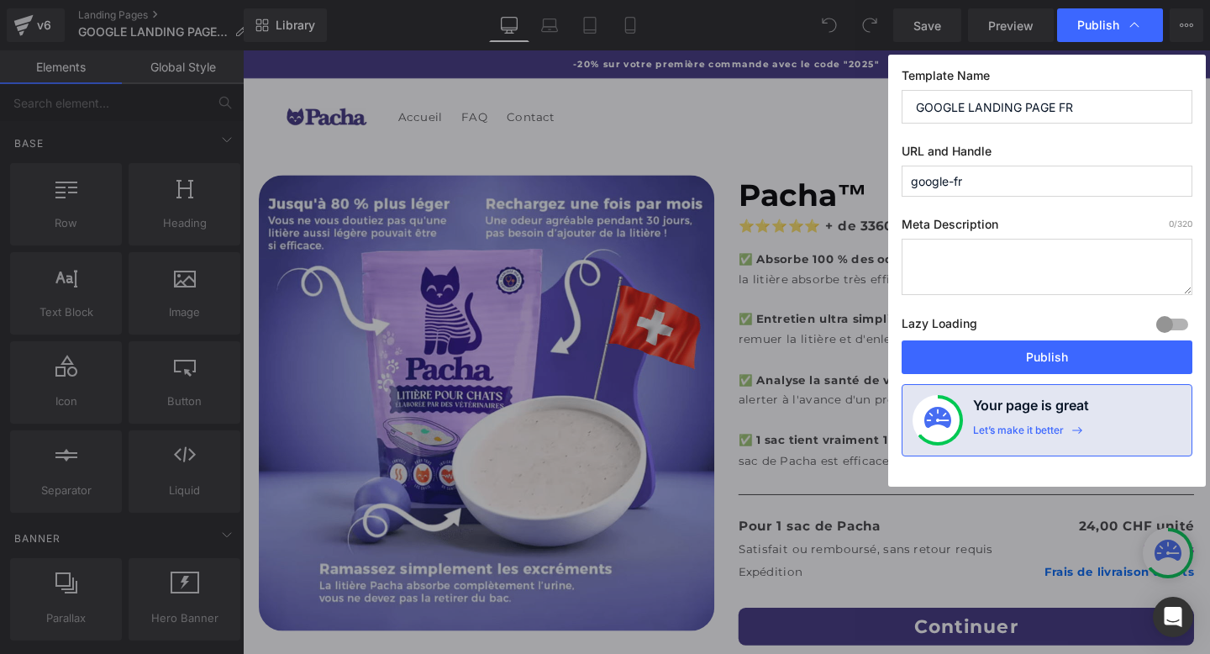
click at [1040, 169] on input "google-fr" at bounding box center [1047, 181] width 291 height 31
type input "google"
click at [1071, 153] on label "URL and Handle" at bounding box center [1047, 155] width 291 height 22
click at [1122, 360] on button "Publish" at bounding box center [1047, 357] width 291 height 34
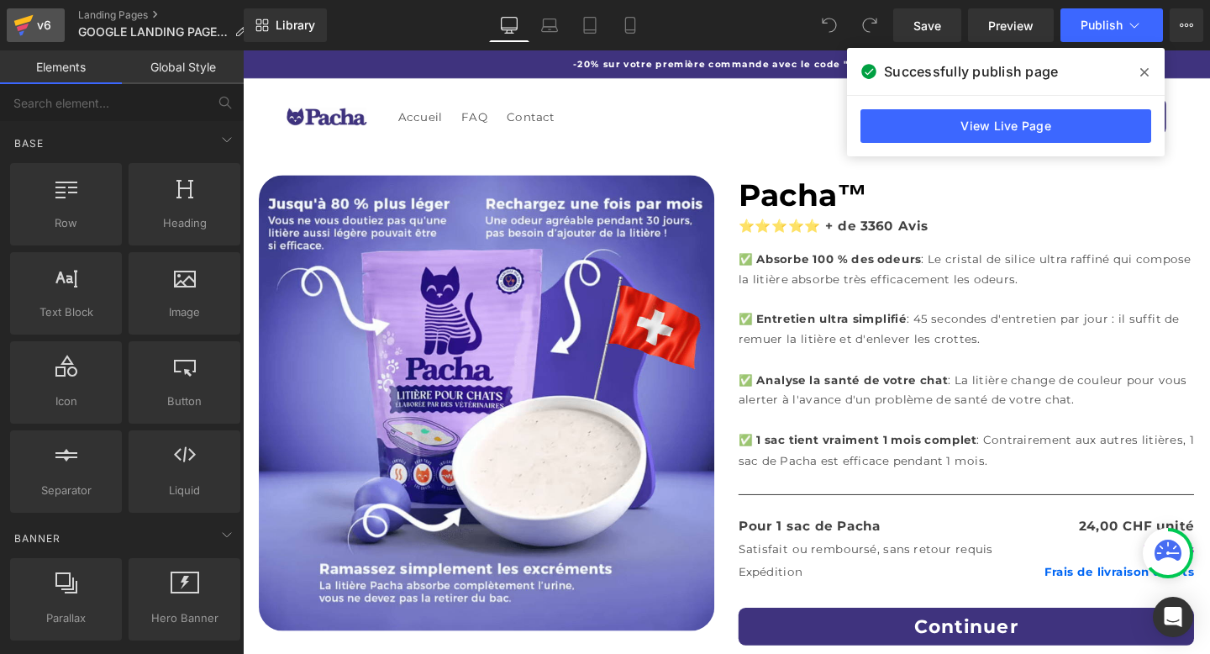
click at [44, 32] on div "v6" at bounding box center [44, 25] width 21 height 22
